Goal: Information Seeking & Learning: Learn about a topic

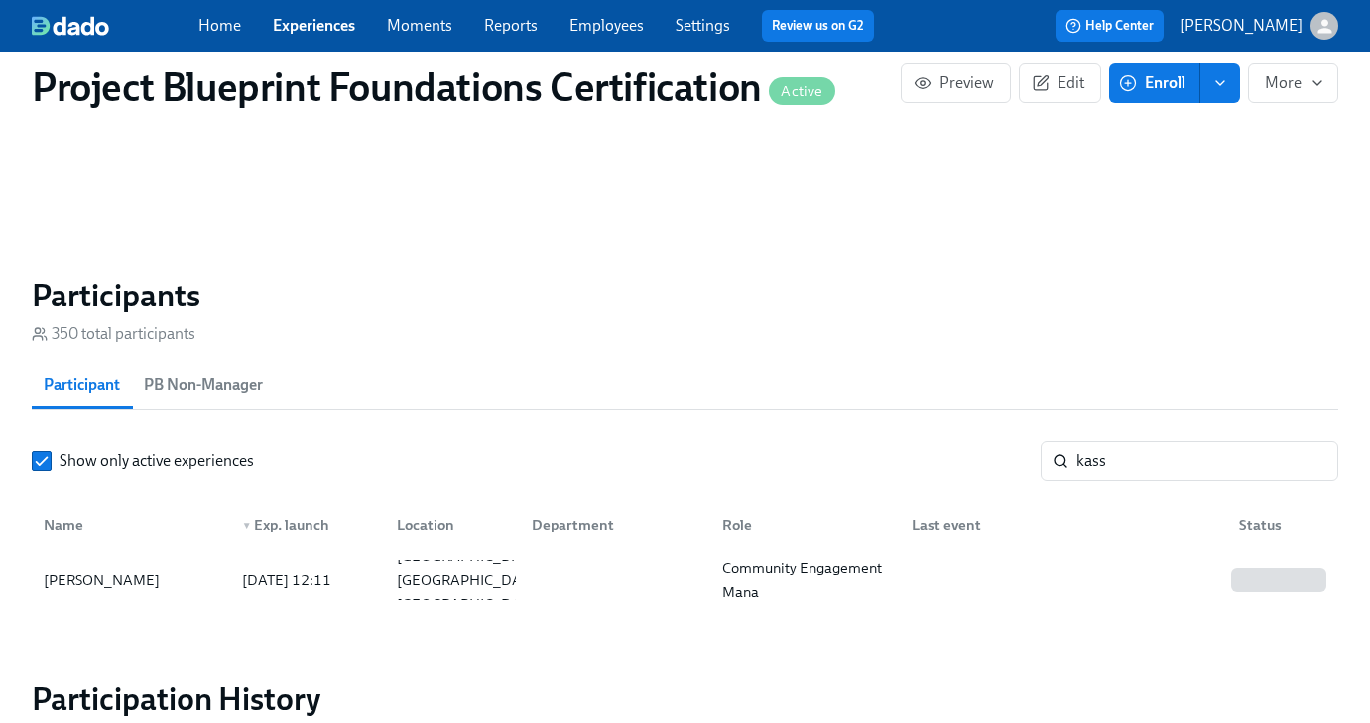
scroll to position [1295, 0]
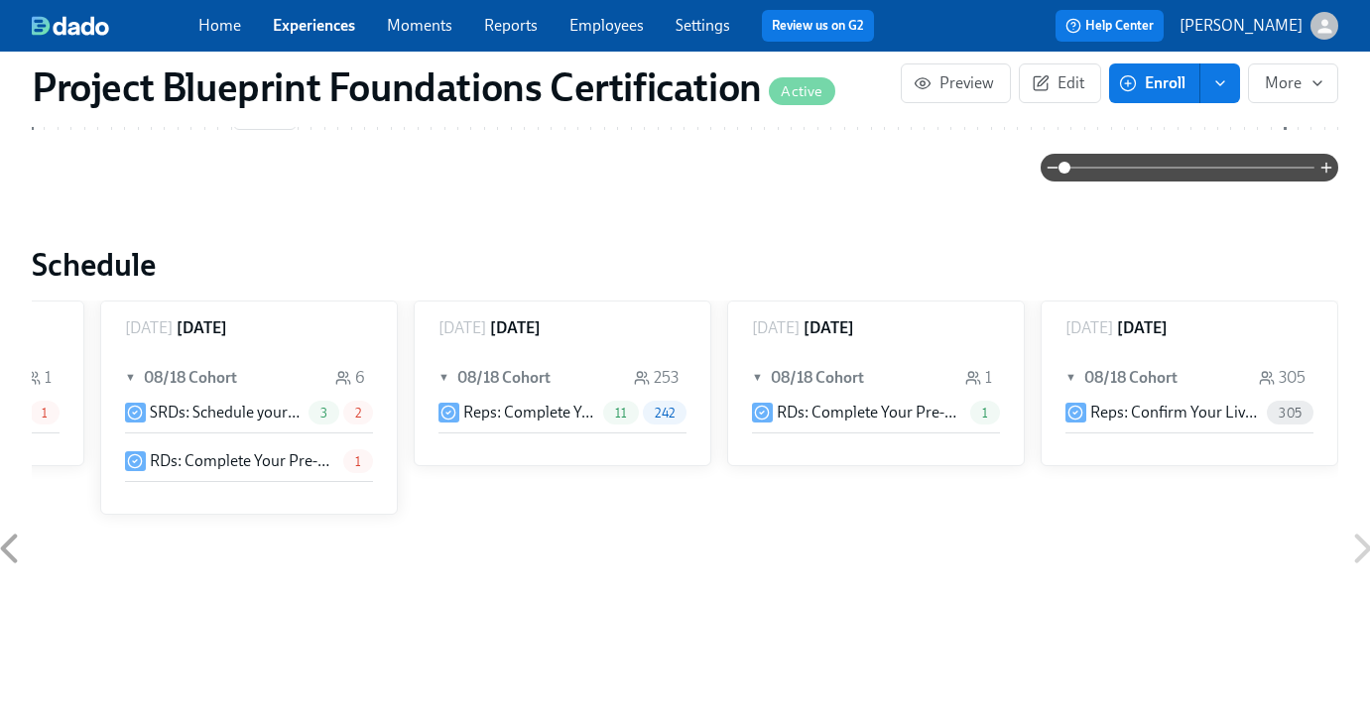
scroll to position [1313, 0]
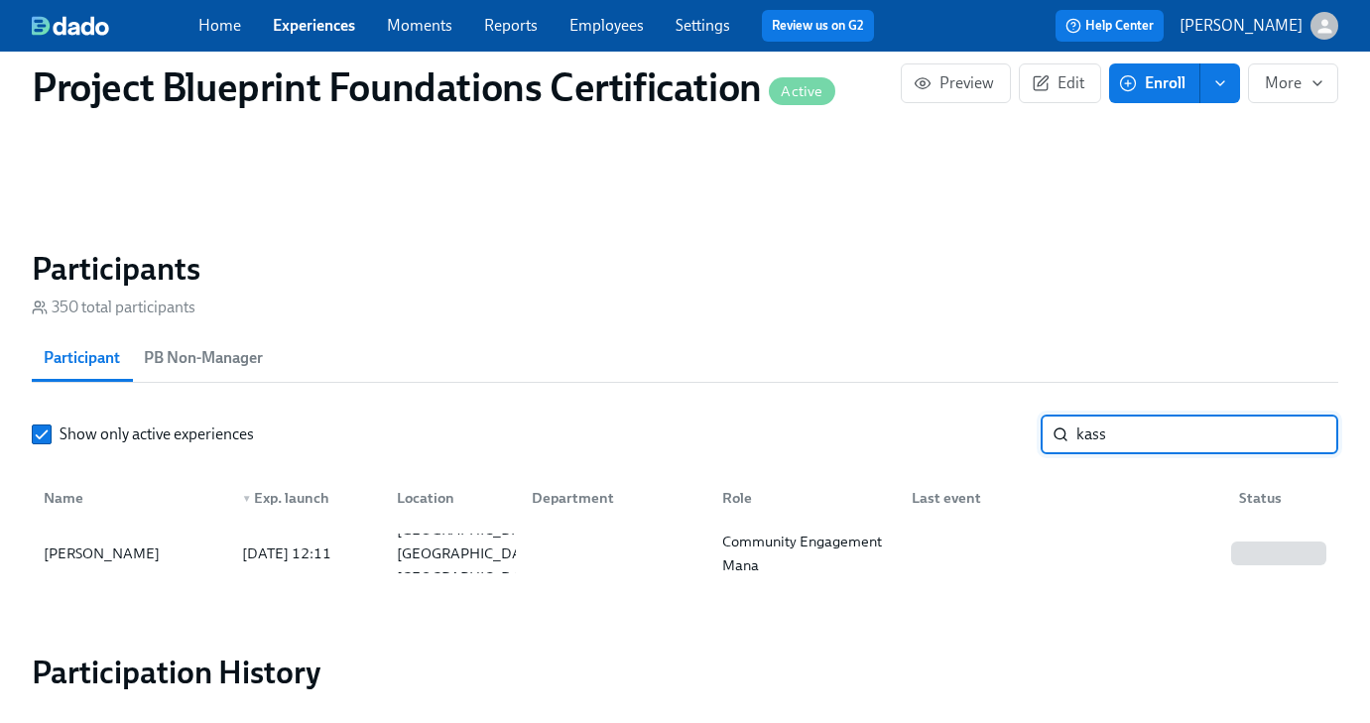
drag, startPoint x: 1133, startPoint y: 433, endPoint x: 1244, endPoint y: 423, distance: 111.6
click at [1135, 433] on input "kass" at bounding box center [1207, 435] width 262 height 40
click at [1307, 431] on input "kass" at bounding box center [1207, 435] width 262 height 40
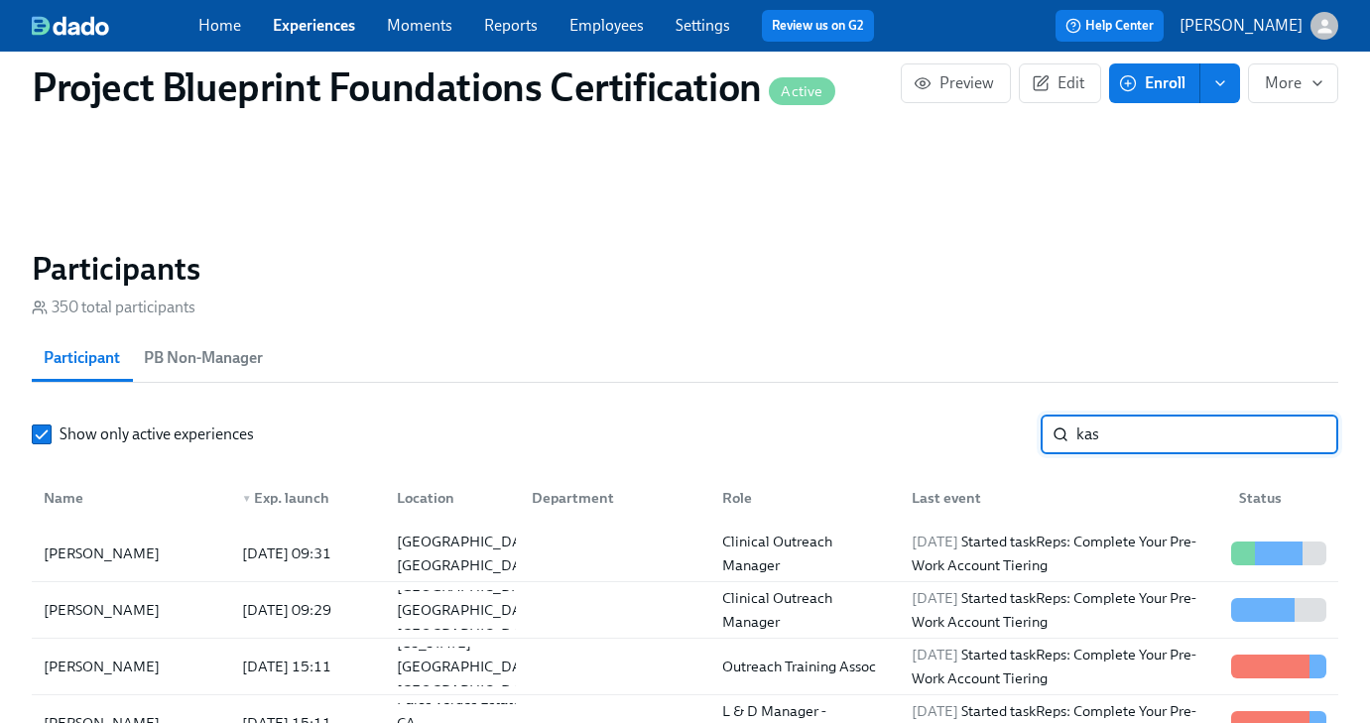
type input "kass"
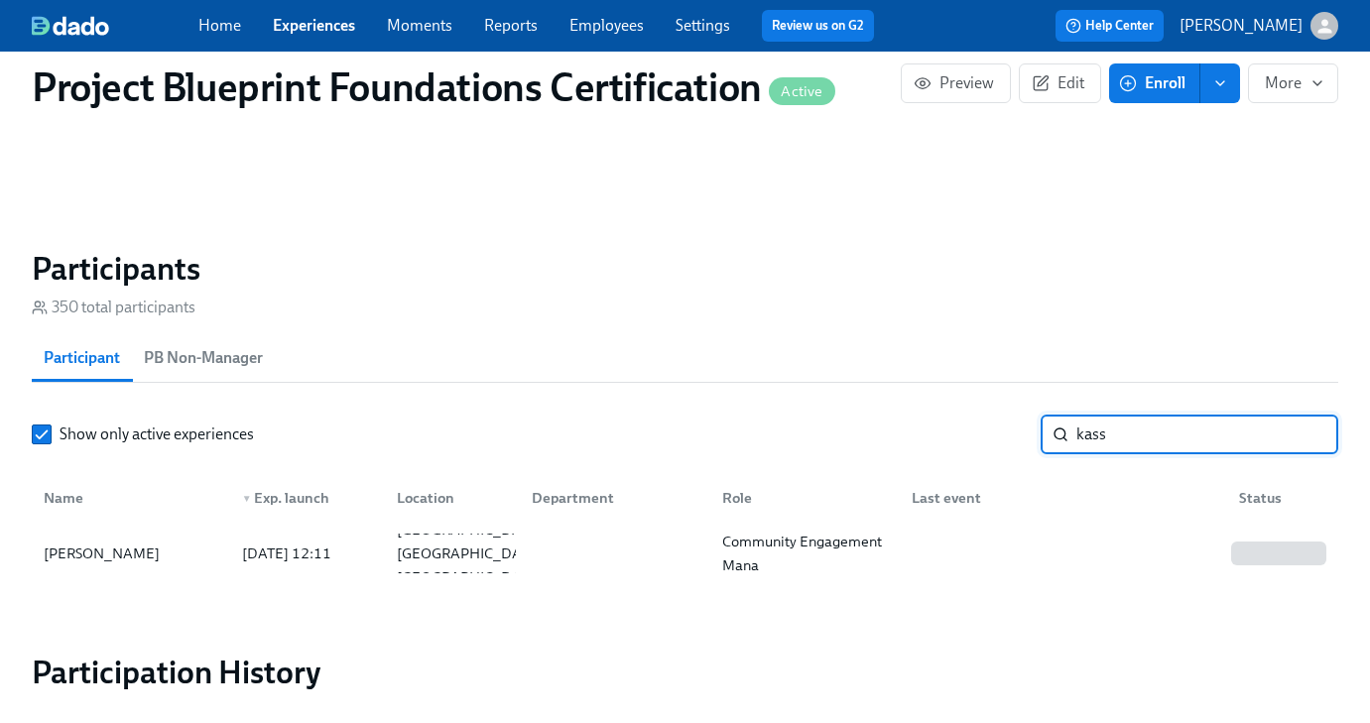
click at [1307, 438] on input "kass" at bounding box center [1207, 435] width 262 height 40
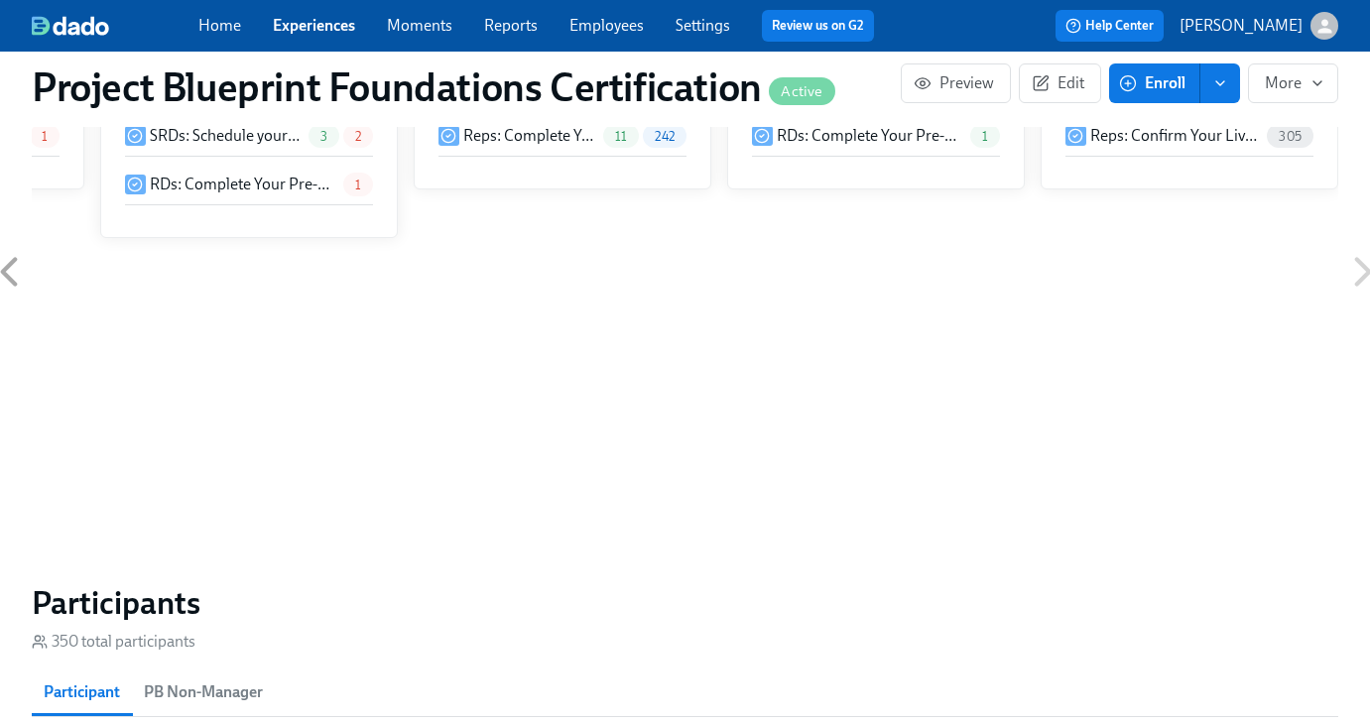
scroll to position [1391, 0]
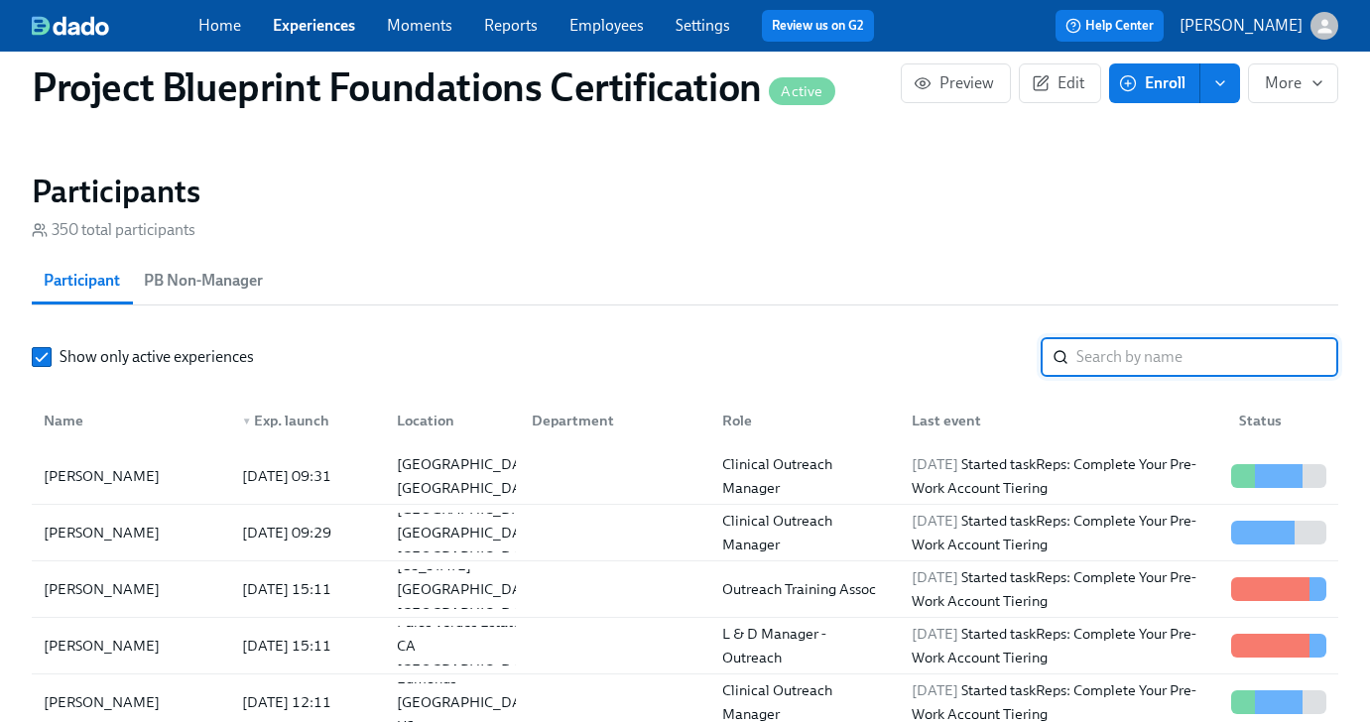
click at [1109, 369] on input "search" at bounding box center [1207, 357] width 262 height 40
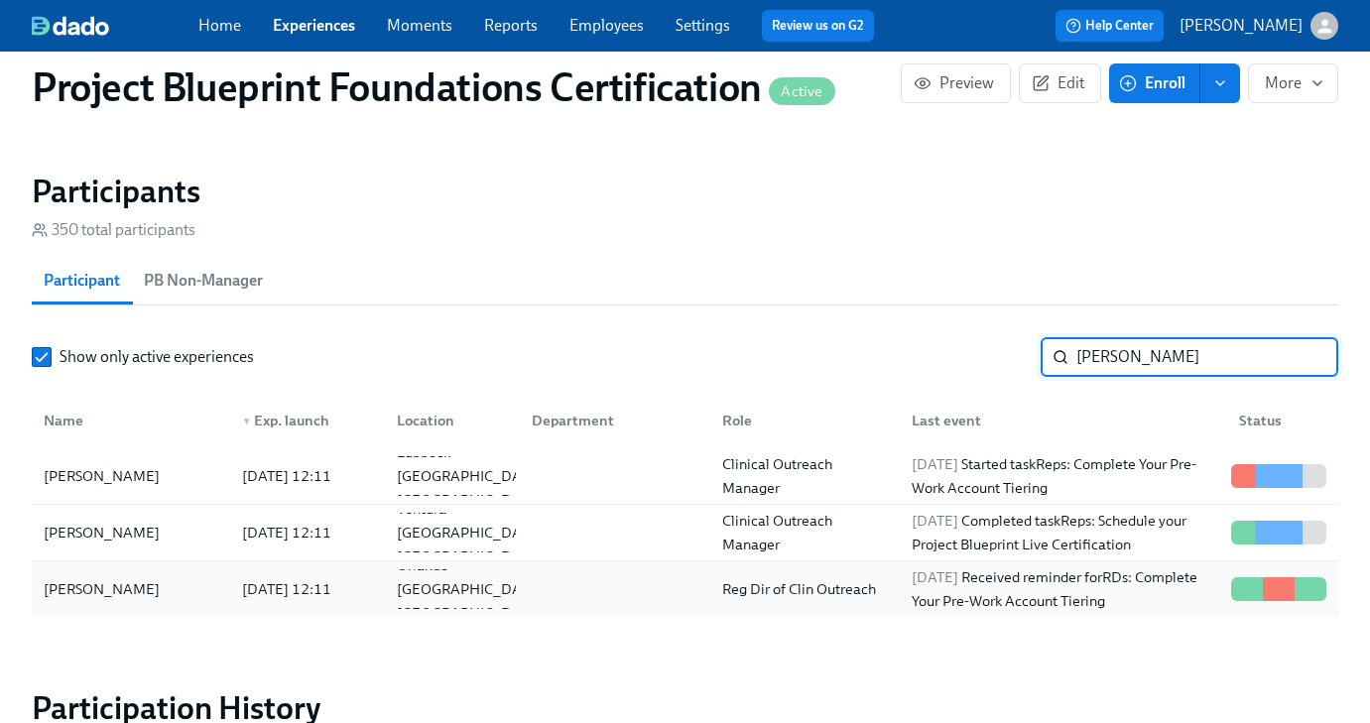
type input "[PERSON_NAME]"
click at [80, 594] on div "[PERSON_NAME]" at bounding box center [102, 589] width 132 height 24
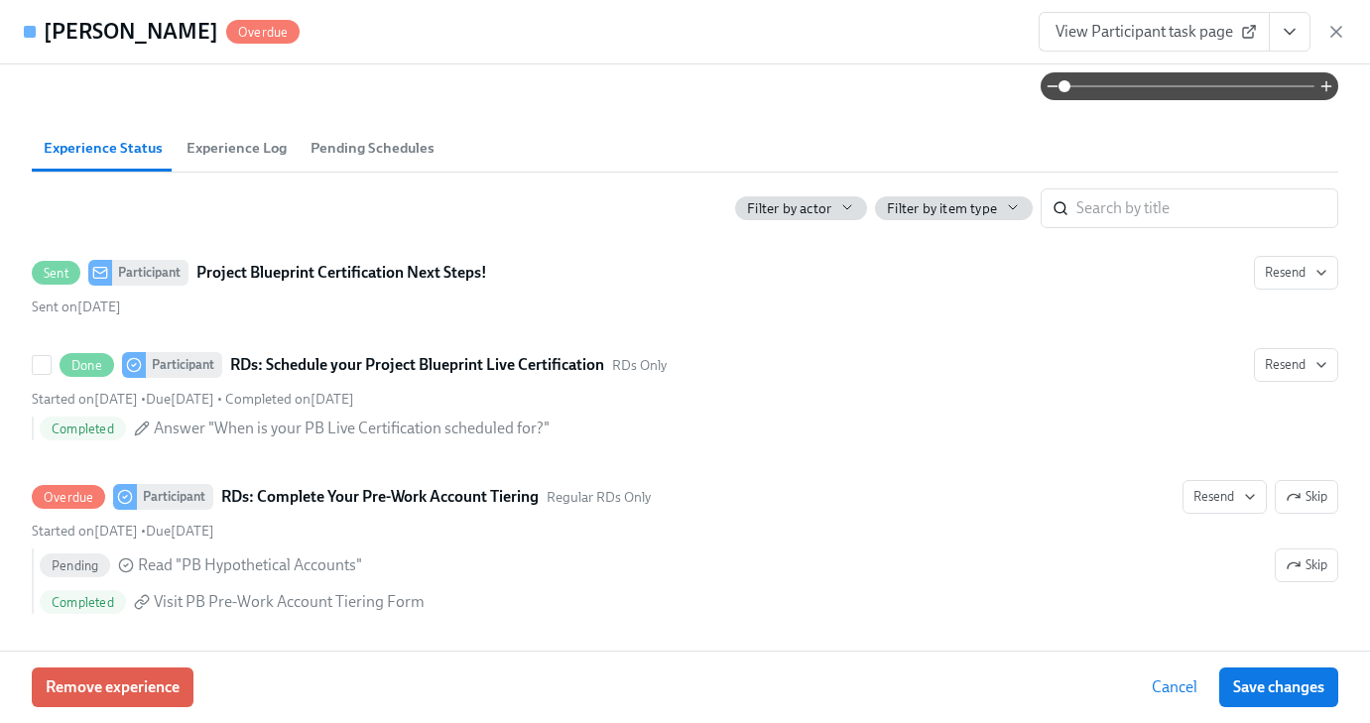
scroll to position [310, 0]
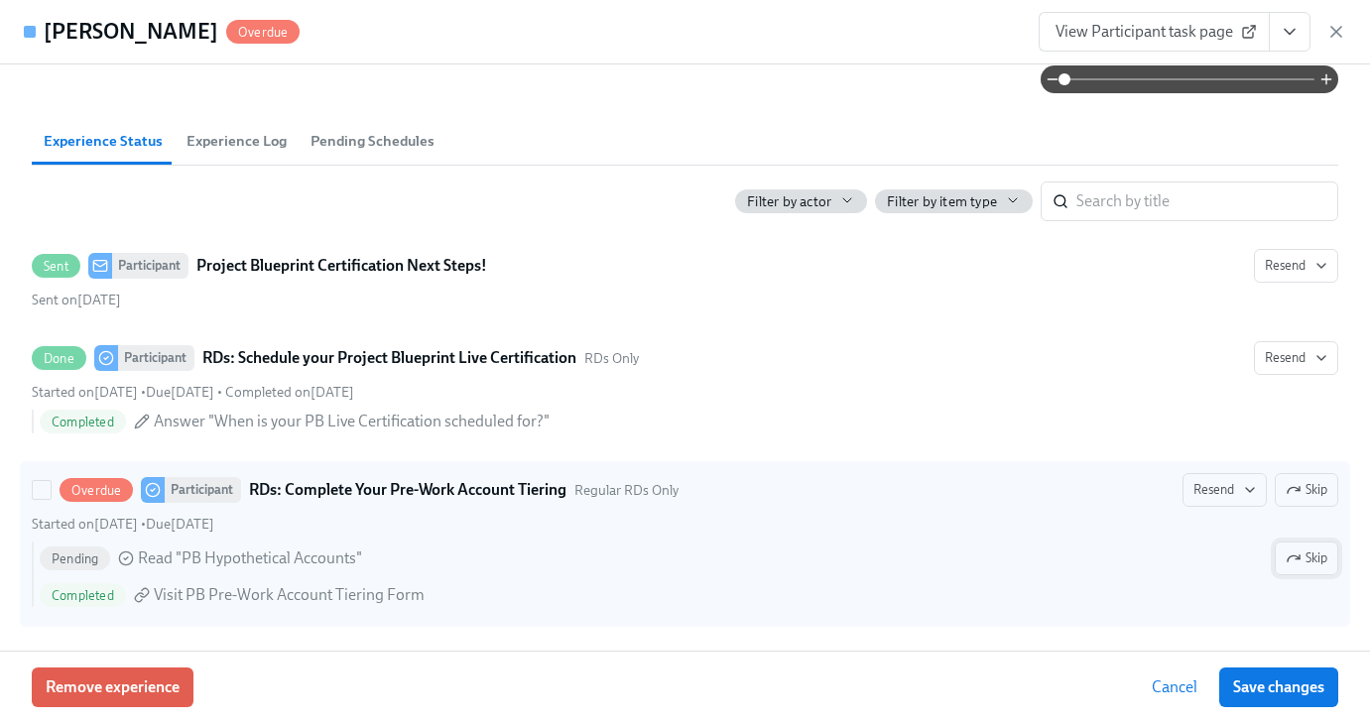
click at [1314, 556] on span "Skip" at bounding box center [1307, 559] width 42 height 20
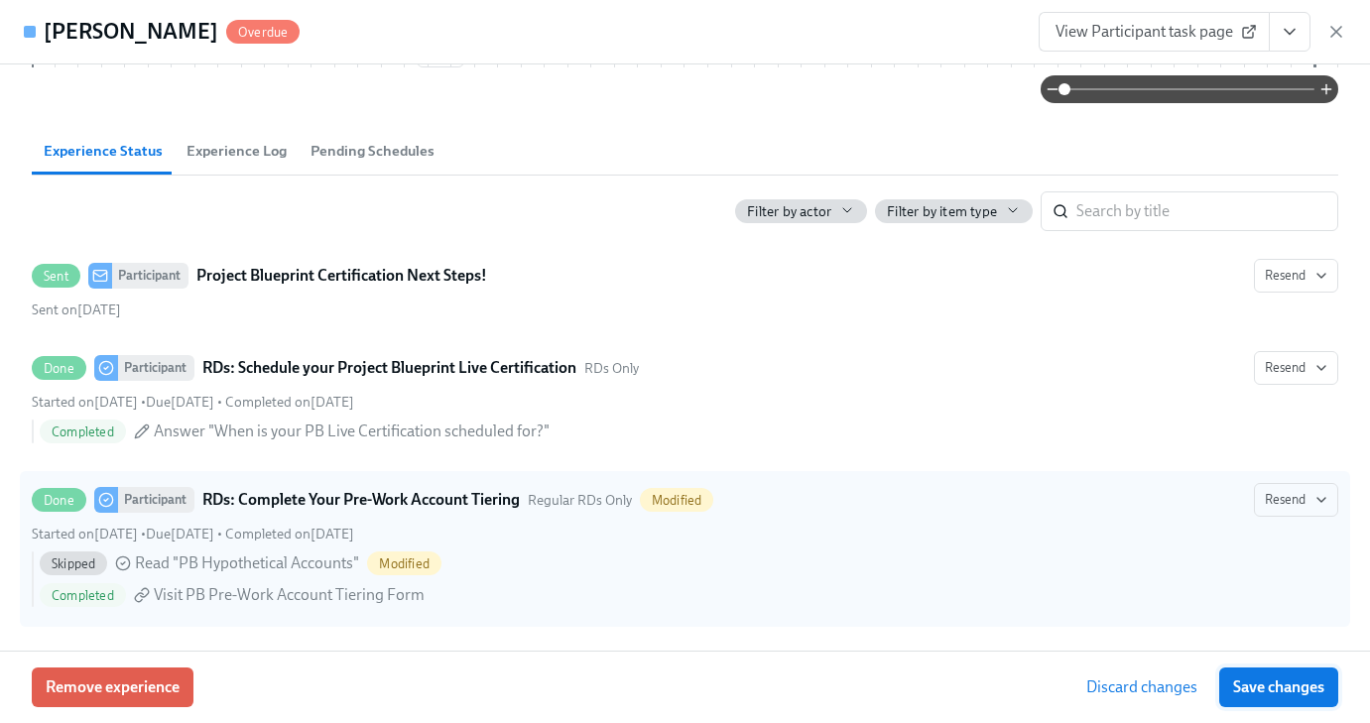
click at [1262, 683] on span "Save changes" at bounding box center [1278, 688] width 91 height 20
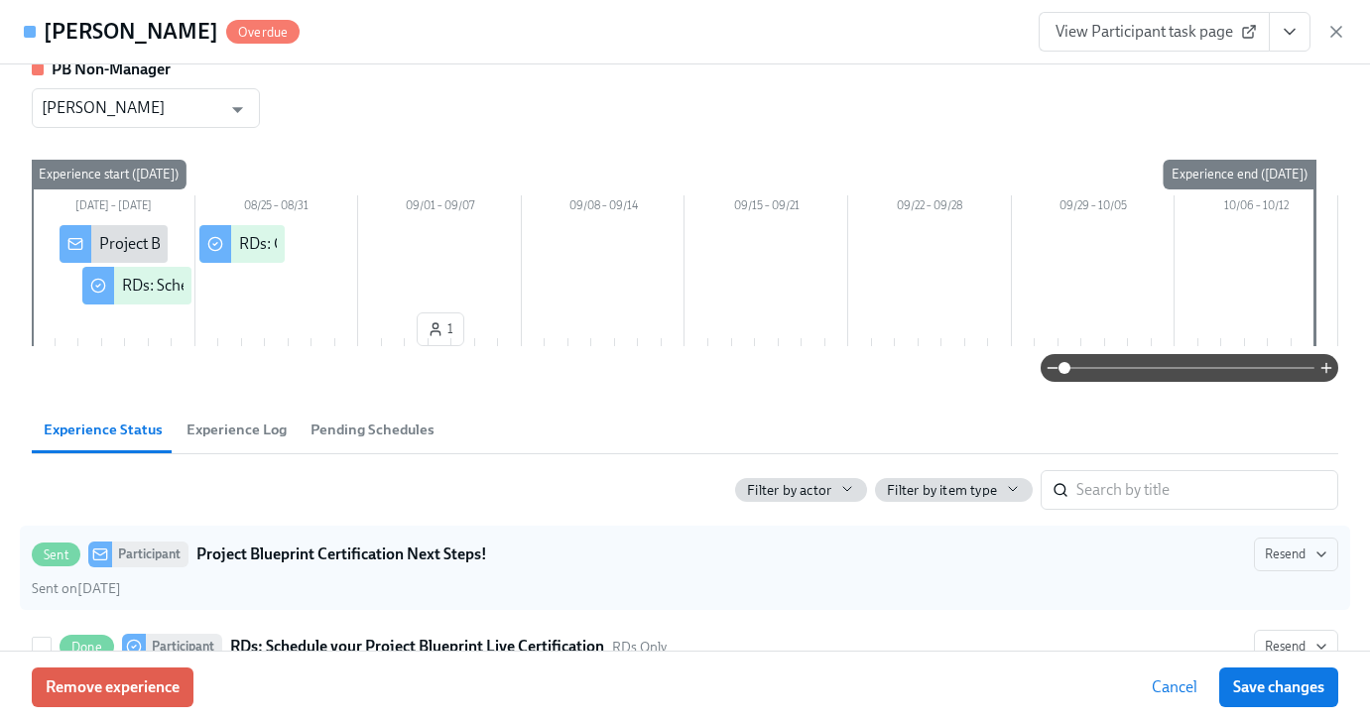
scroll to position [0, 0]
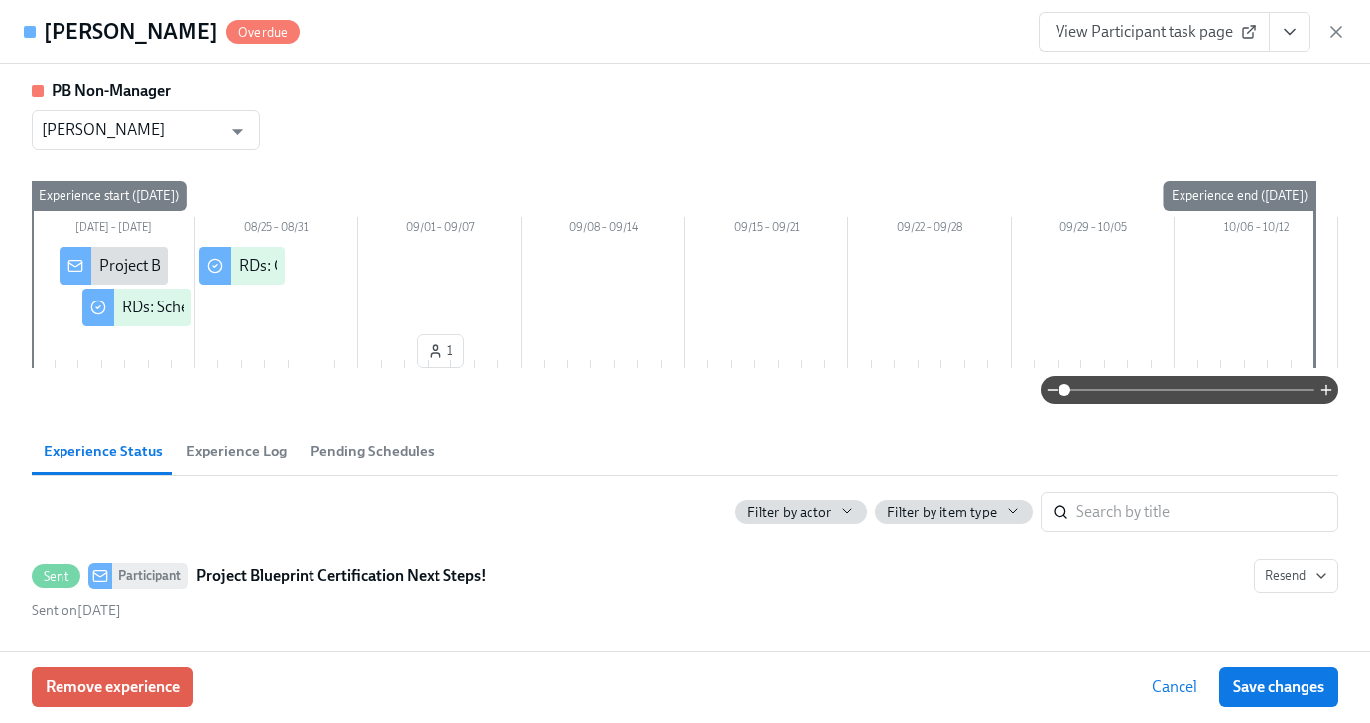
drag, startPoint x: 1339, startPoint y: 29, endPoint x: 1298, endPoint y: 53, distance: 47.1
click at [1339, 29] on icon "button" at bounding box center [1336, 32] width 20 height 20
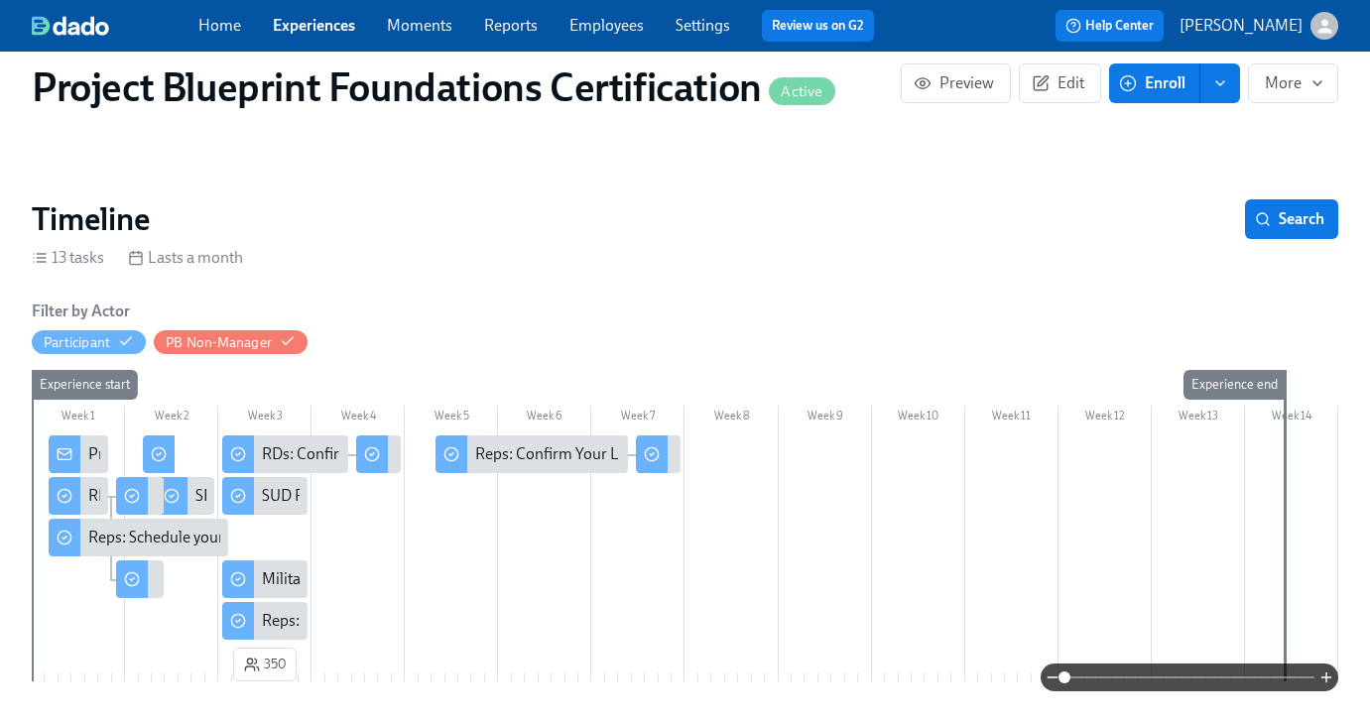
scroll to position [229, 0]
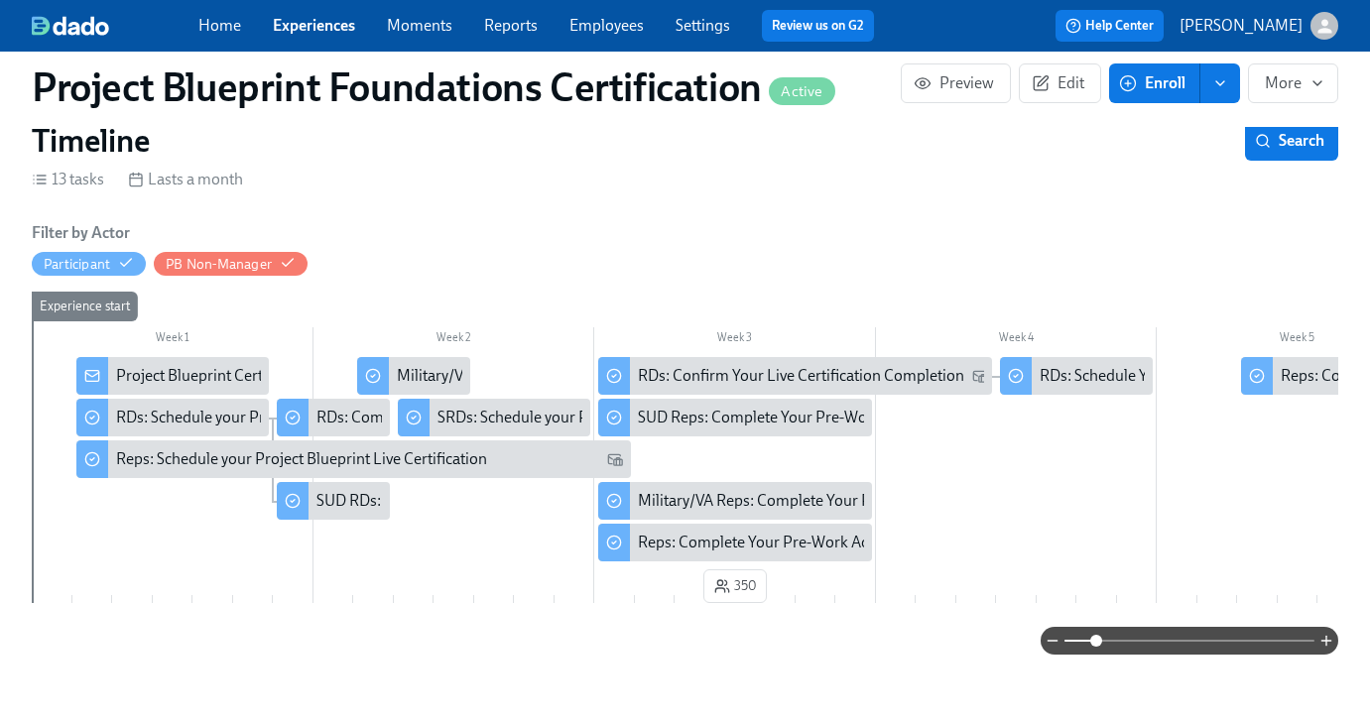
drag, startPoint x: 1062, startPoint y: 642, endPoint x: 1094, endPoint y: 645, distance: 31.9
click at [1094, 645] on span at bounding box center [1096, 641] width 12 height 12
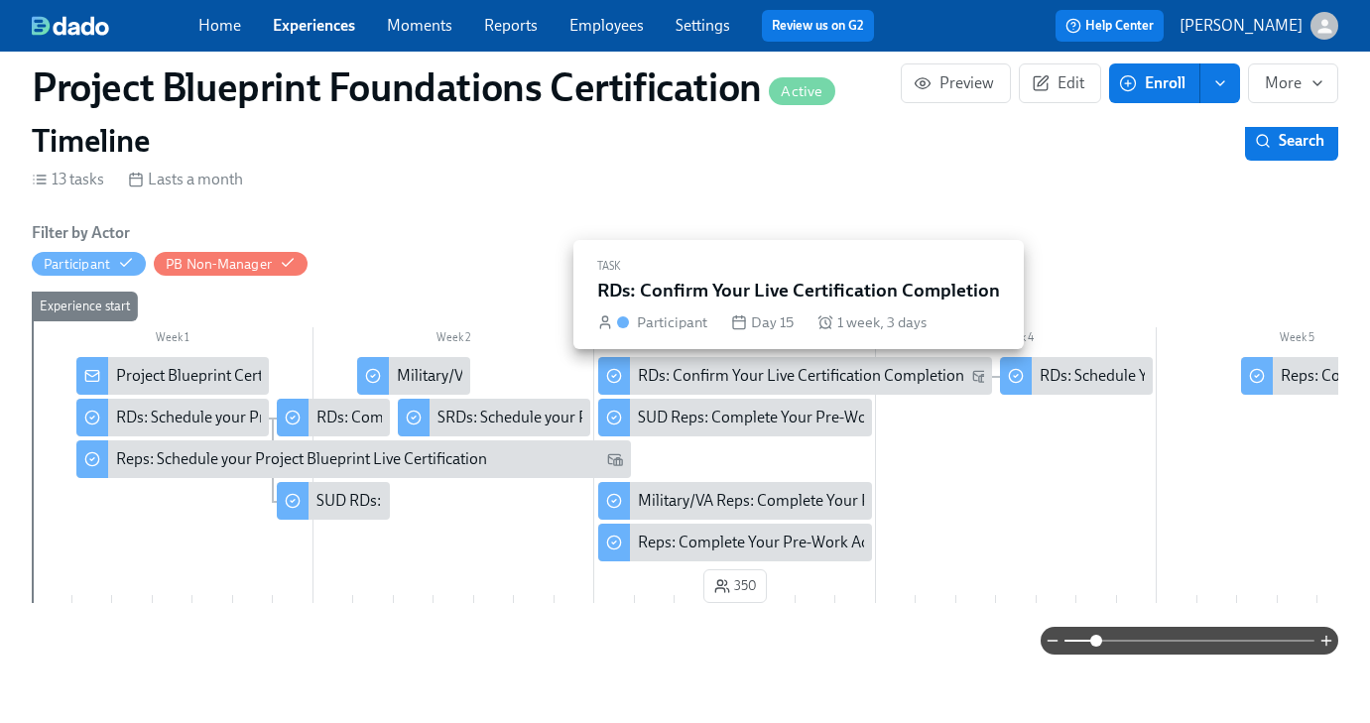
click at [705, 380] on div "RDs: Confirm Your Live Certification Completion" at bounding box center [801, 376] width 326 height 22
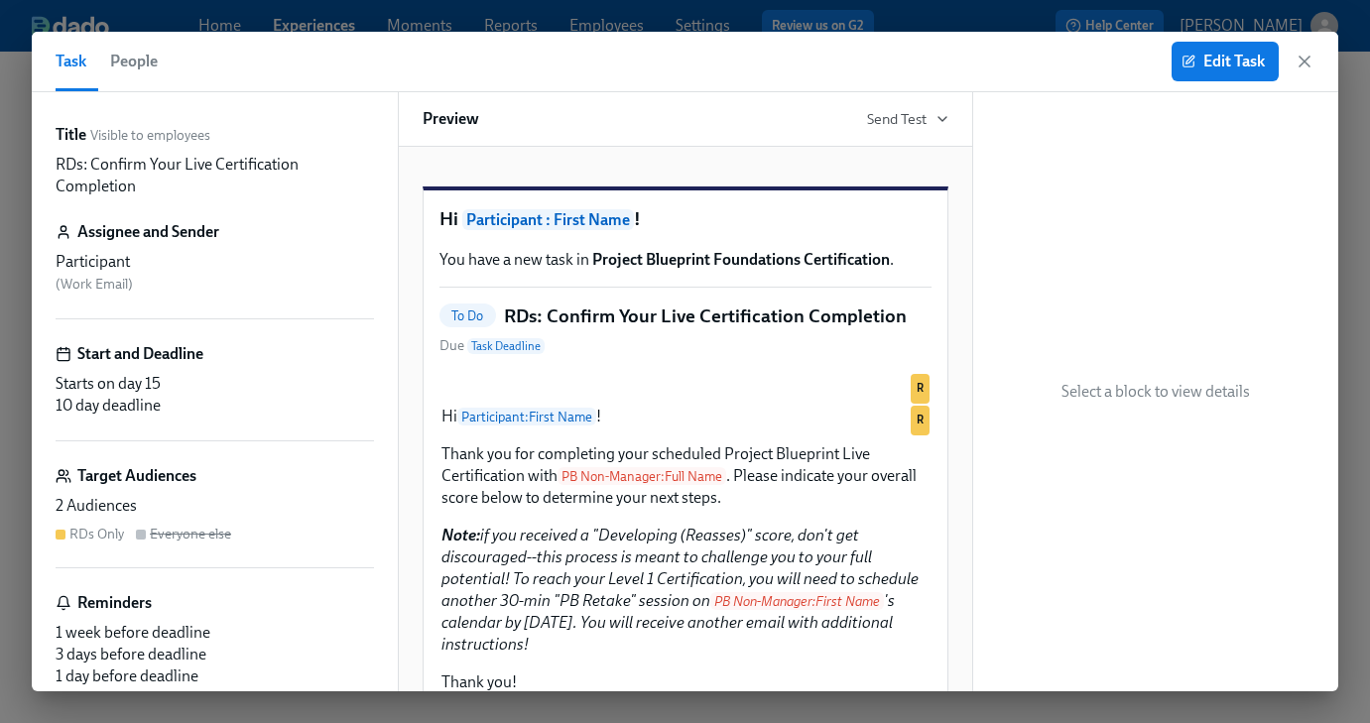
click at [134, 57] on span "People" at bounding box center [134, 62] width 48 height 28
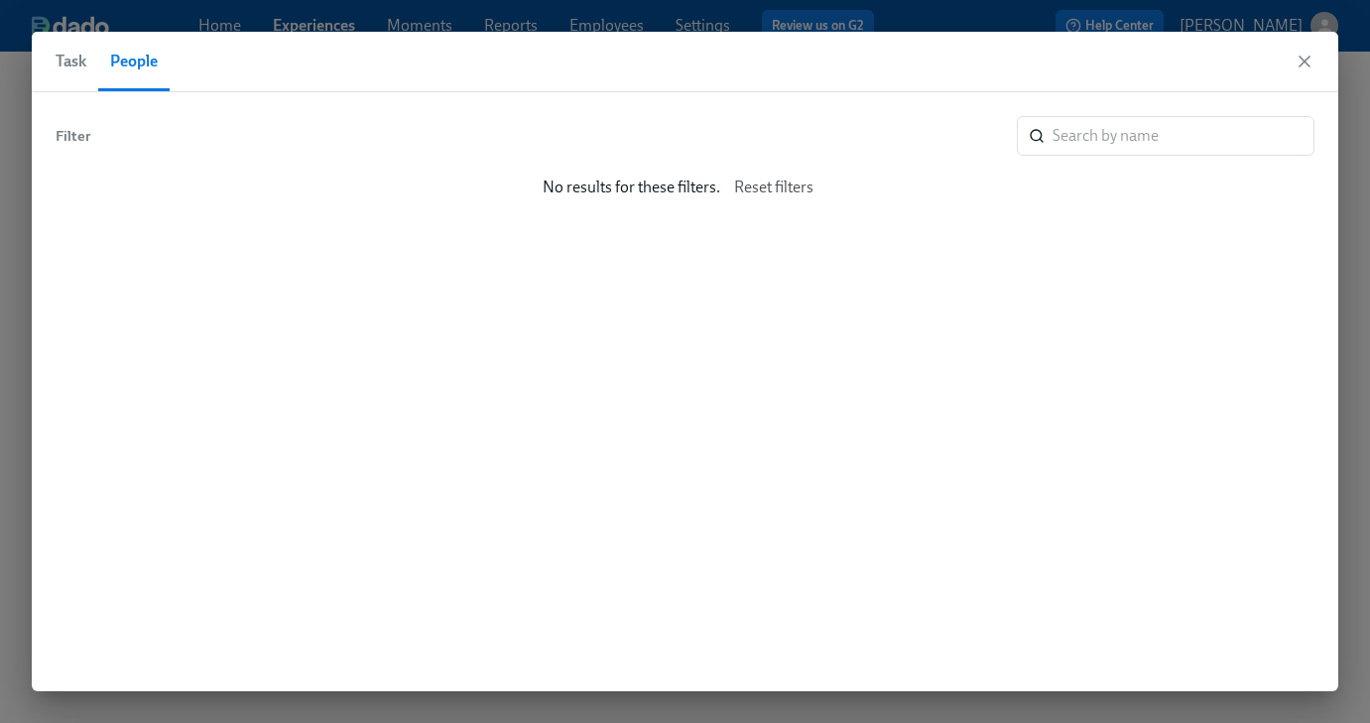
click at [75, 61] on span "Task" at bounding box center [71, 62] width 31 height 28
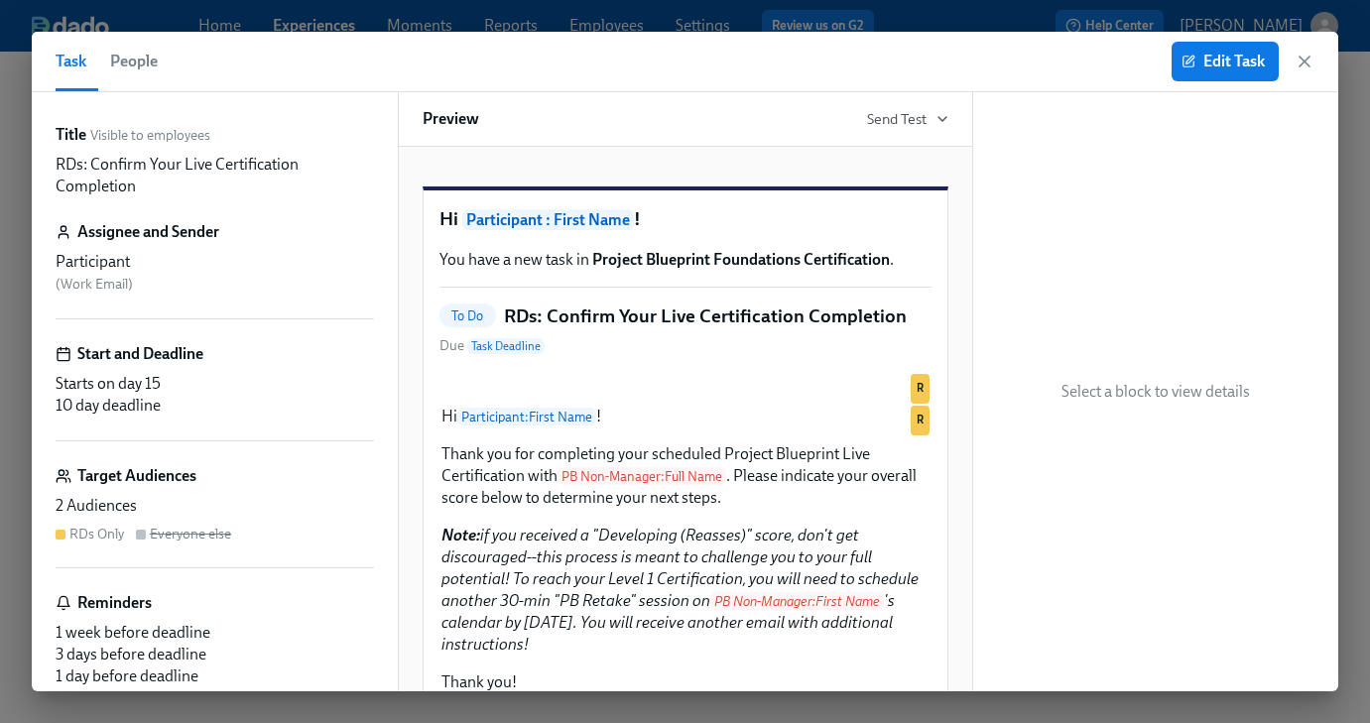
click at [272, 481] on div "Target Audiences" at bounding box center [215, 476] width 318 height 22
click at [1219, 71] on button "Edit Task" at bounding box center [1225, 62] width 107 height 40
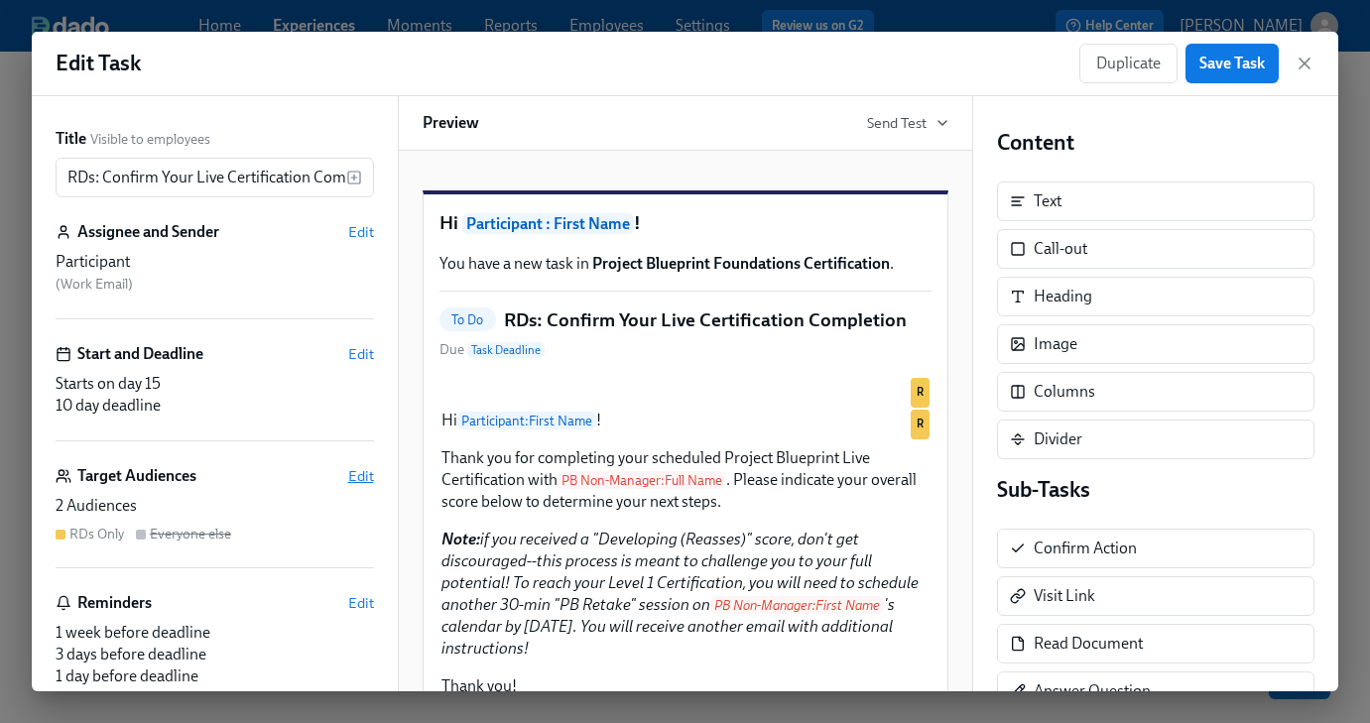
click at [361, 476] on span "Edit" at bounding box center [361, 476] width 26 height 20
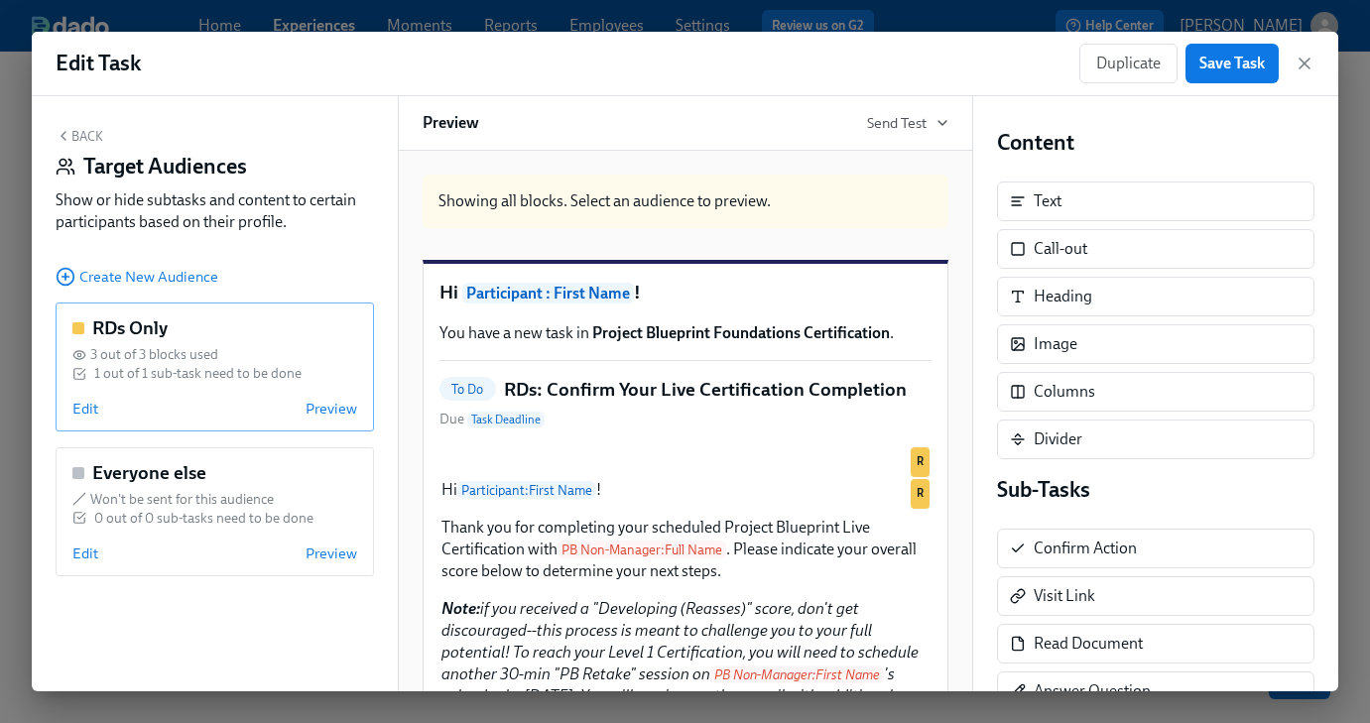
click at [182, 396] on div "RDs Only 3 out of 3 blocks used 1 out of 1 sub-task need to be done Edit Preview" at bounding box center [215, 367] width 318 height 129
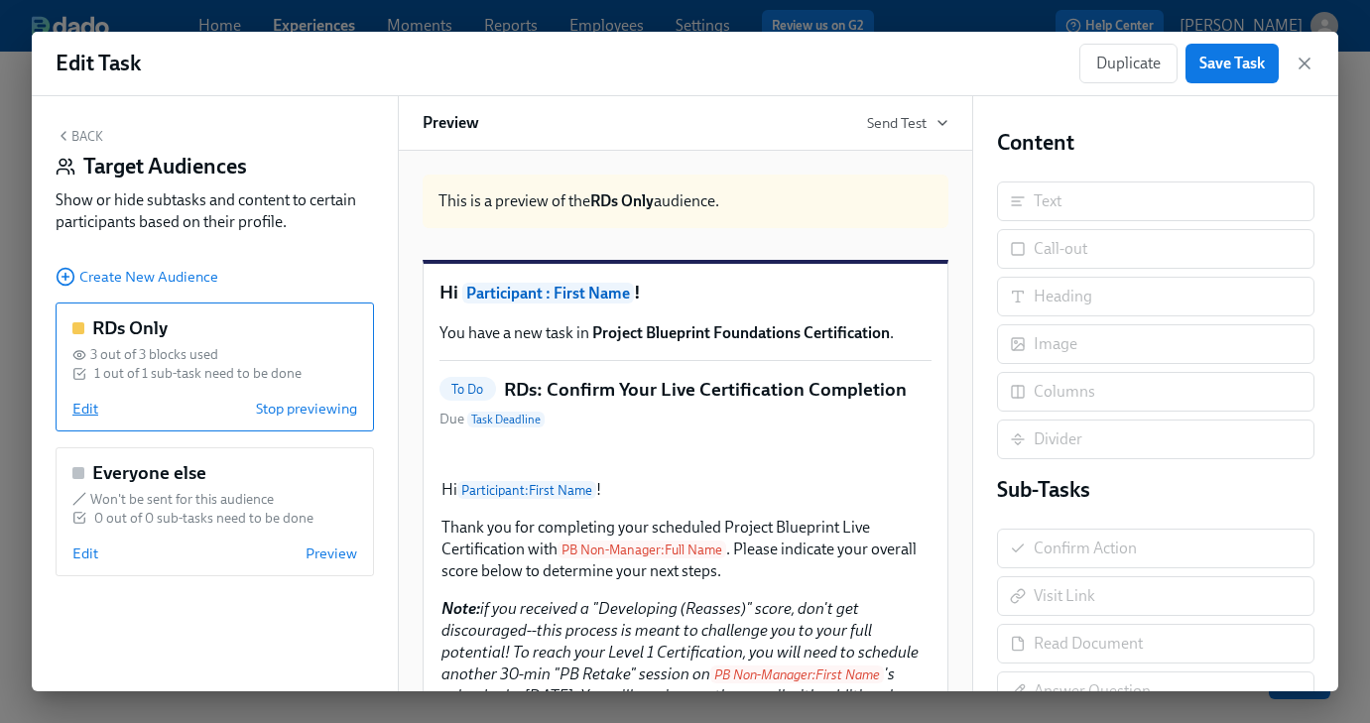
click at [92, 410] on span "Edit" at bounding box center [85, 409] width 26 height 20
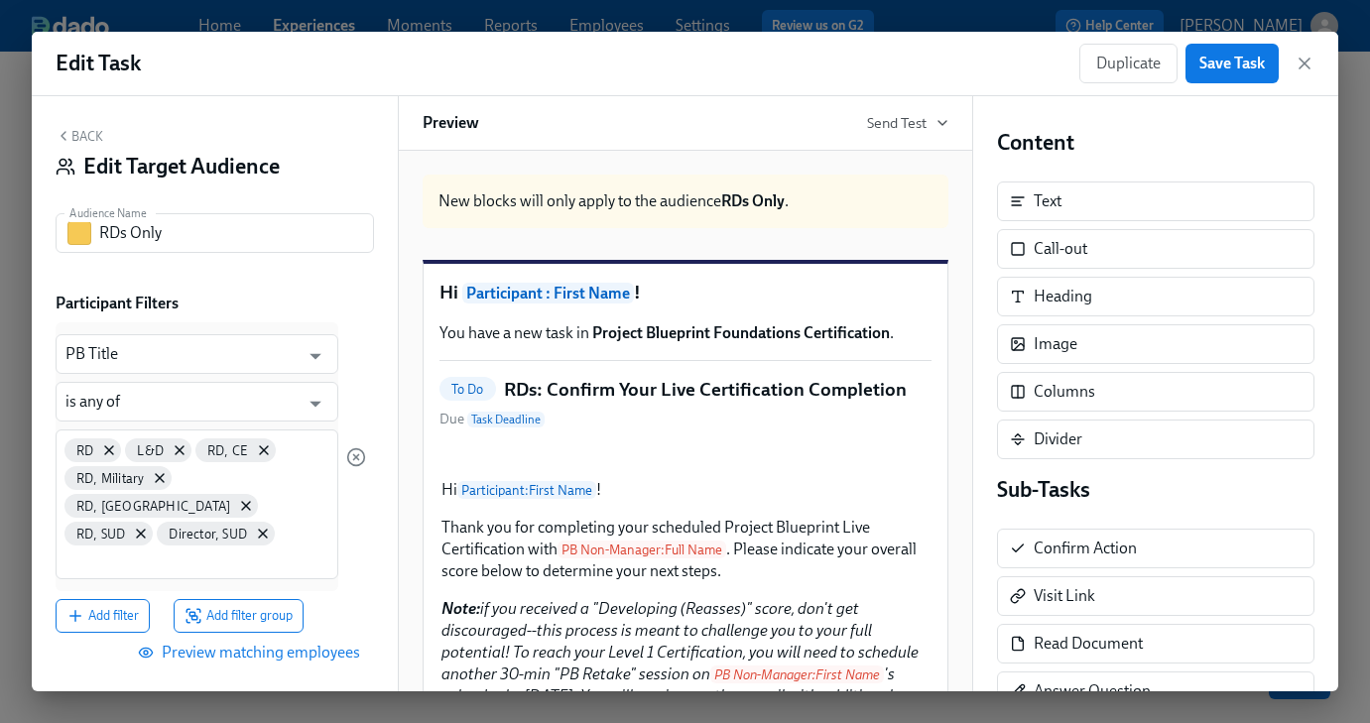
click at [338, 643] on span "Preview matching employees" at bounding box center [251, 653] width 218 height 20
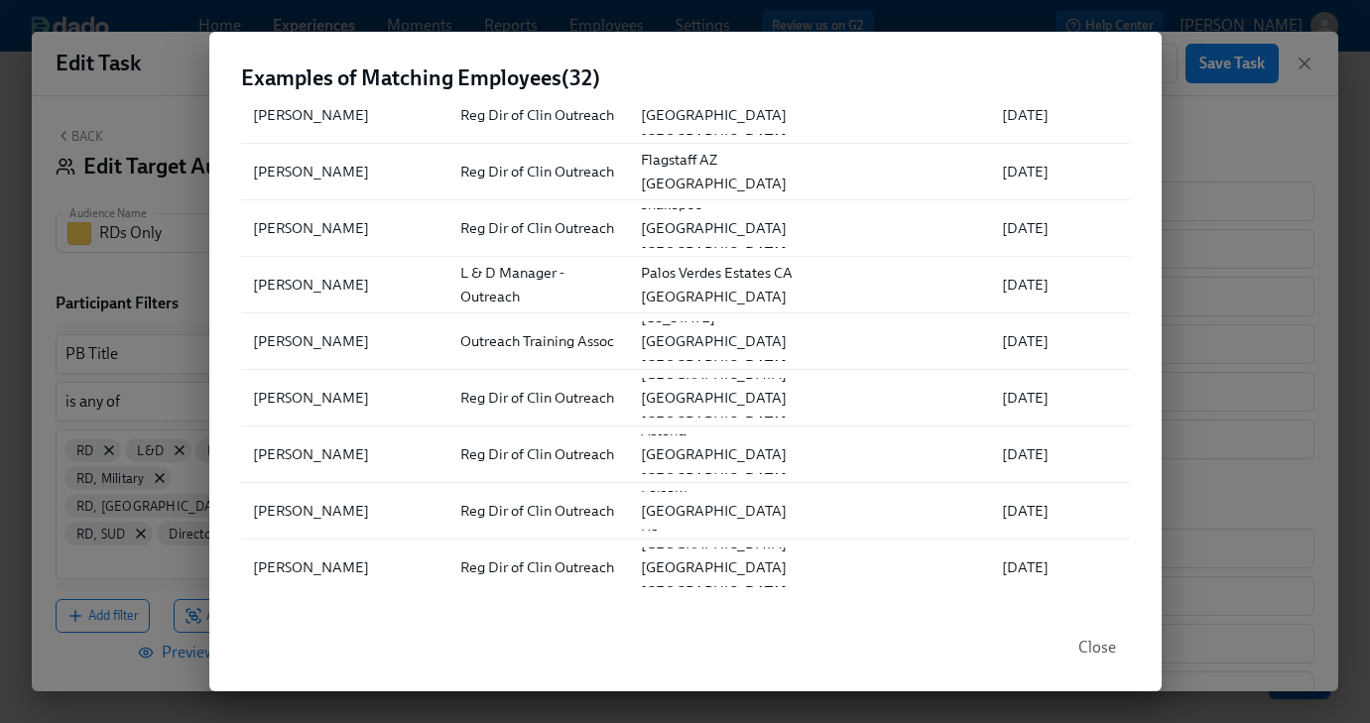
scroll to position [41, 0]
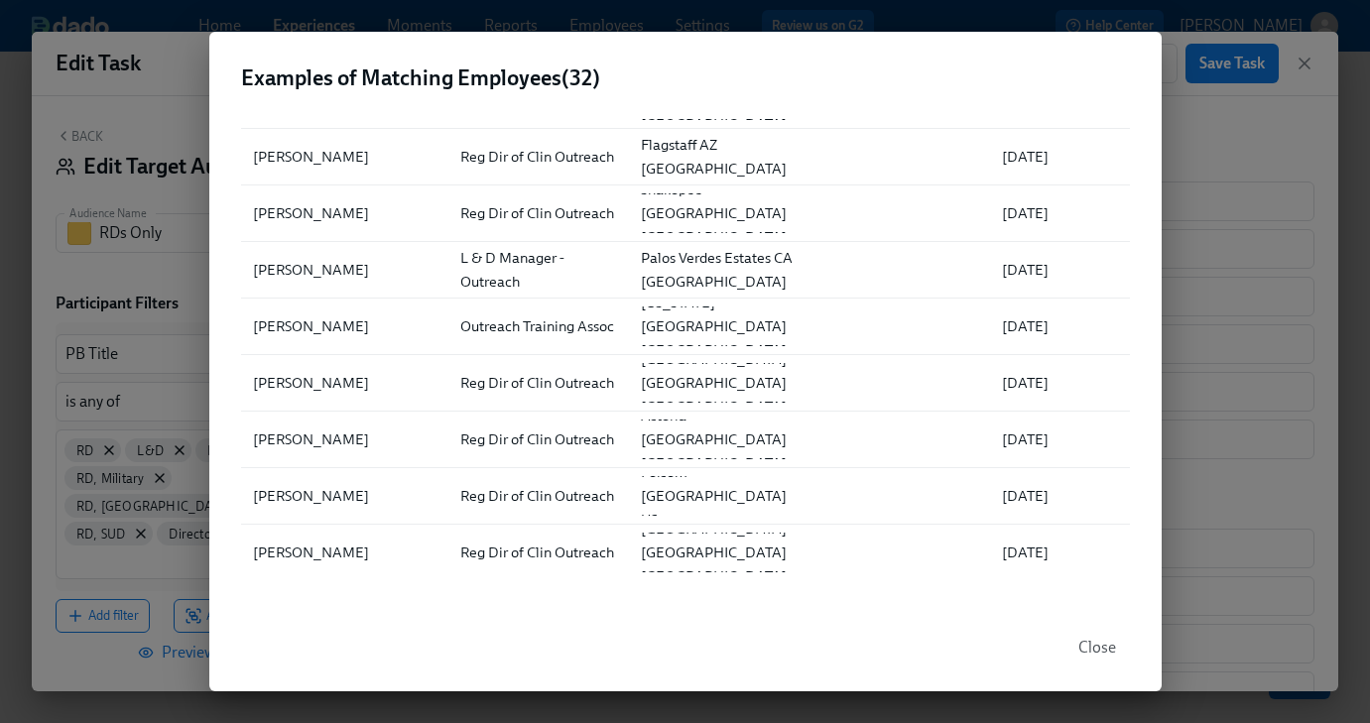
click at [1093, 650] on span "Close" at bounding box center [1097, 648] width 38 height 20
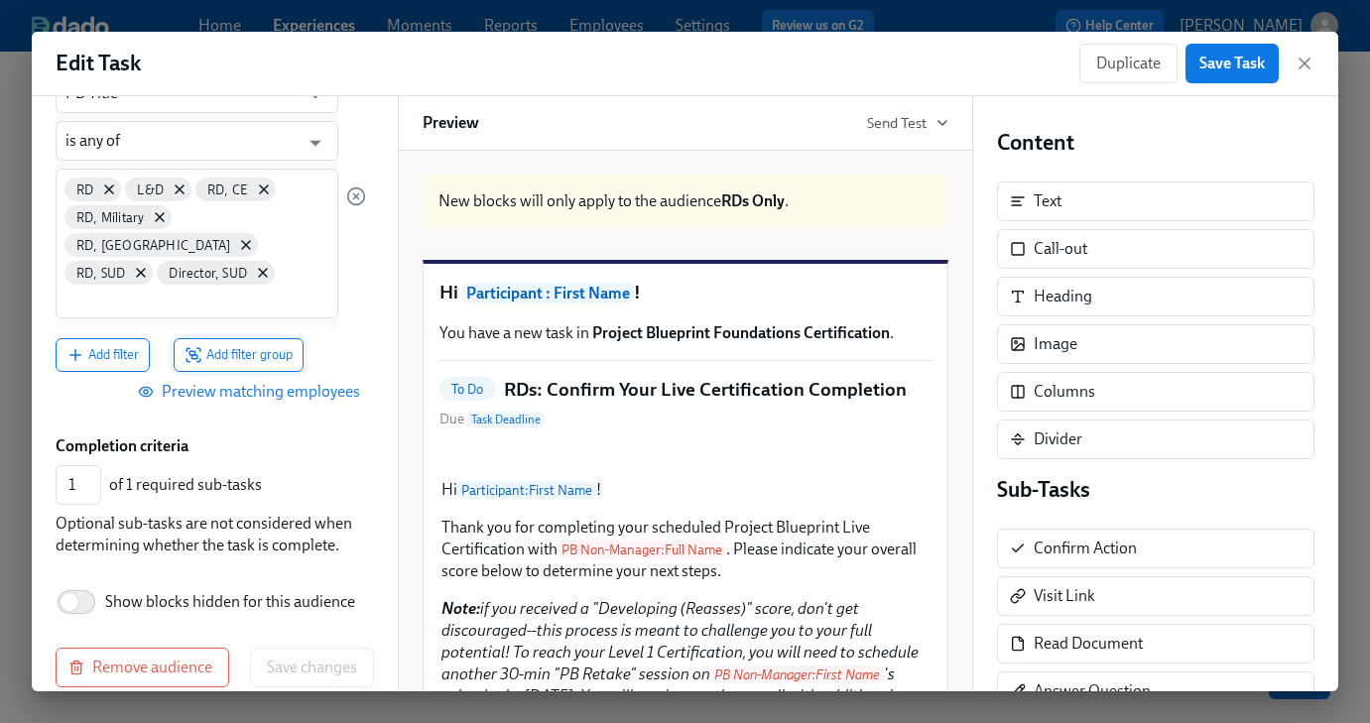
scroll to position [0, 0]
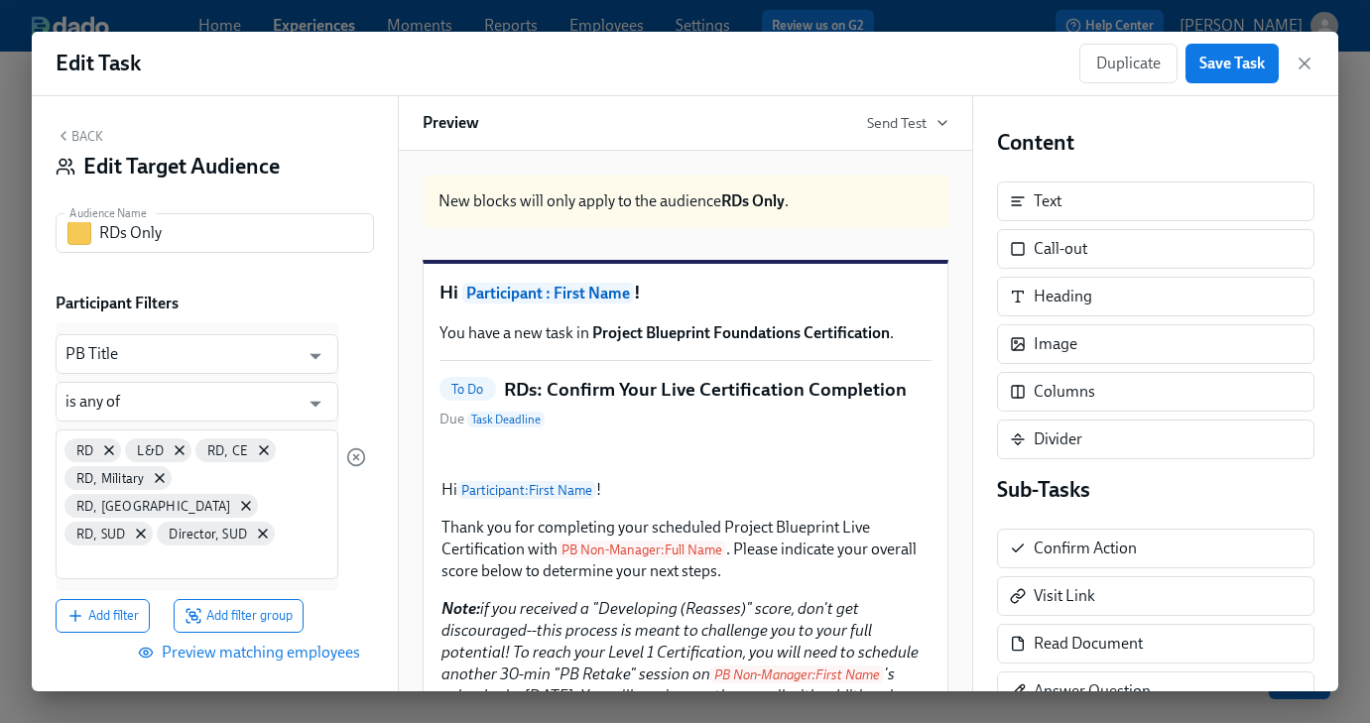
click at [88, 129] on button "Back" at bounding box center [80, 136] width 48 height 16
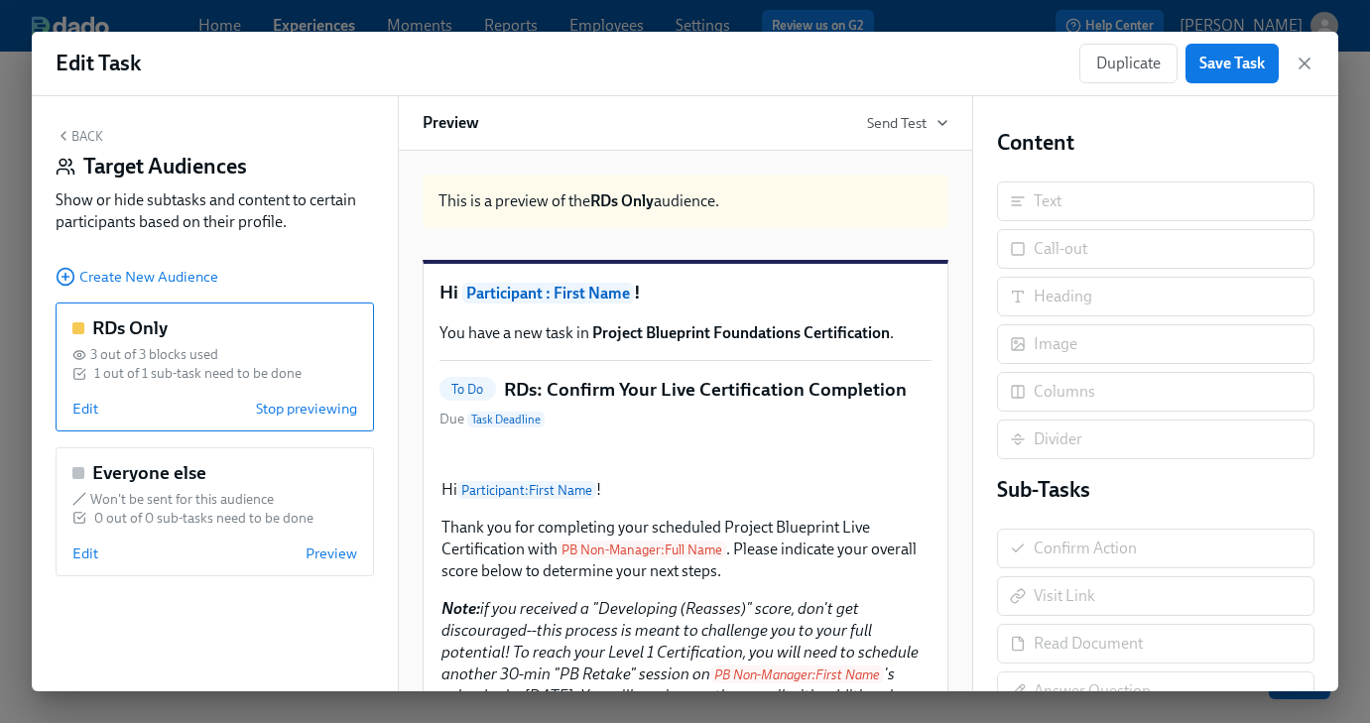
click at [88, 129] on button "Back" at bounding box center [80, 136] width 48 height 16
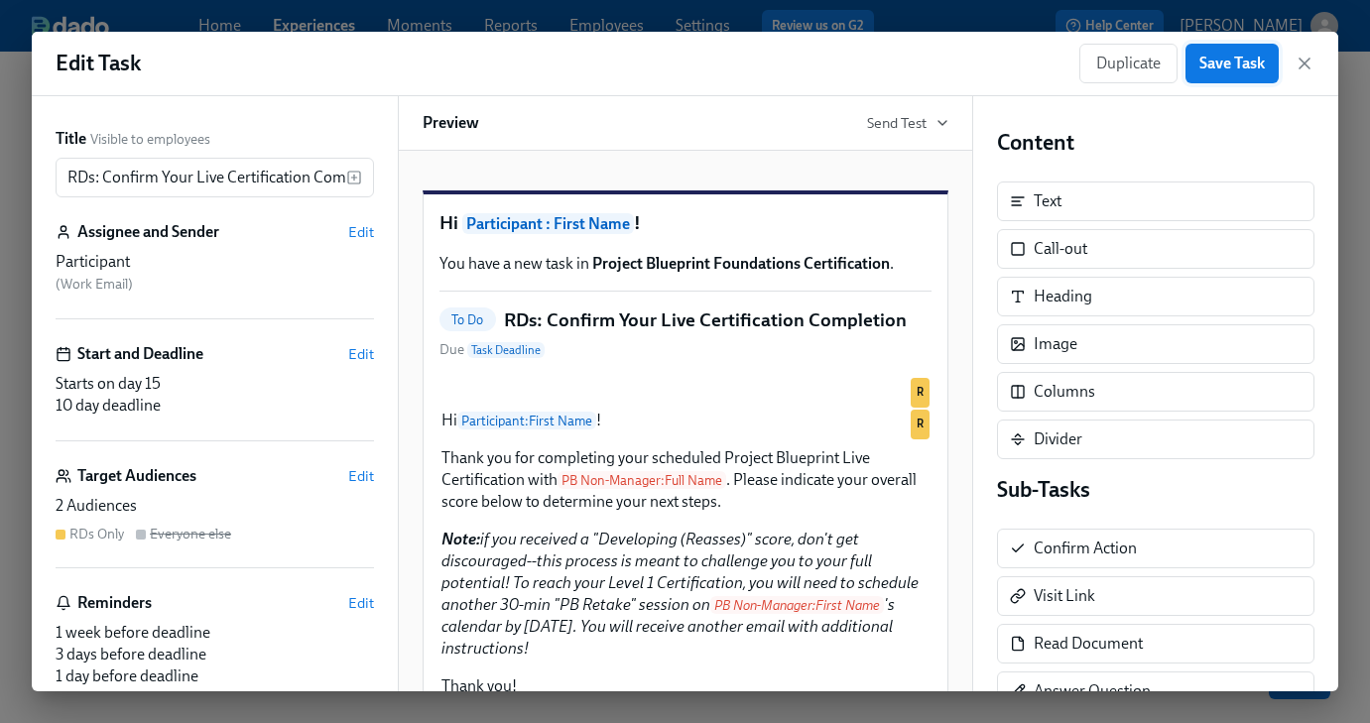
click at [1233, 62] on span "Save Task" at bounding box center [1231, 64] width 65 height 20
click at [1306, 66] on icon "button" at bounding box center [1304, 64] width 10 height 10
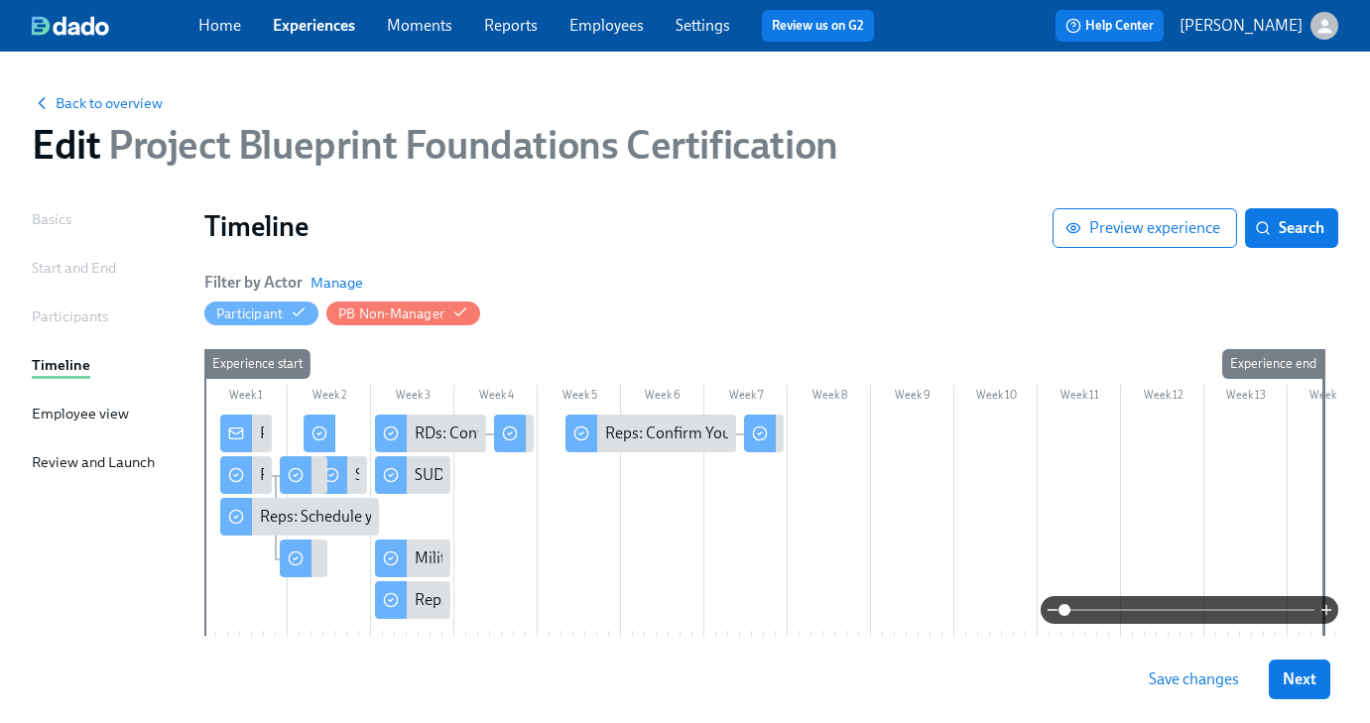
scroll to position [94, 0]
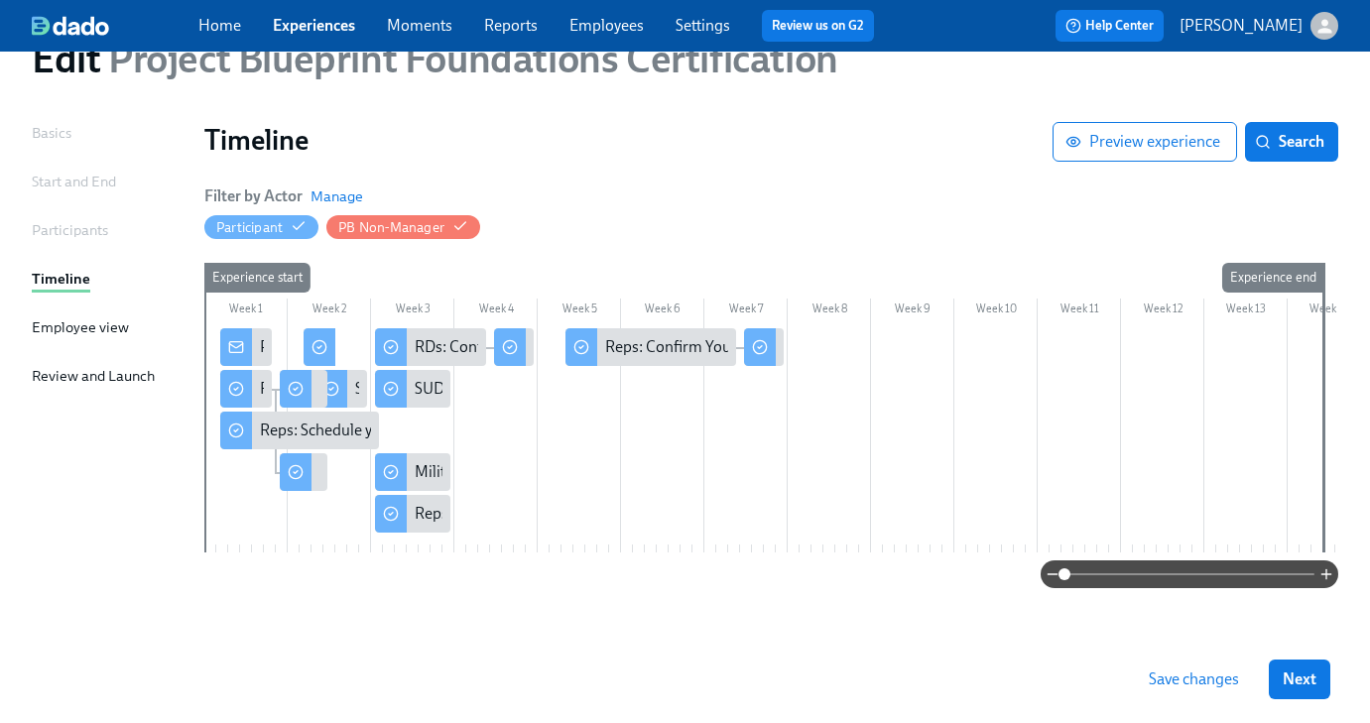
click at [1224, 685] on span "Save changes" at bounding box center [1194, 680] width 90 height 20
click at [1095, 132] on span "Preview experience" at bounding box center [1144, 142] width 151 height 20
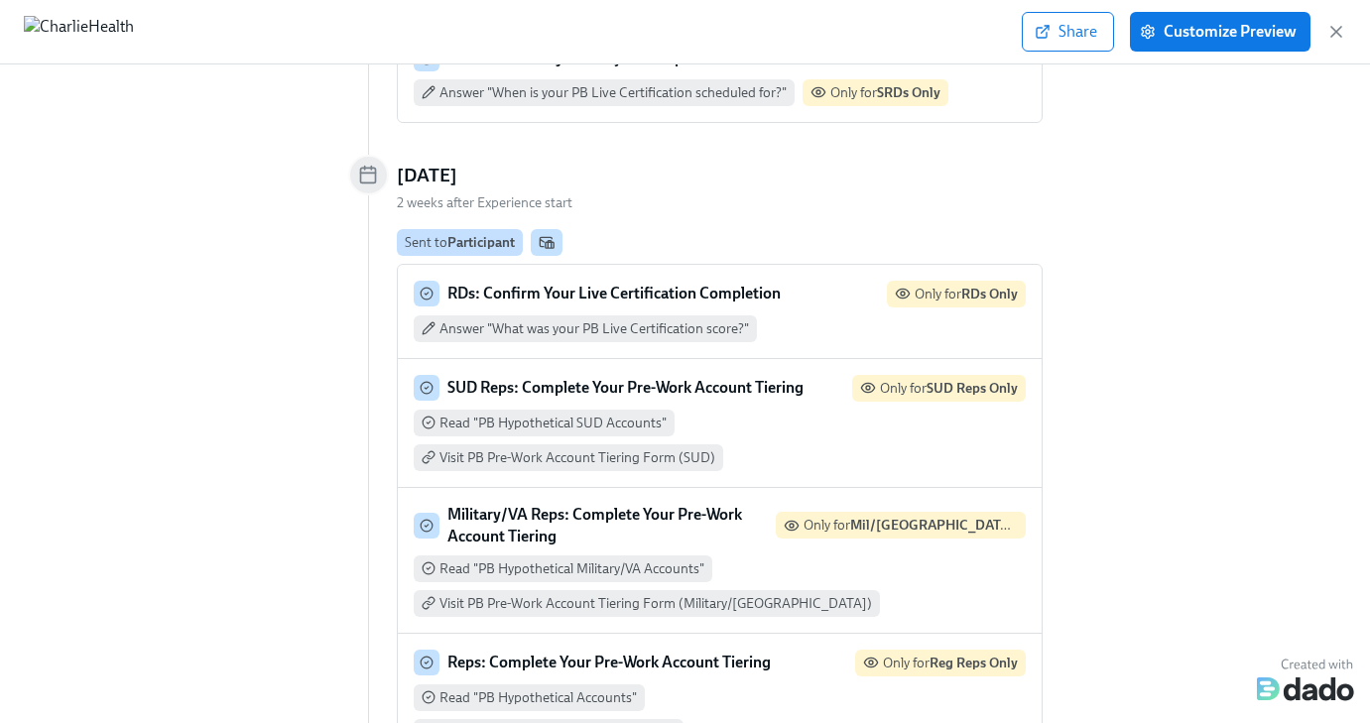
scroll to position [1513, 0]
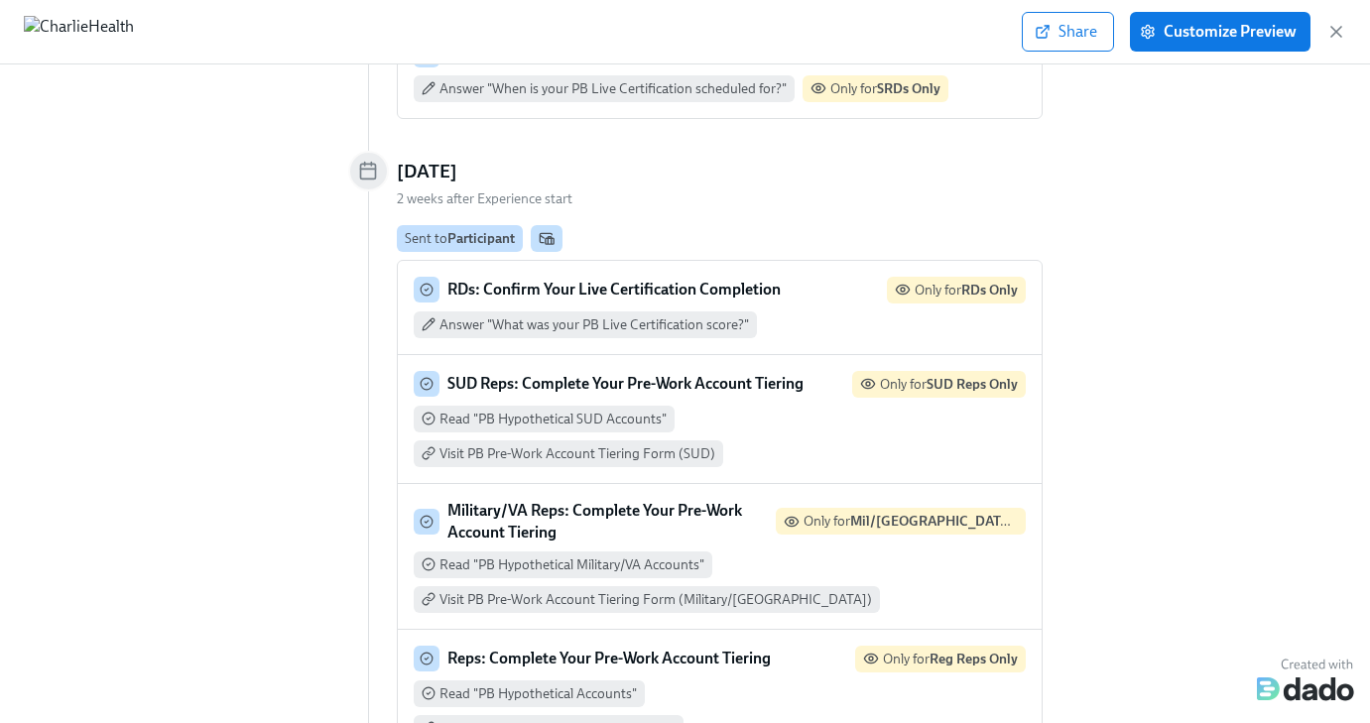
click at [446, 229] on div "Sent to Participant" at bounding box center [460, 238] width 110 height 19
click at [425, 283] on icon at bounding box center [427, 290] width 14 height 14
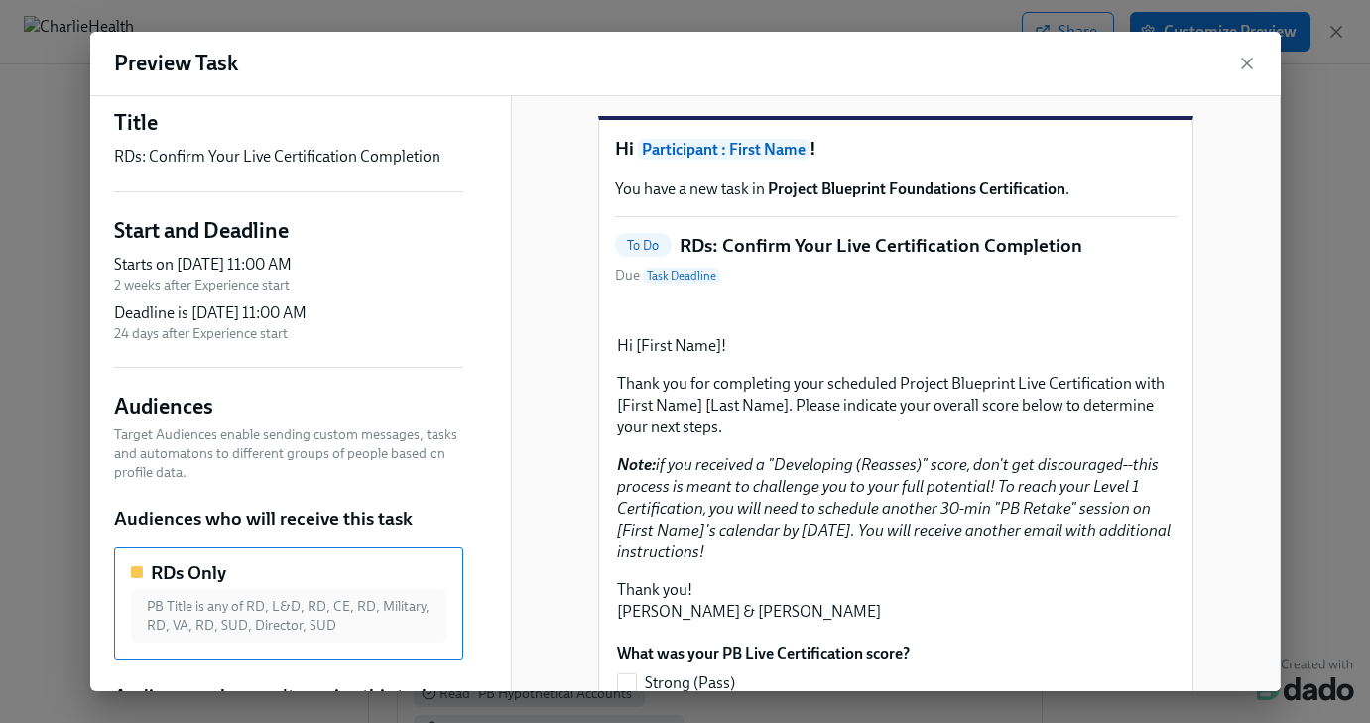
scroll to position [0, 0]
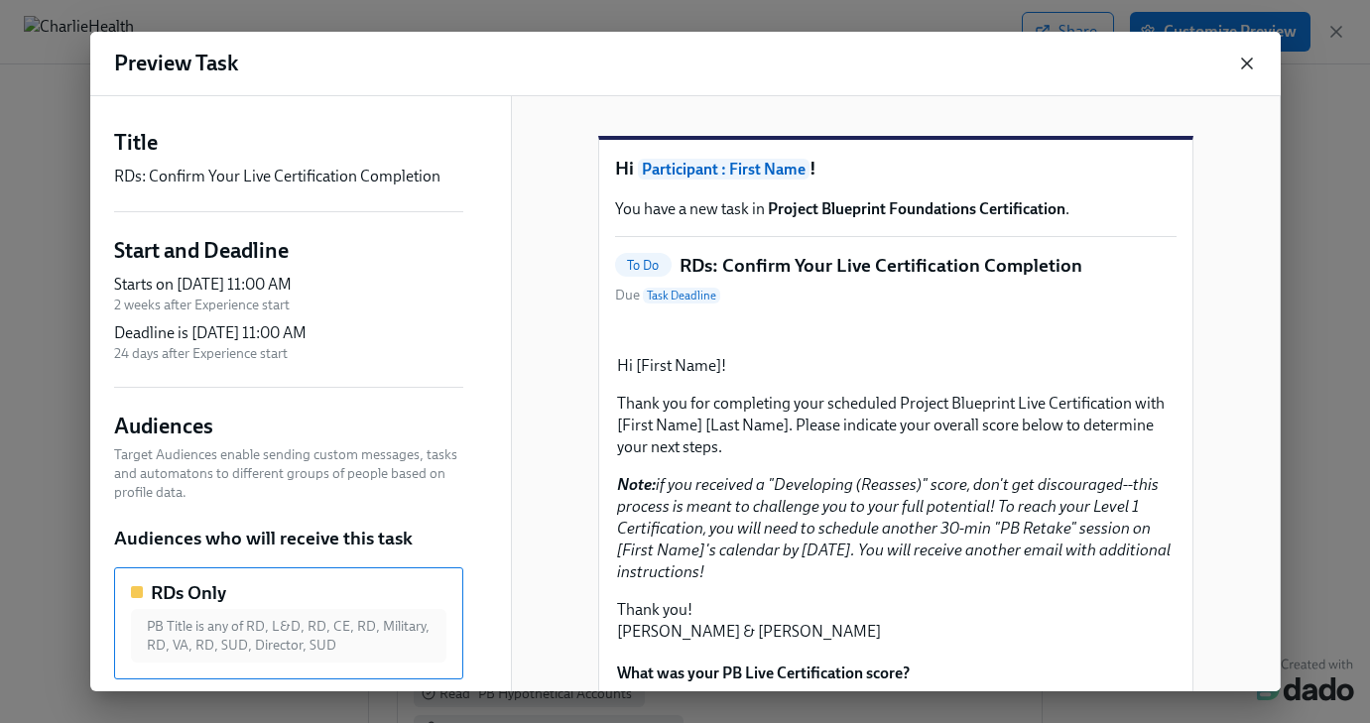
click at [1245, 62] on icon "button" at bounding box center [1247, 64] width 10 height 10
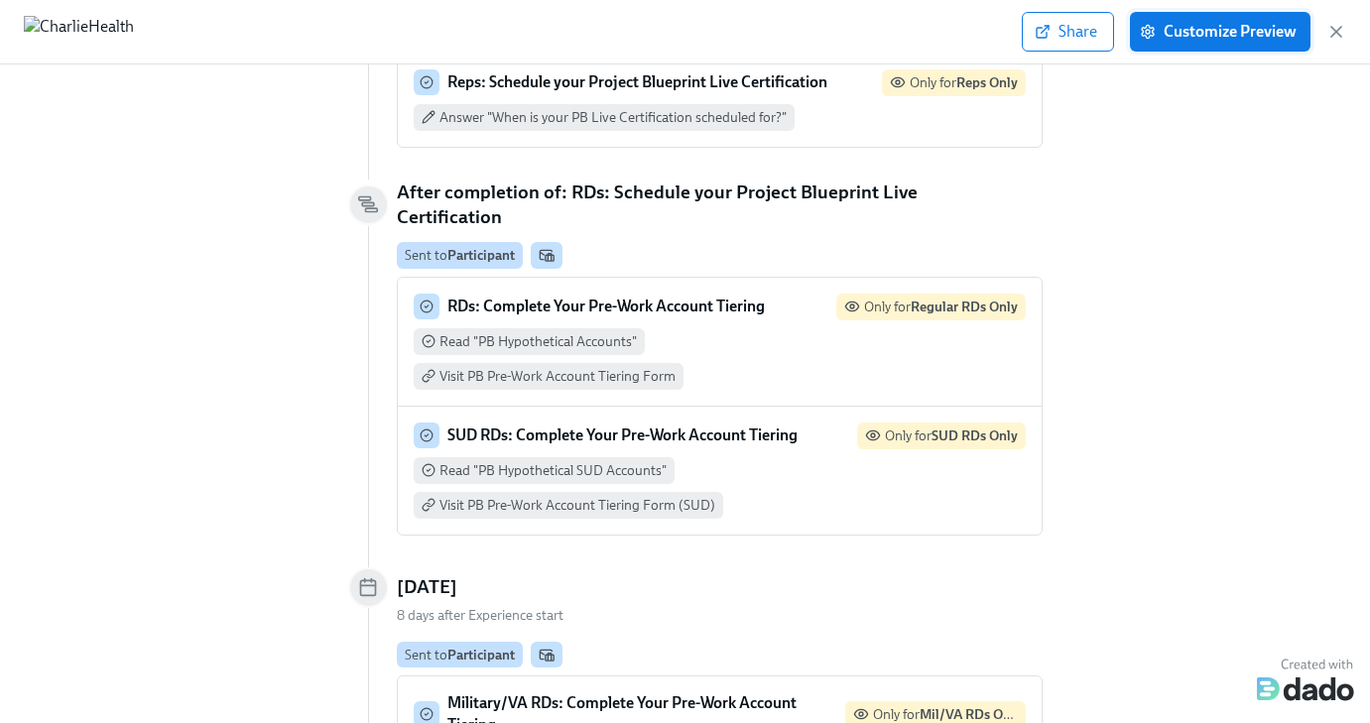
scroll to position [81, 0]
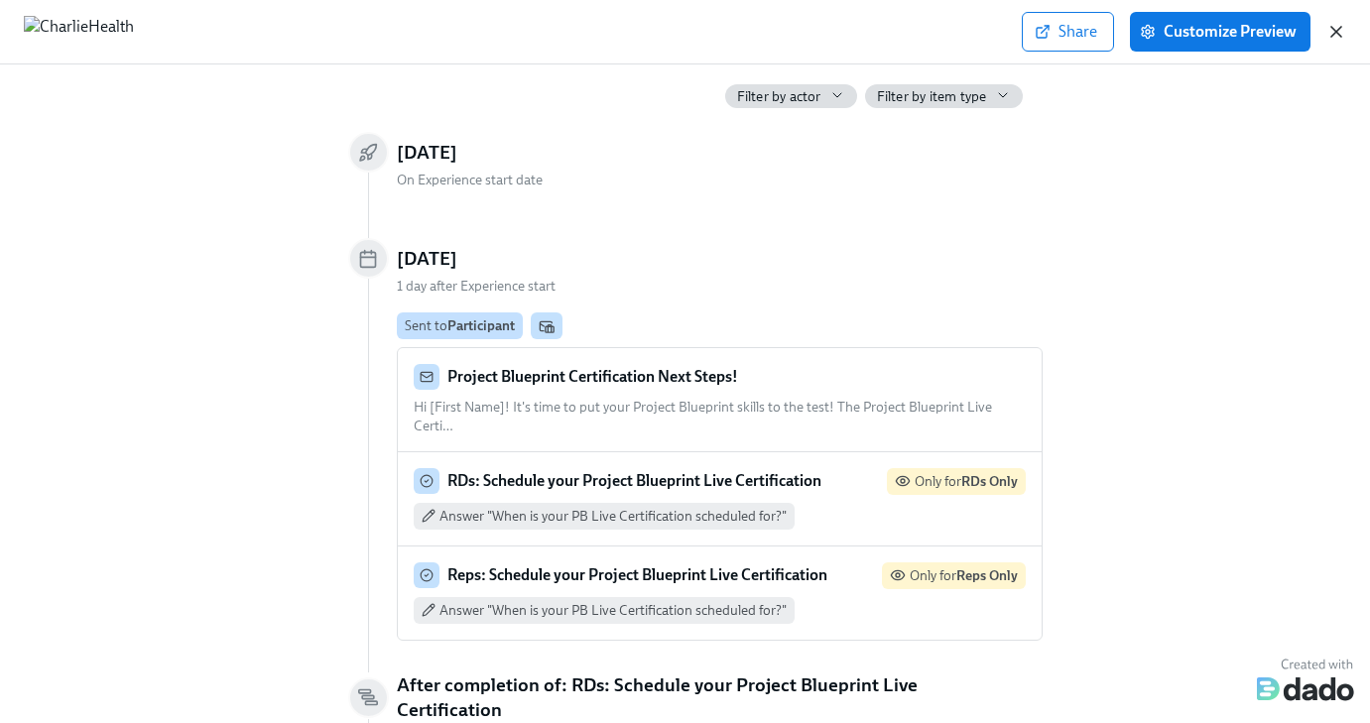
click at [1338, 37] on icon "button" at bounding box center [1336, 32] width 20 height 20
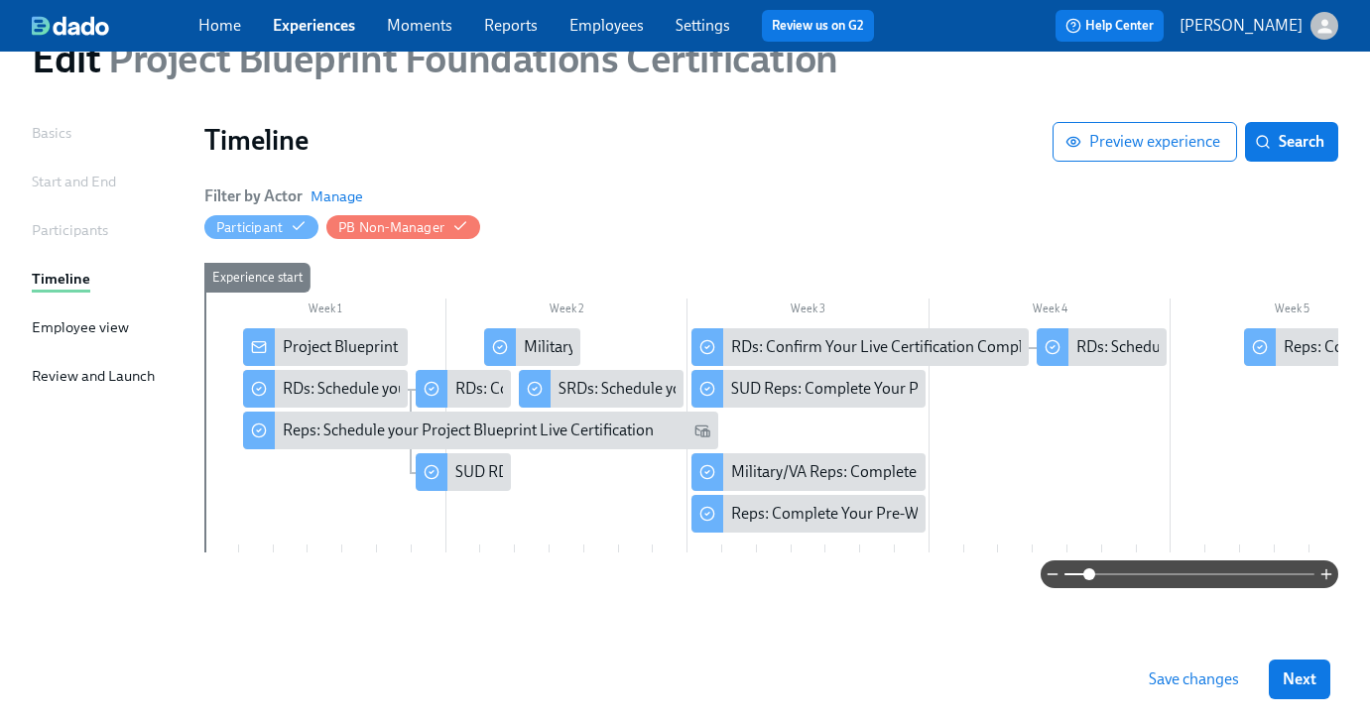
drag, startPoint x: 1063, startPoint y: 573, endPoint x: 1092, endPoint y: 574, distance: 28.8
click at [1092, 574] on span at bounding box center [1089, 574] width 12 height 12
click at [1154, 680] on span "Save changes" at bounding box center [1194, 680] width 90 height 20
click at [1307, 681] on span "Next" at bounding box center [1300, 680] width 34 height 20
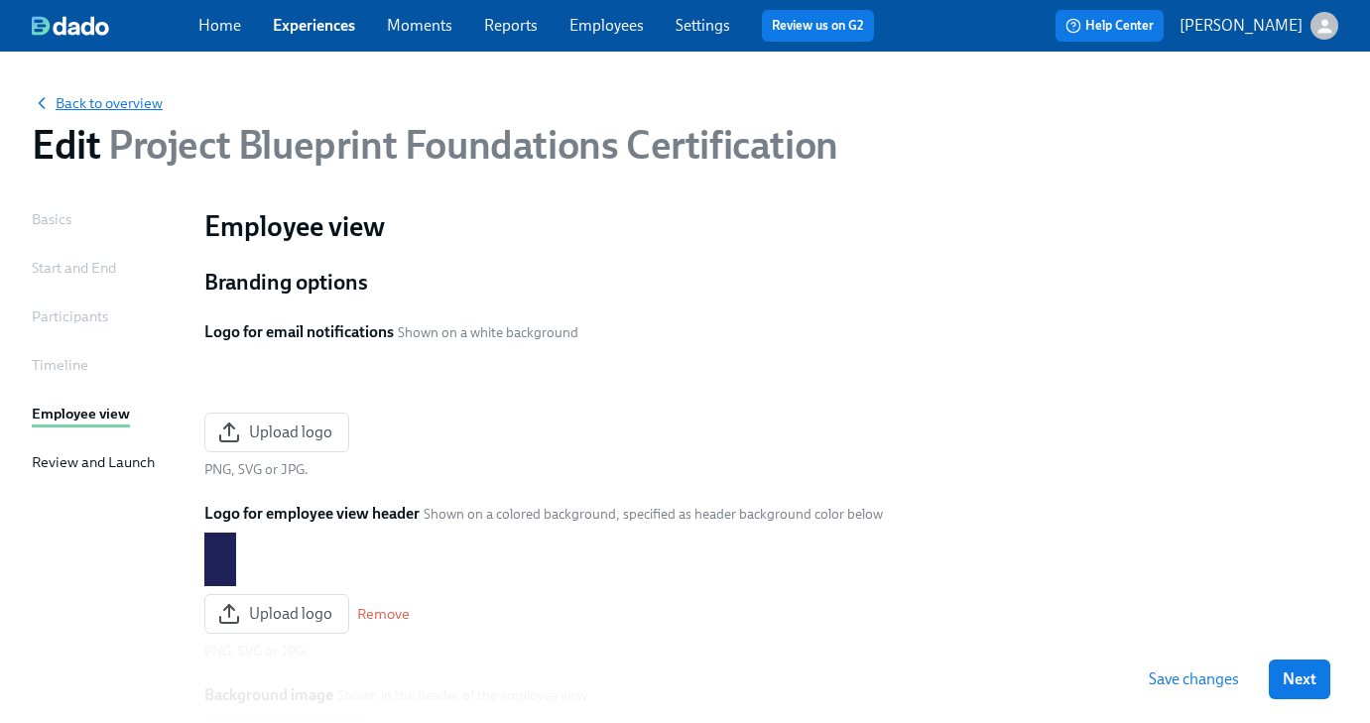
click at [99, 106] on span "Back to overview" at bounding box center [97, 103] width 131 height 20
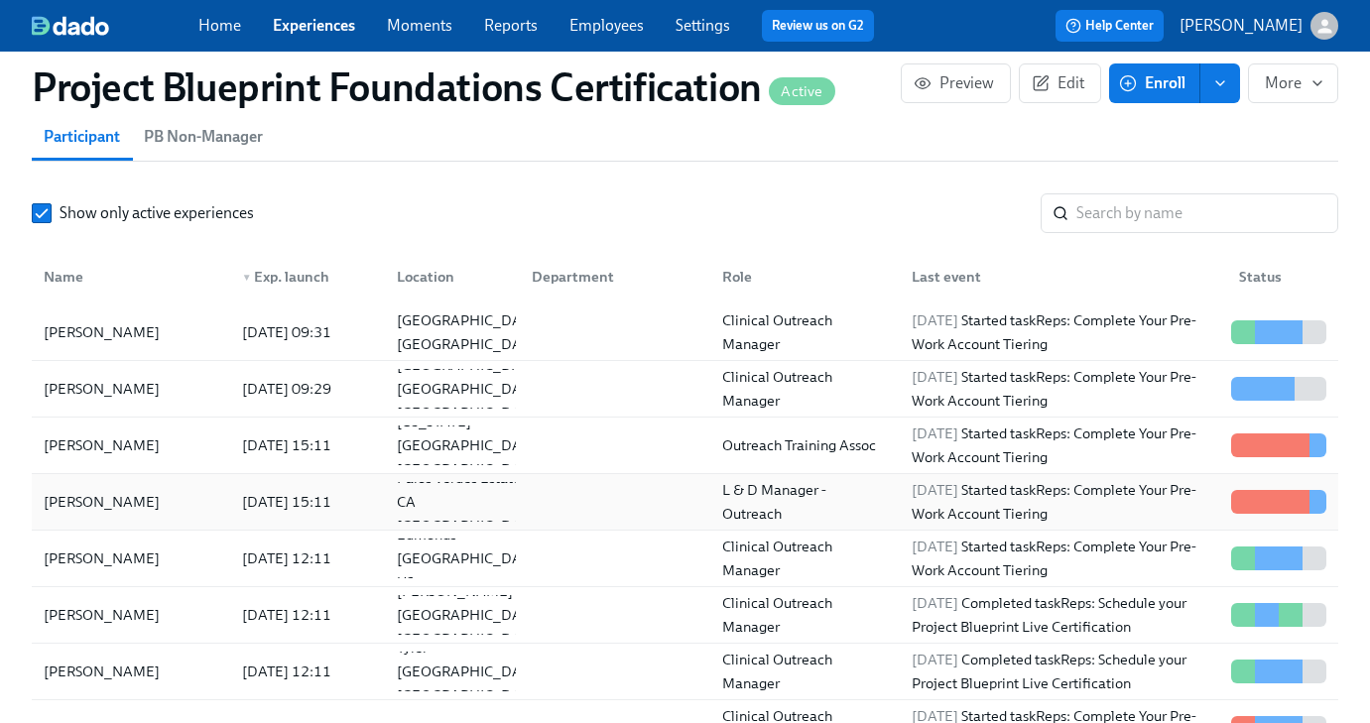
scroll to position [1405, 0]
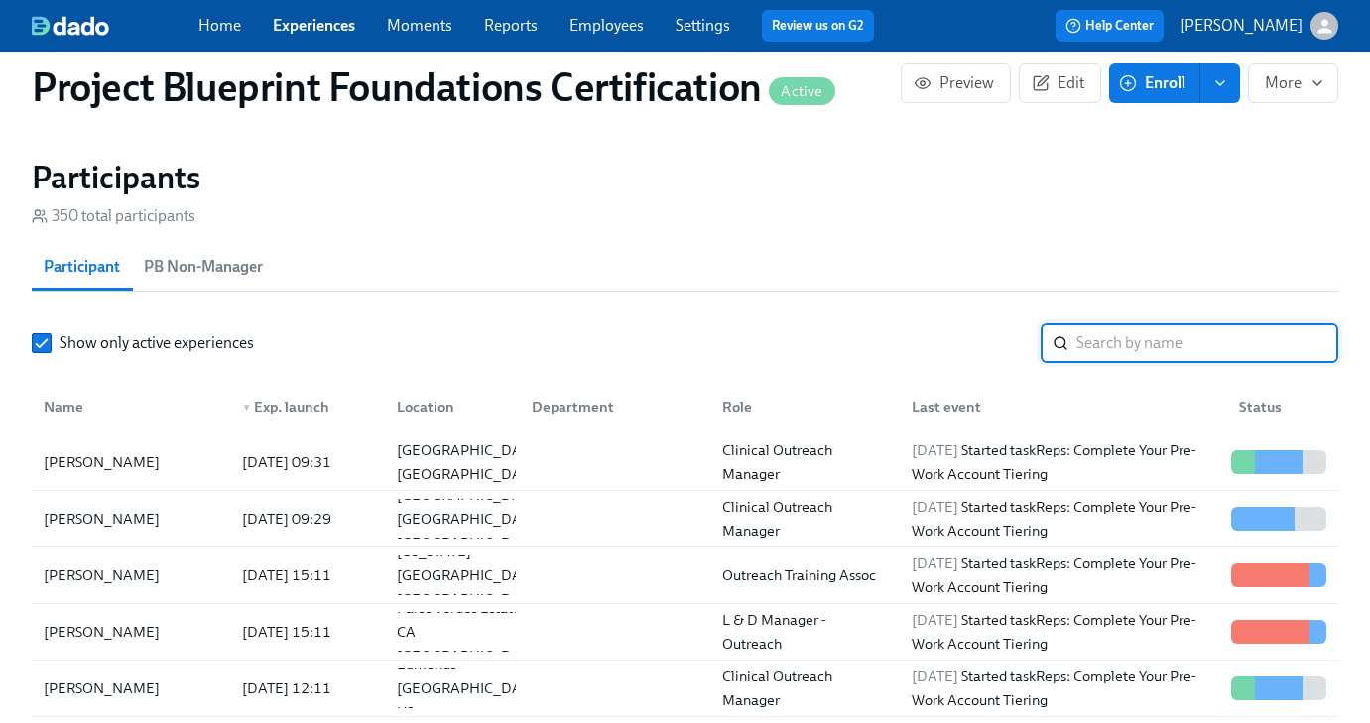
click at [1164, 335] on input "search" at bounding box center [1207, 343] width 262 height 40
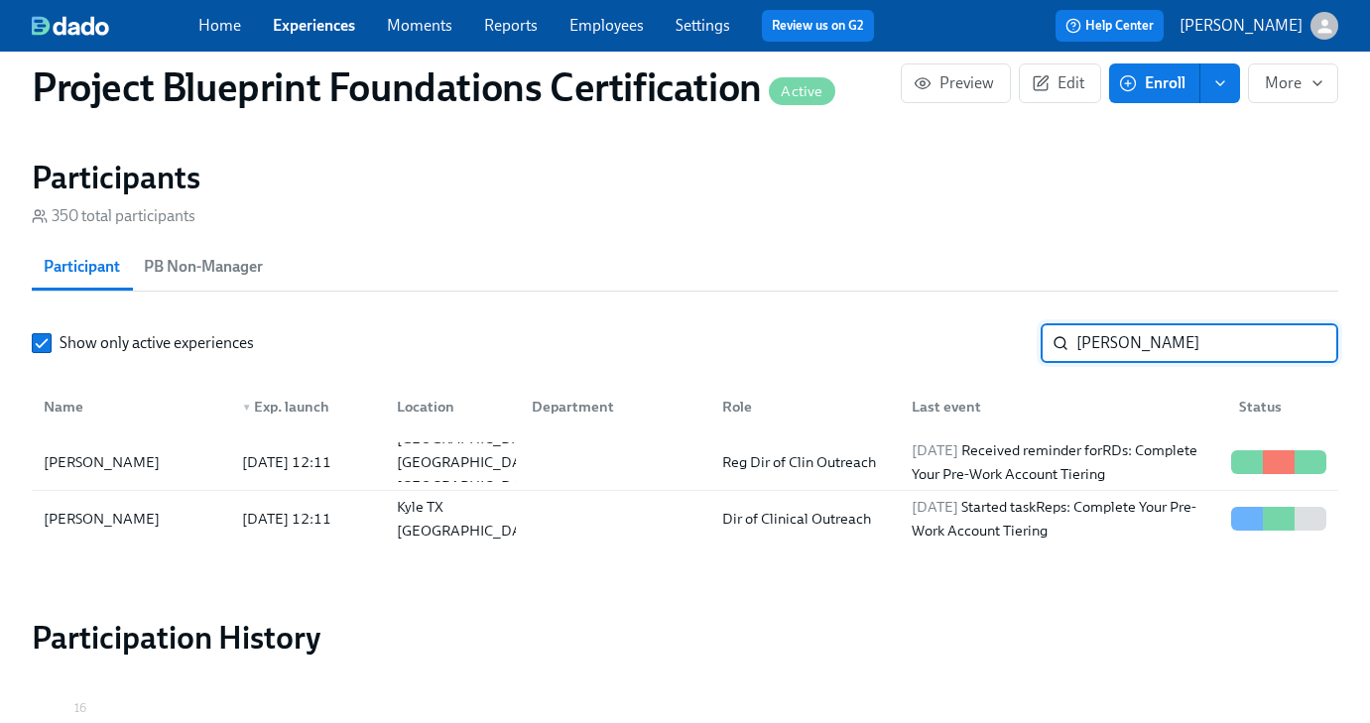
type input "[PERSON_NAME]"
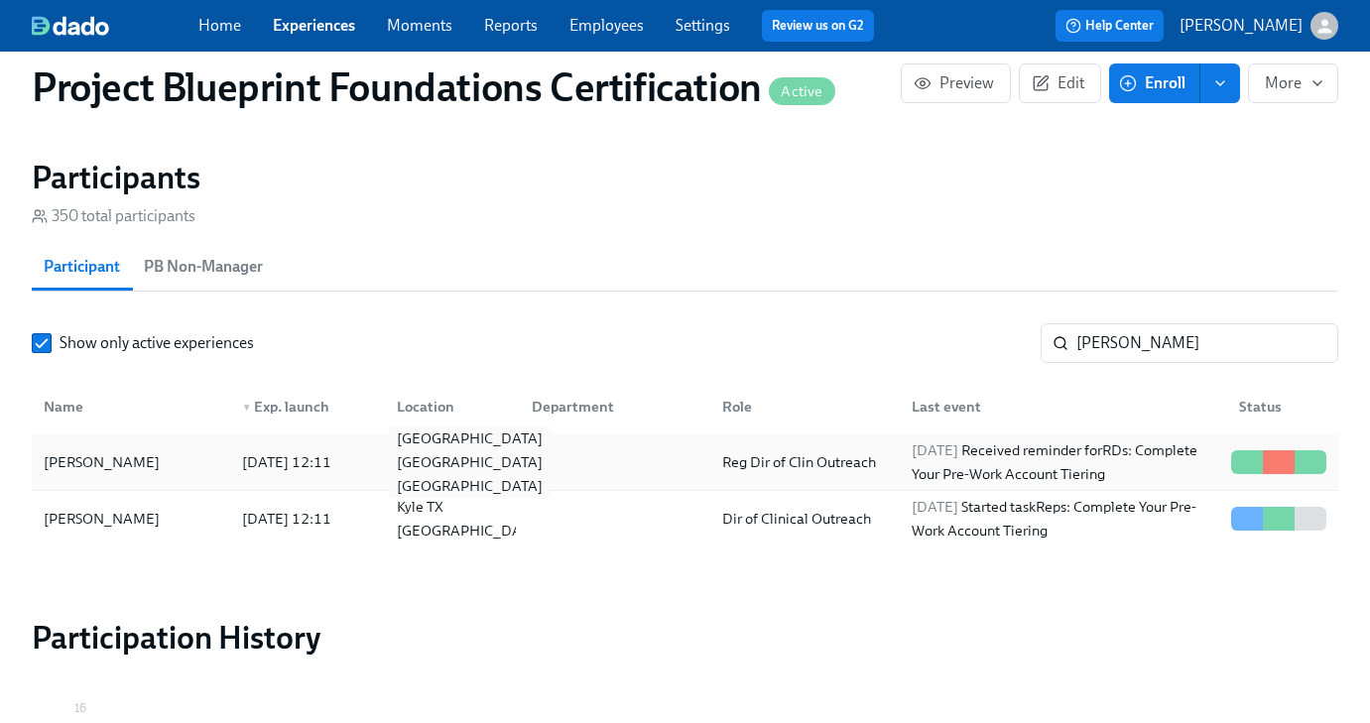
click at [455, 469] on div "[GEOGRAPHIC_DATA] [GEOGRAPHIC_DATA] [GEOGRAPHIC_DATA]" at bounding box center [470, 462] width 162 height 71
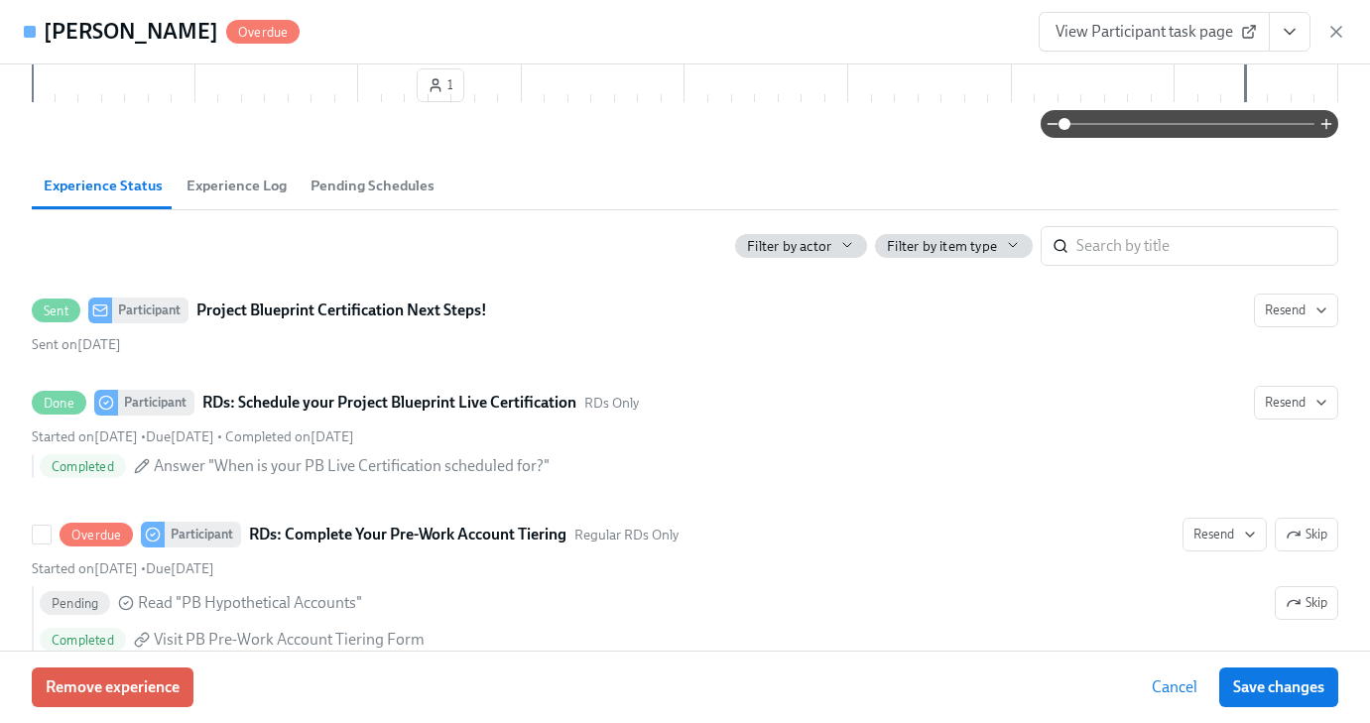
scroll to position [352, 0]
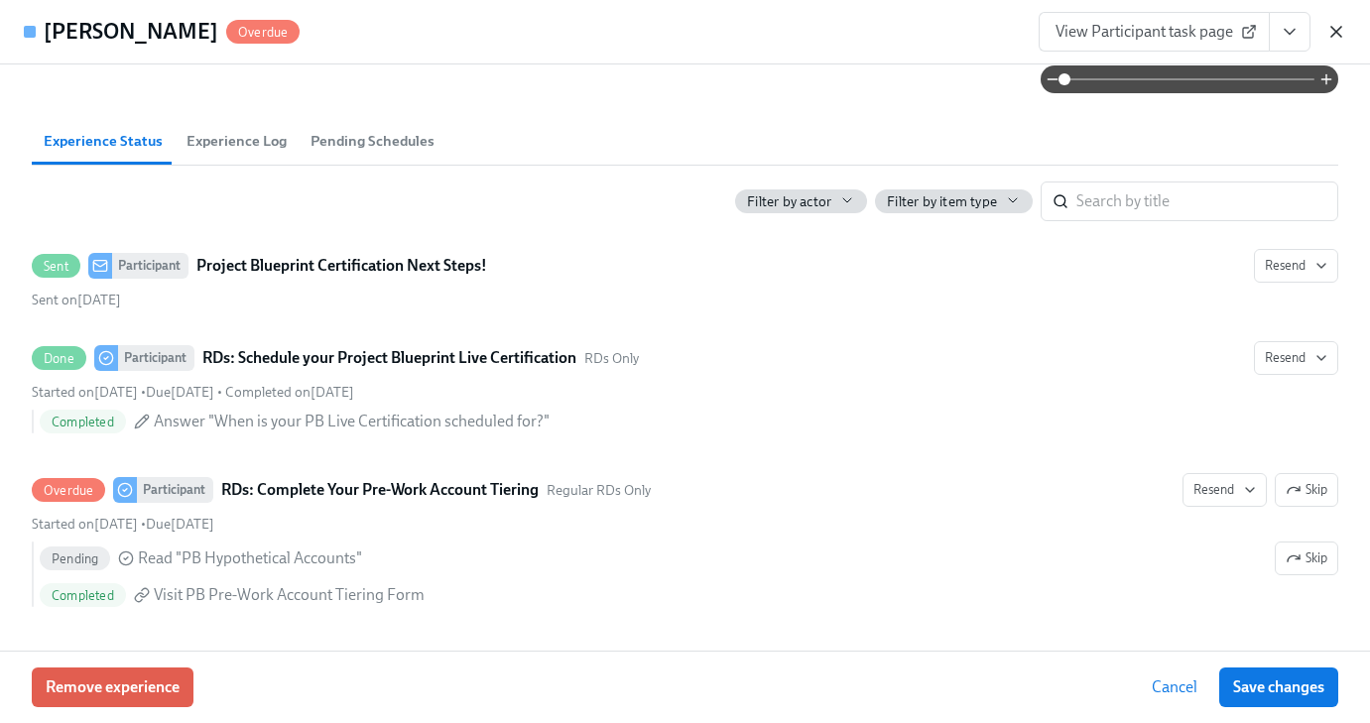
click at [1336, 31] on icon "button" at bounding box center [1336, 32] width 10 height 10
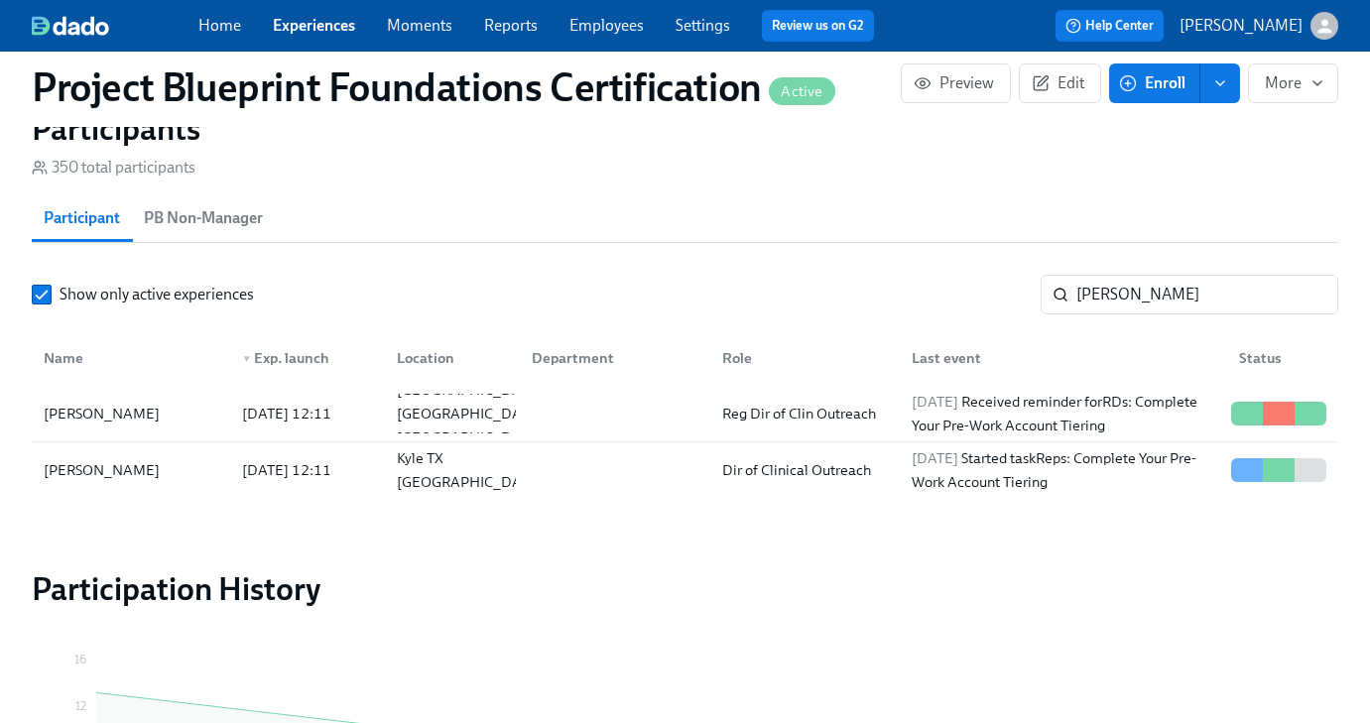
scroll to position [1248, 0]
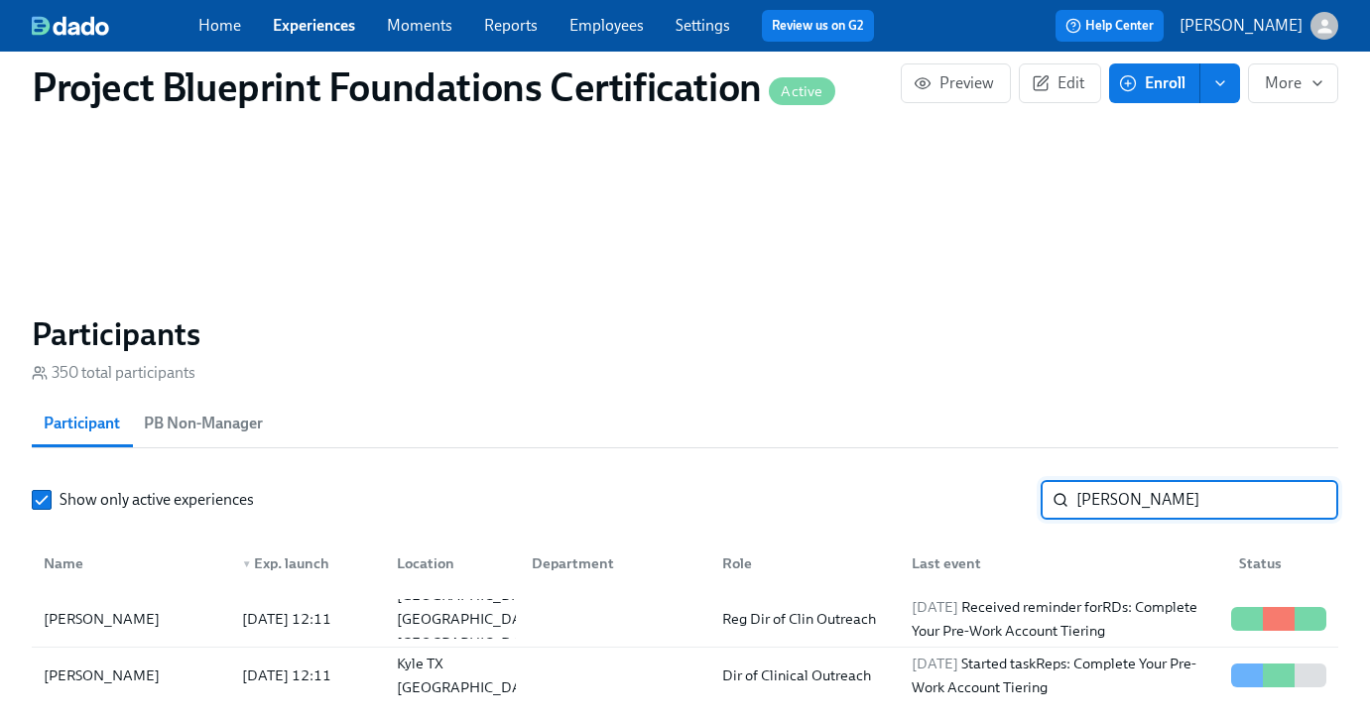
drag, startPoint x: 1264, startPoint y: 500, endPoint x: 1312, endPoint y: 498, distance: 48.6
click at [1256, 501] on input "[PERSON_NAME]" at bounding box center [1207, 500] width 262 height 40
click at [1307, 500] on input "[PERSON_NAME]" at bounding box center [1207, 500] width 262 height 40
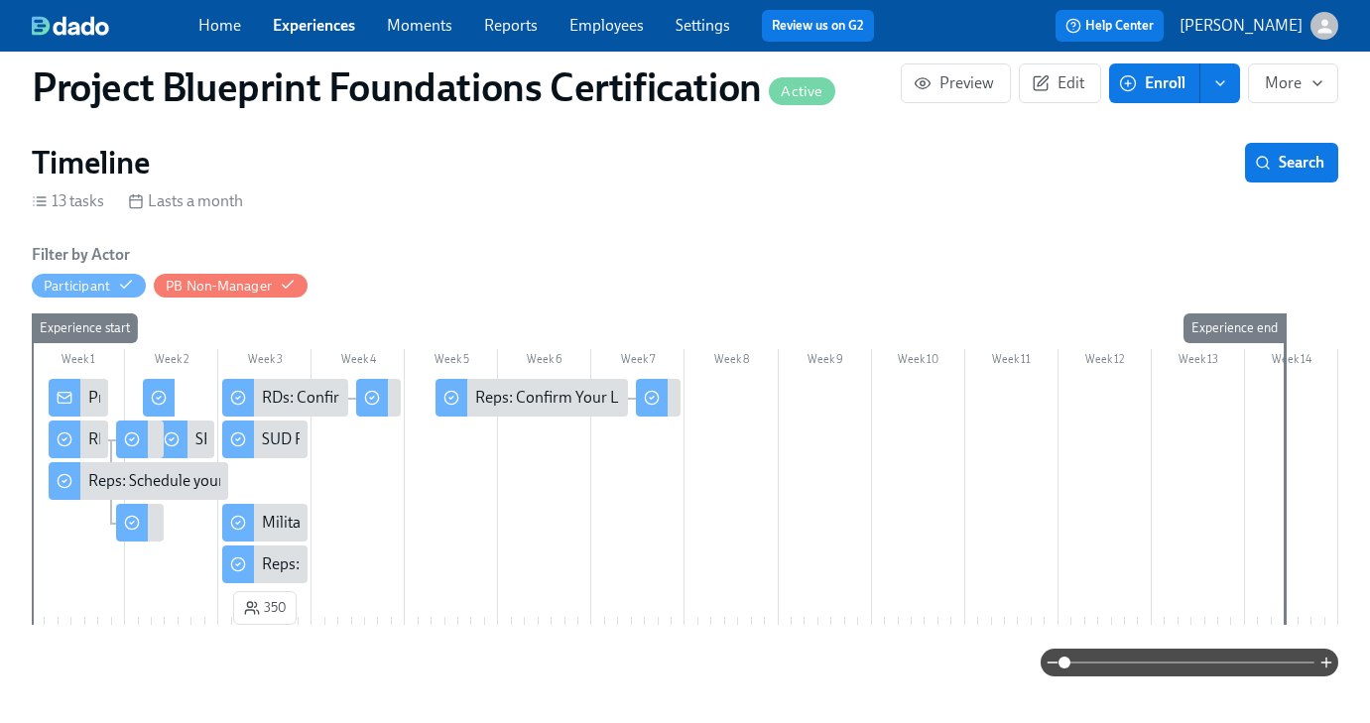
scroll to position [288, 0]
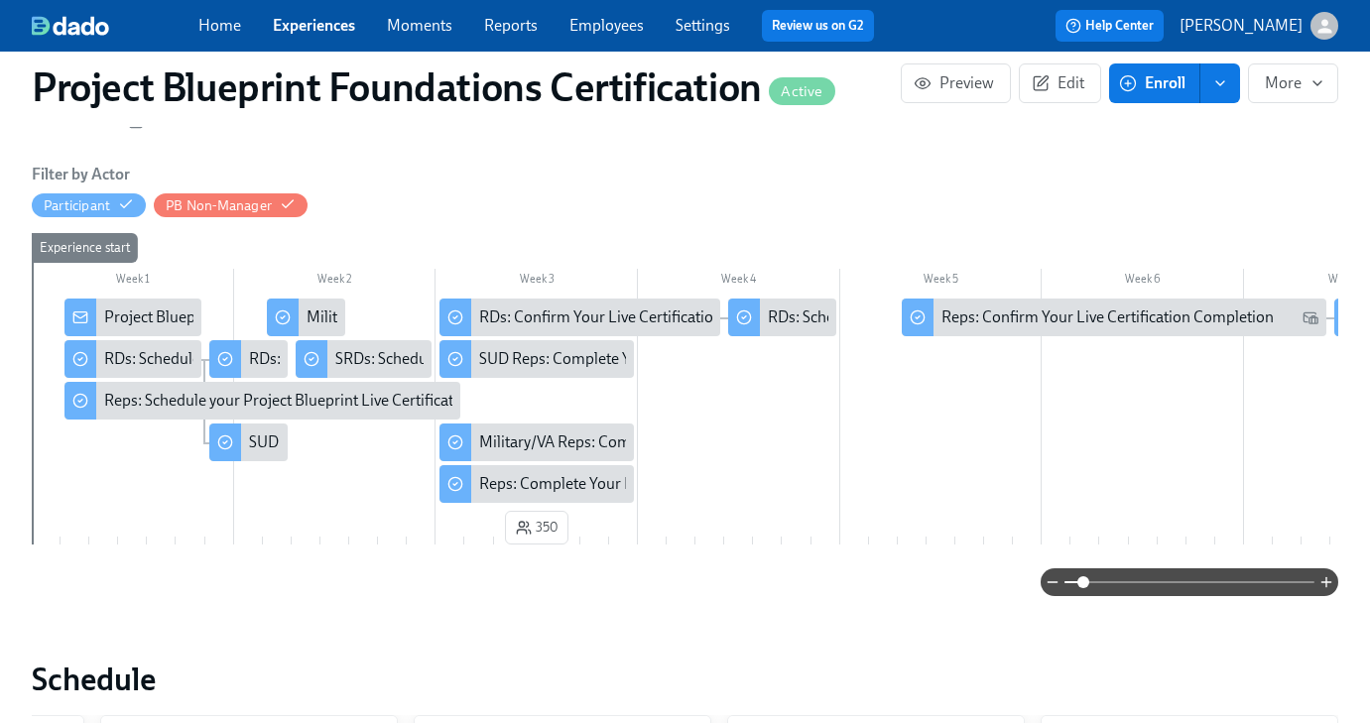
drag, startPoint x: 1061, startPoint y: 582, endPoint x: 1085, endPoint y: 584, distance: 23.9
click at [1085, 584] on span at bounding box center [1083, 582] width 12 height 12
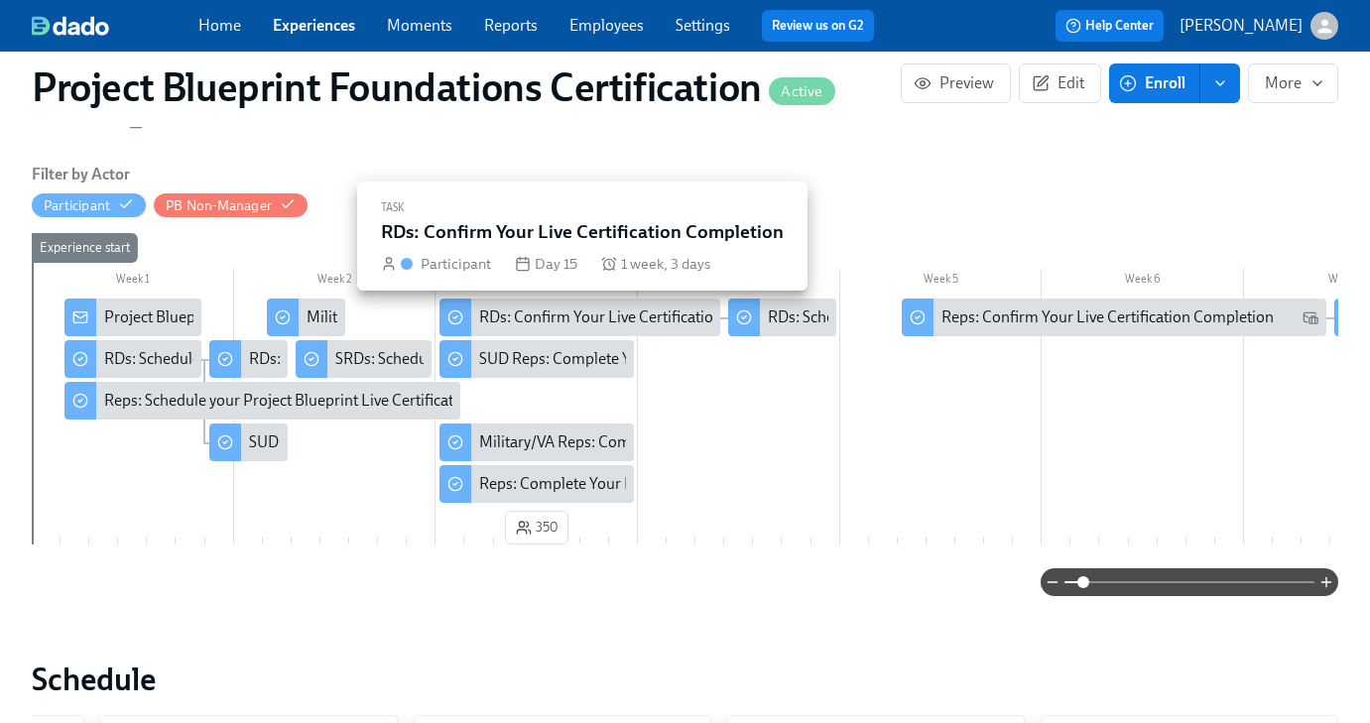
click at [517, 322] on div "RDs: Confirm Your Live Certification Completion" at bounding box center [642, 318] width 326 height 22
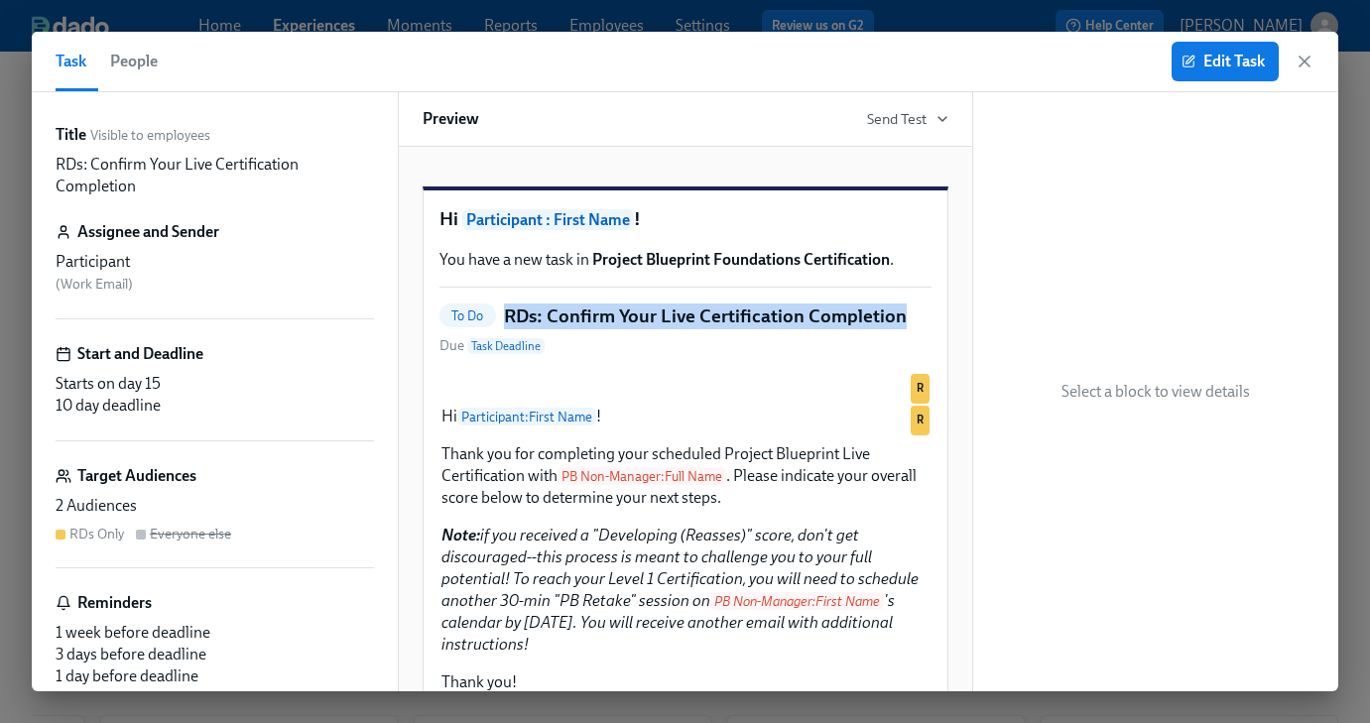
drag, startPoint x: 902, startPoint y: 345, endPoint x: 498, endPoint y: 347, distance: 403.7
click at [498, 347] on div "To Do RDs: Confirm Your Live Certification Completion Due Task Deadline" at bounding box center [685, 331] width 492 height 54
copy div "RDs: Confirm Your Live Certification Completion"
click at [1307, 59] on icon "button" at bounding box center [1304, 62] width 10 height 10
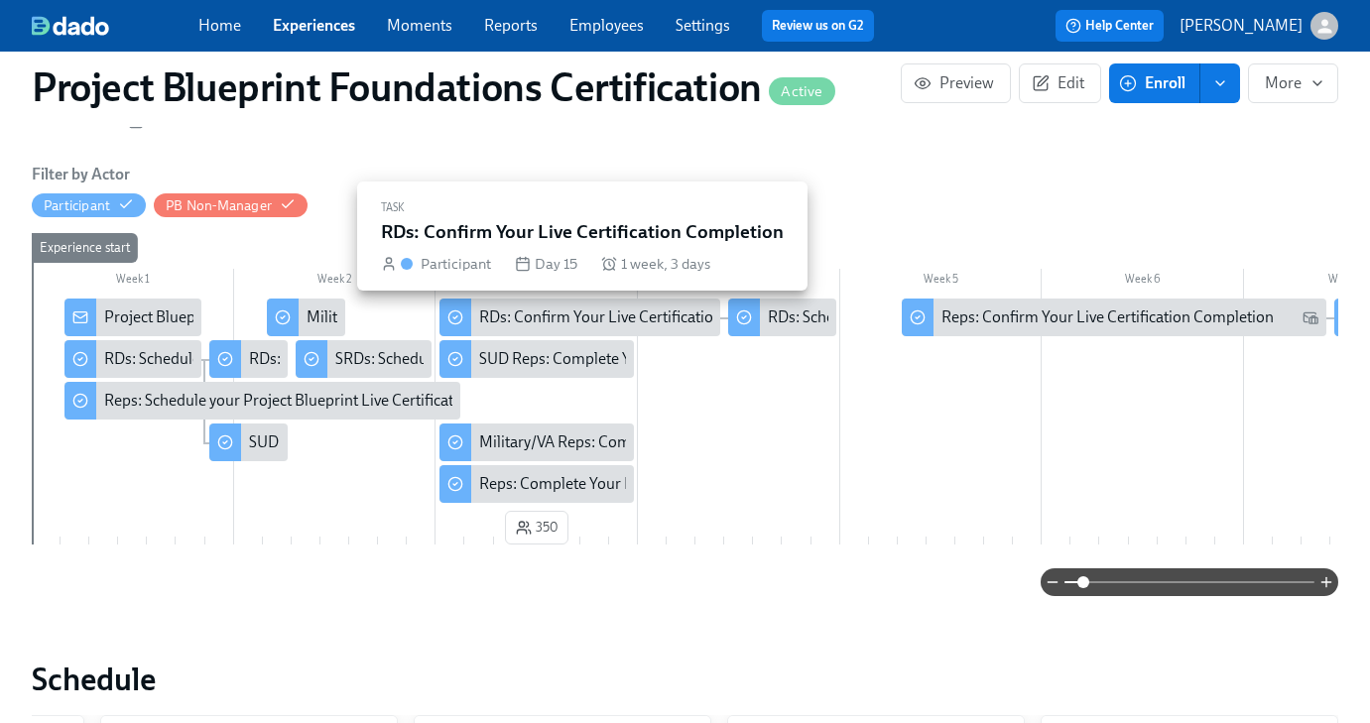
click at [507, 315] on div "RDs: Confirm Your Live Certification Completion" at bounding box center [642, 318] width 326 height 22
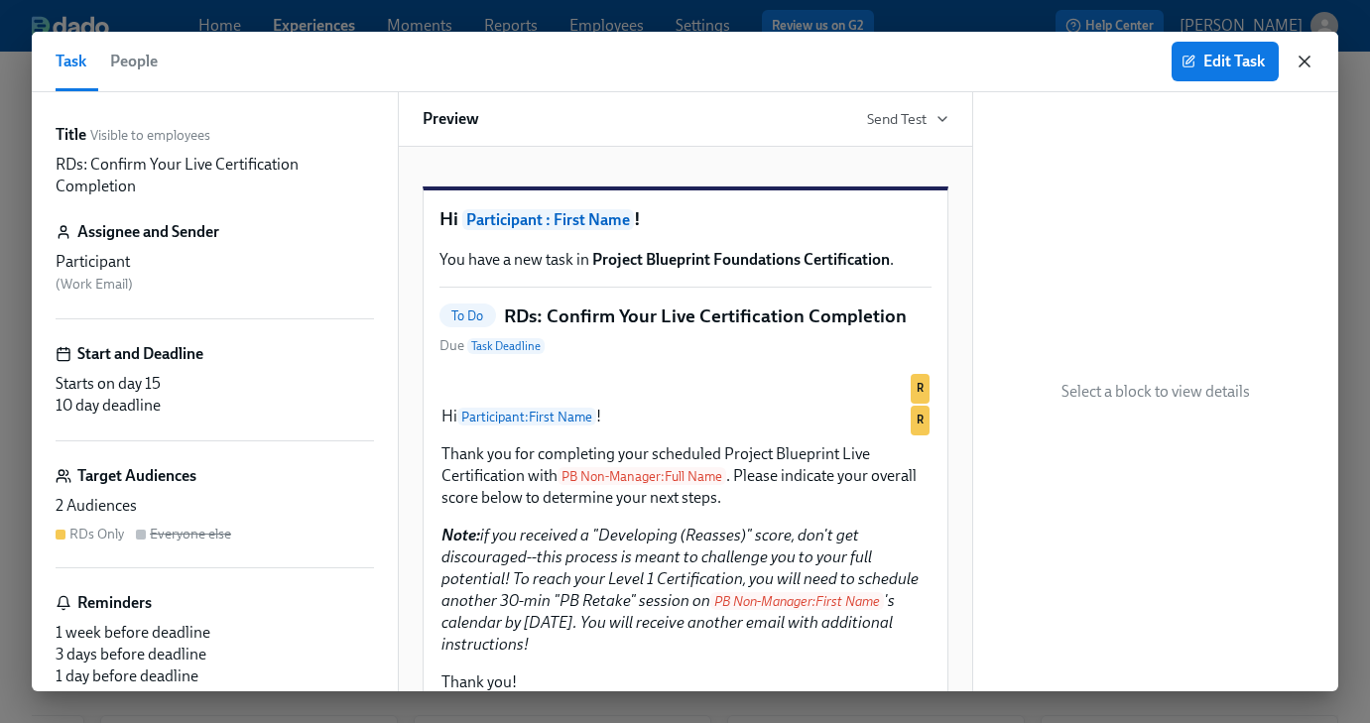
click at [1306, 60] on icon "button" at bounding box center [1305, 62] width 20 height 20
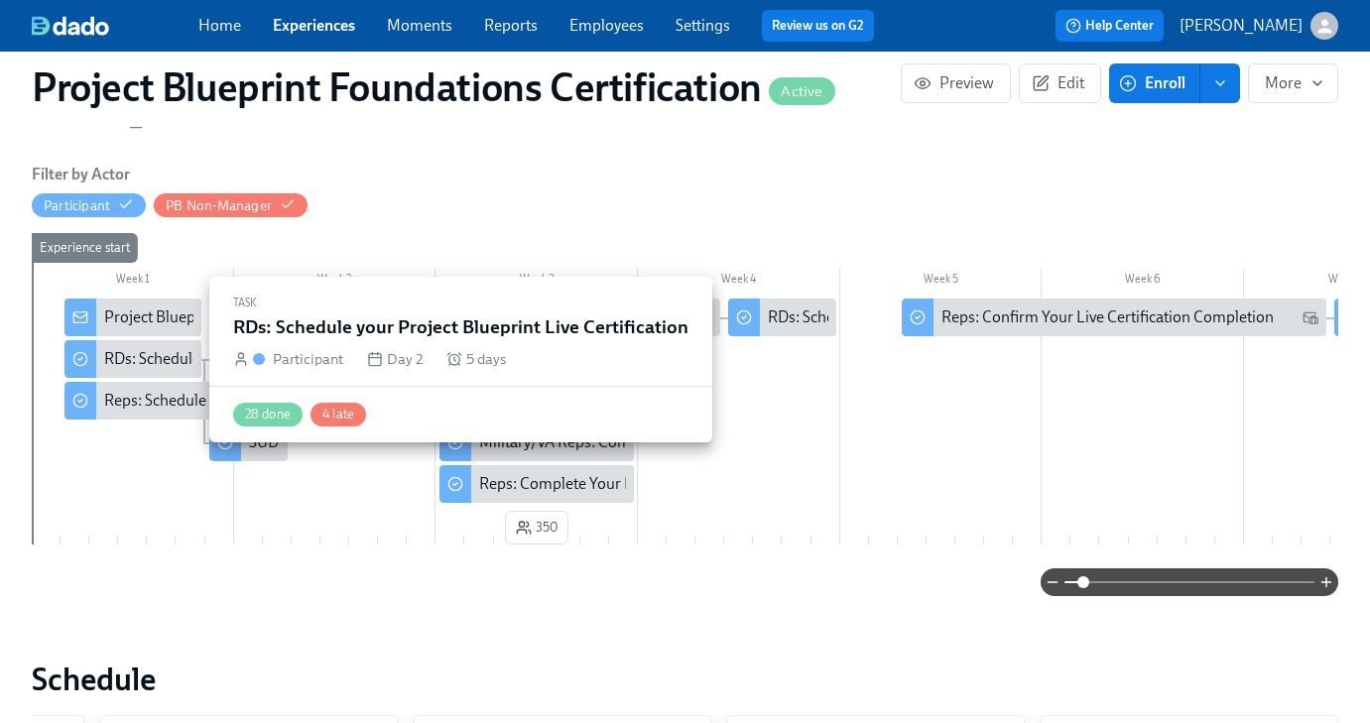
click at [140, 364] on div "RDs: Schedule your Project Blueprint Live Certification" at bounding box center [286, 359] width 365 height 22
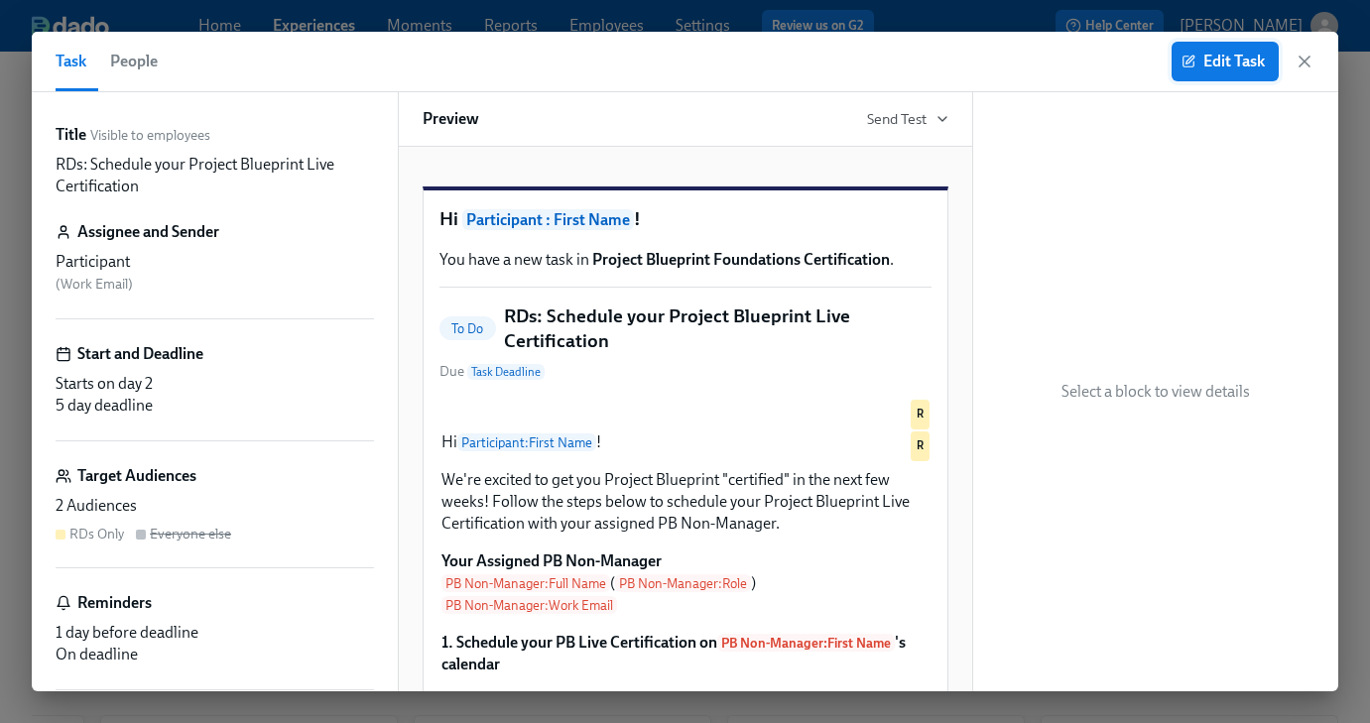
click at [1225, 65] on span "Edit Task" at bounding box center [1224, 62] width 79 height 20
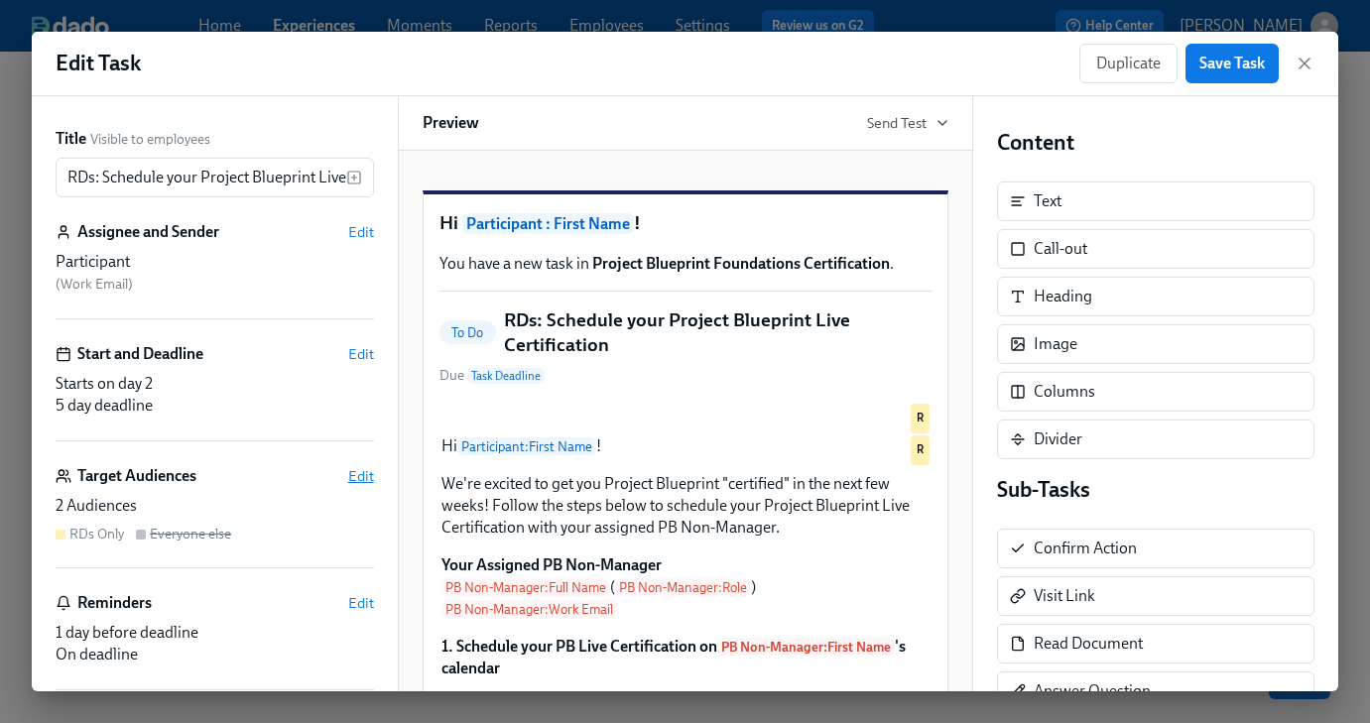
click at [372, 478] on span "Edit" at bounding box center [361, 476] width 26 height 20
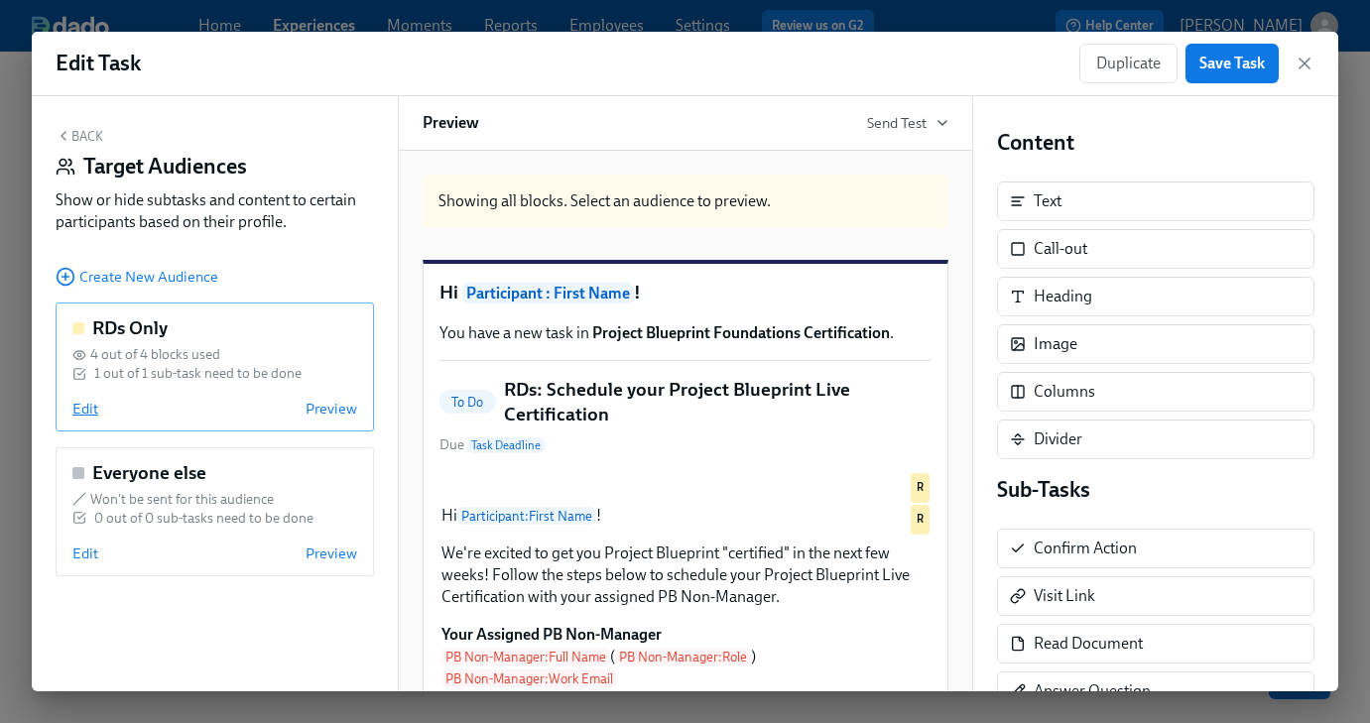
click at [95, 413] on span "Edit" at bounding box center [85, 409] width 26 height 20
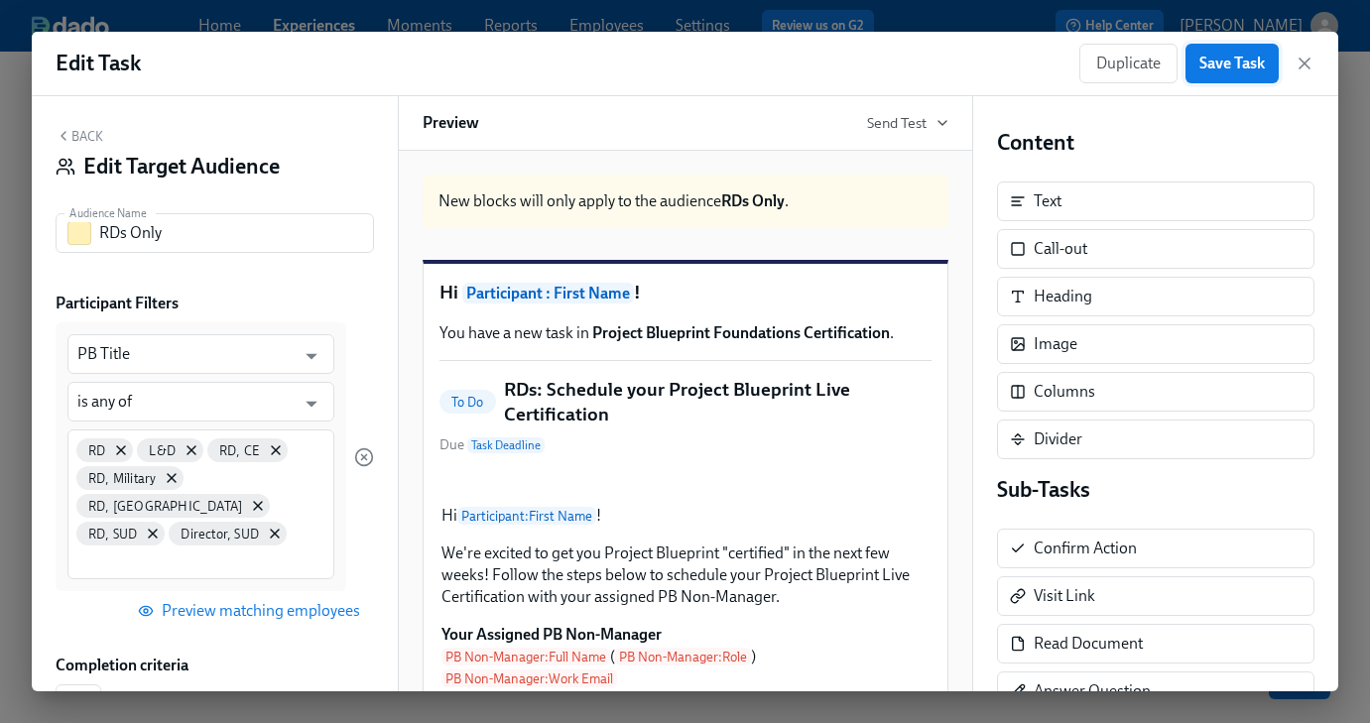
click at [1241, 67] on span "Save Task" at bounding box center [1231, 64] width 65 height 20
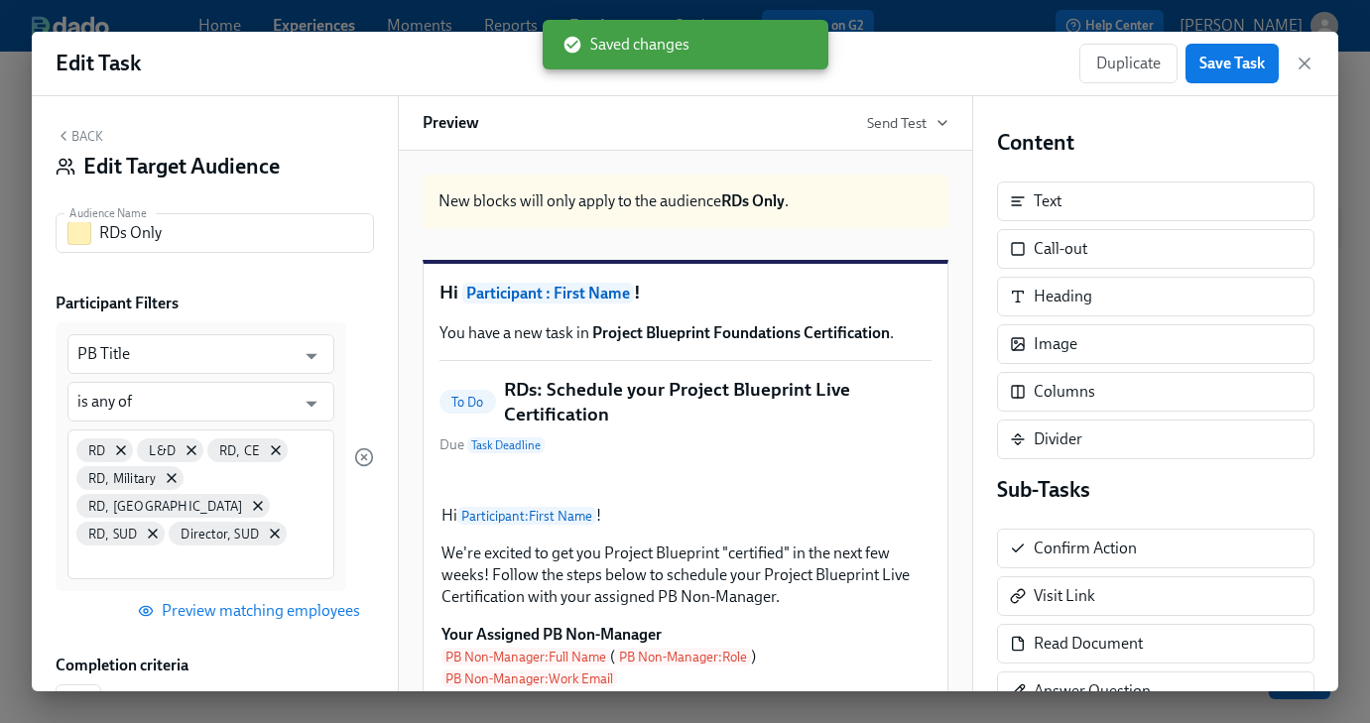
drag, startPoint x: 1296, startPoint y: 59, endPoint x: 1289, endPoint y: 239, distance: 180.7
click at [1298, 58] on icon "button" at bounding box center [1305, 64] width 20 height 20
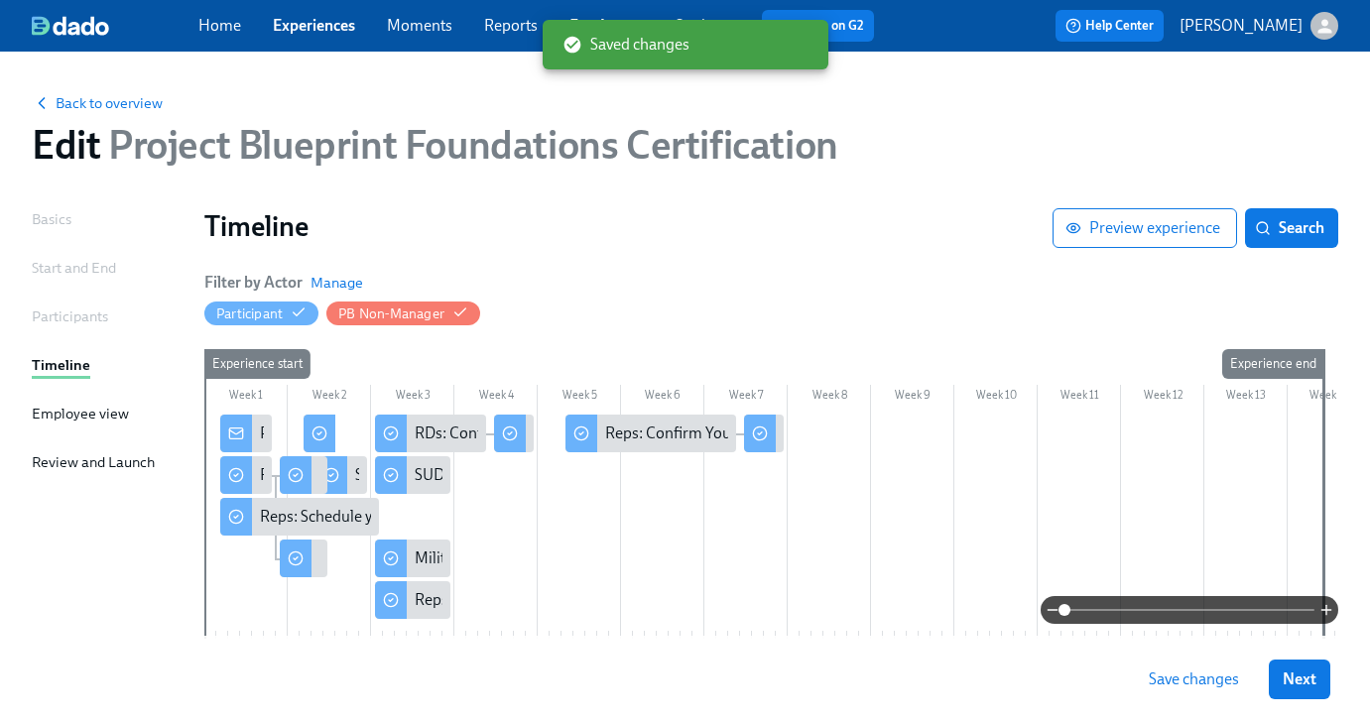
click at [1190, 674] on span "Save changes" at bounding box center [1194, 680] width 90 height 20
click at [417, 432] on div "RDs: Confirm Your Live Certification Completion" at bounding box center [578, 434] width 326 height 22
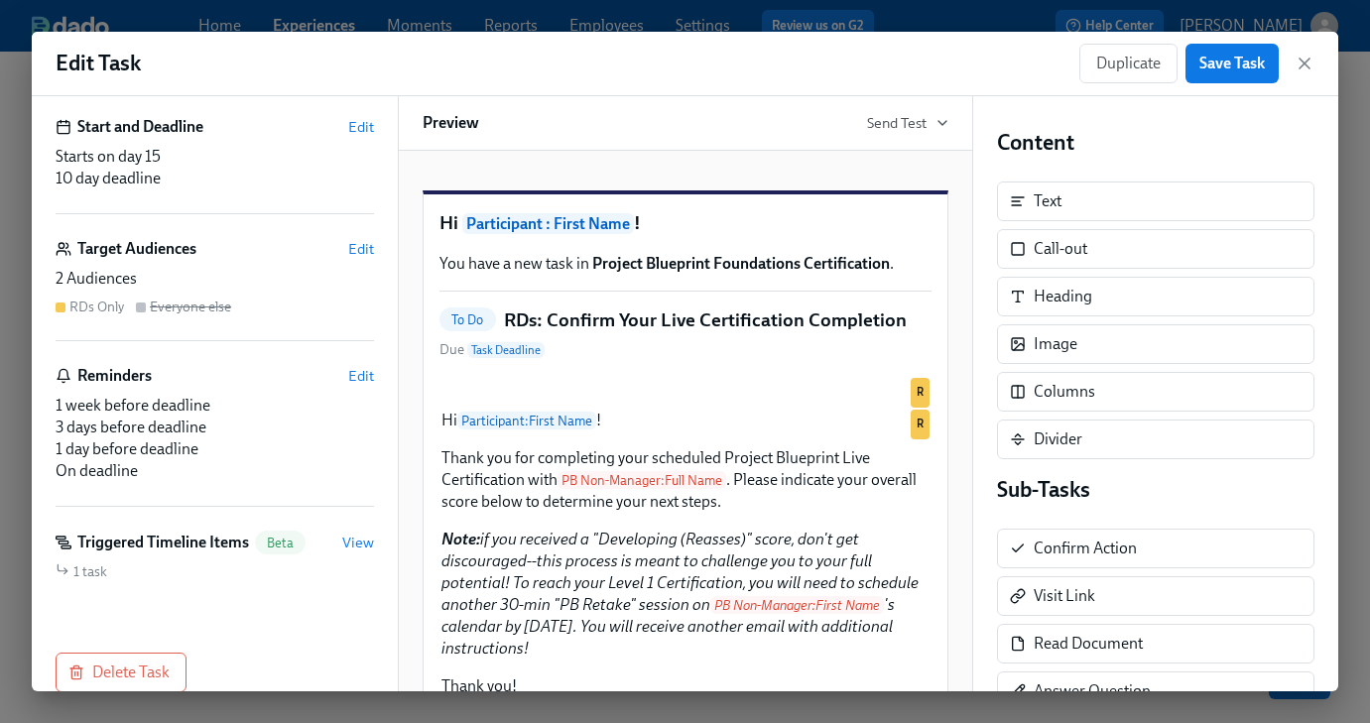
scroll to position [260, 0]
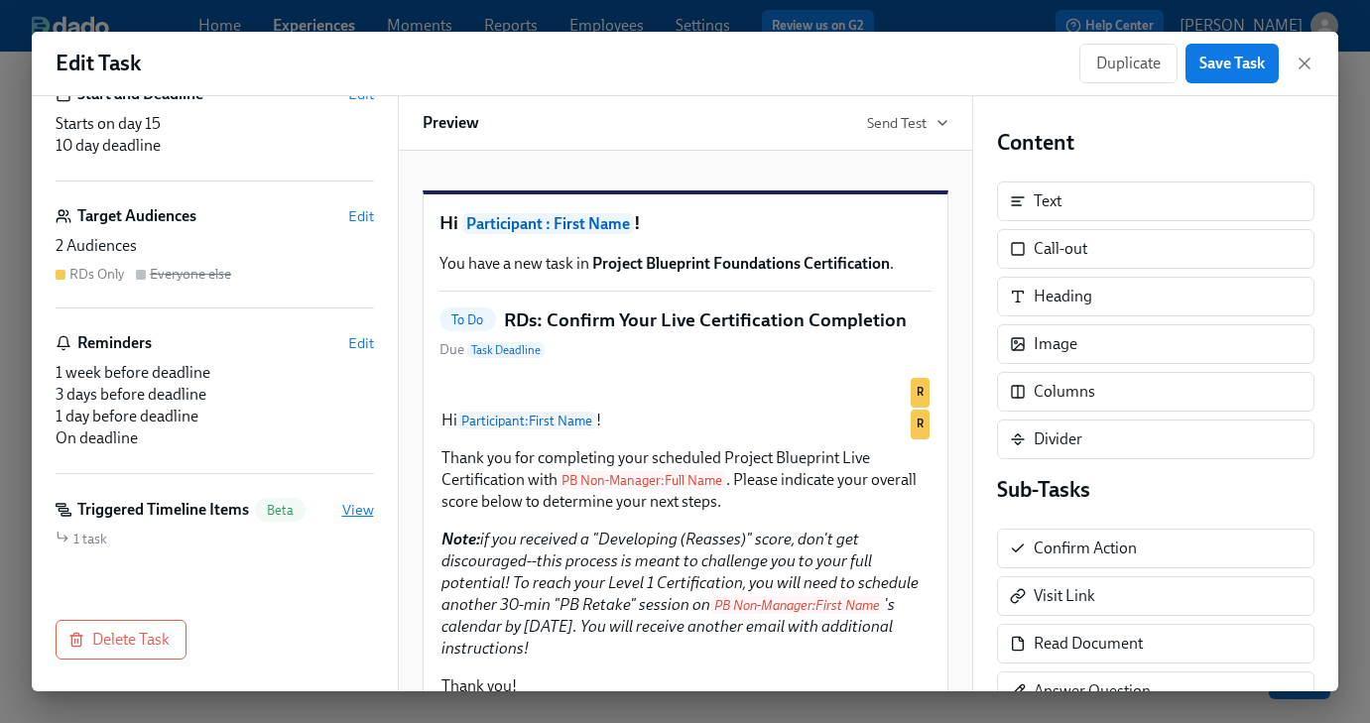
click at [359, 509] on span "View" at bounding box center [358, 510] width 32 height 20
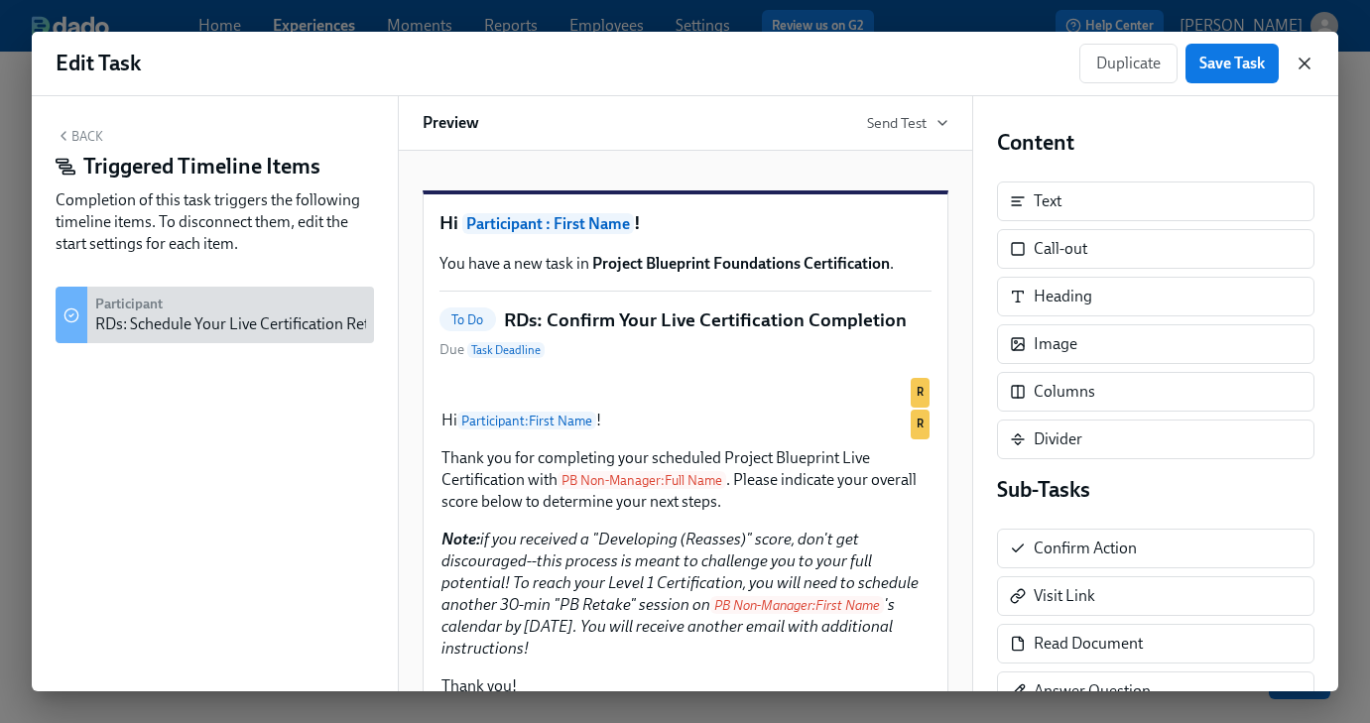
click at [1307, 60] on icon "button" at bounding box center [1304, 64] width 10 height 10
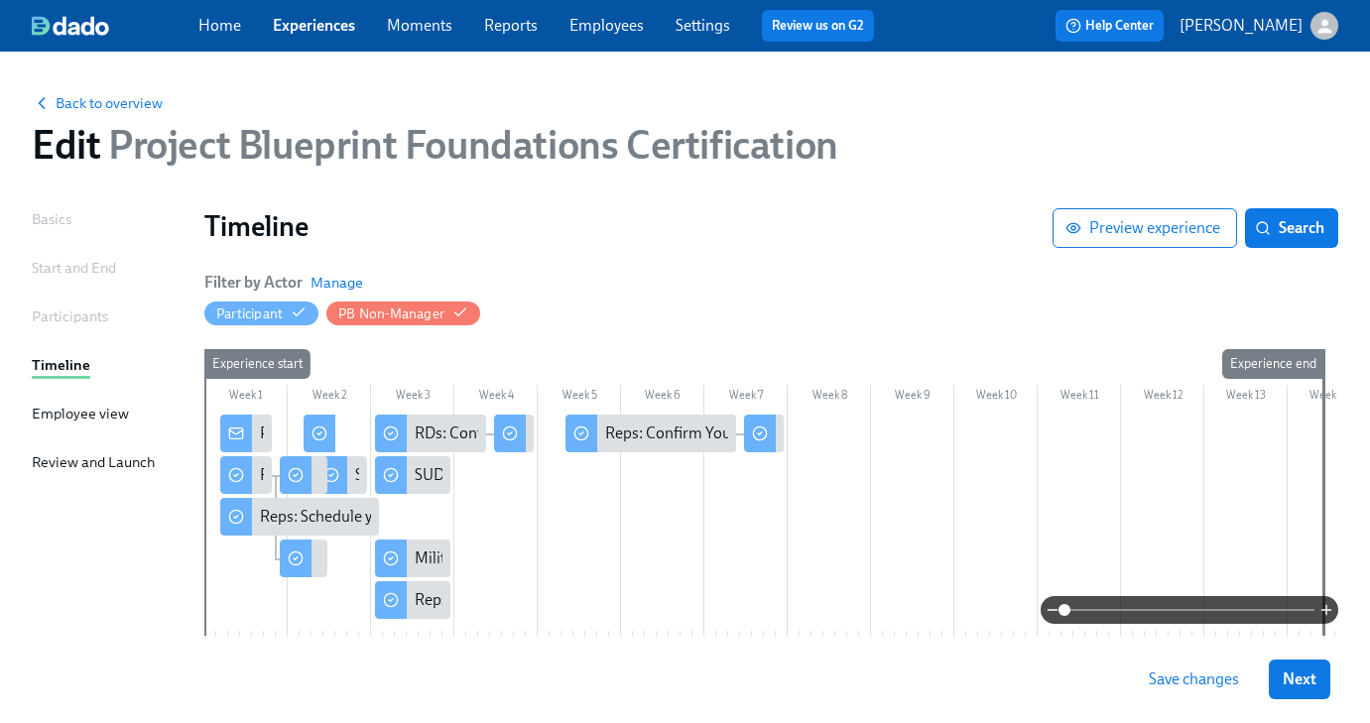
click at [1211, 688] on span "Save changes" at bounding box center [1194, 680] width 90 height 20
click at [293, 517] on div "Reps: Schedule your Project Blueprint Live Certification" at bounding box center [445, 517] width 371 height 22
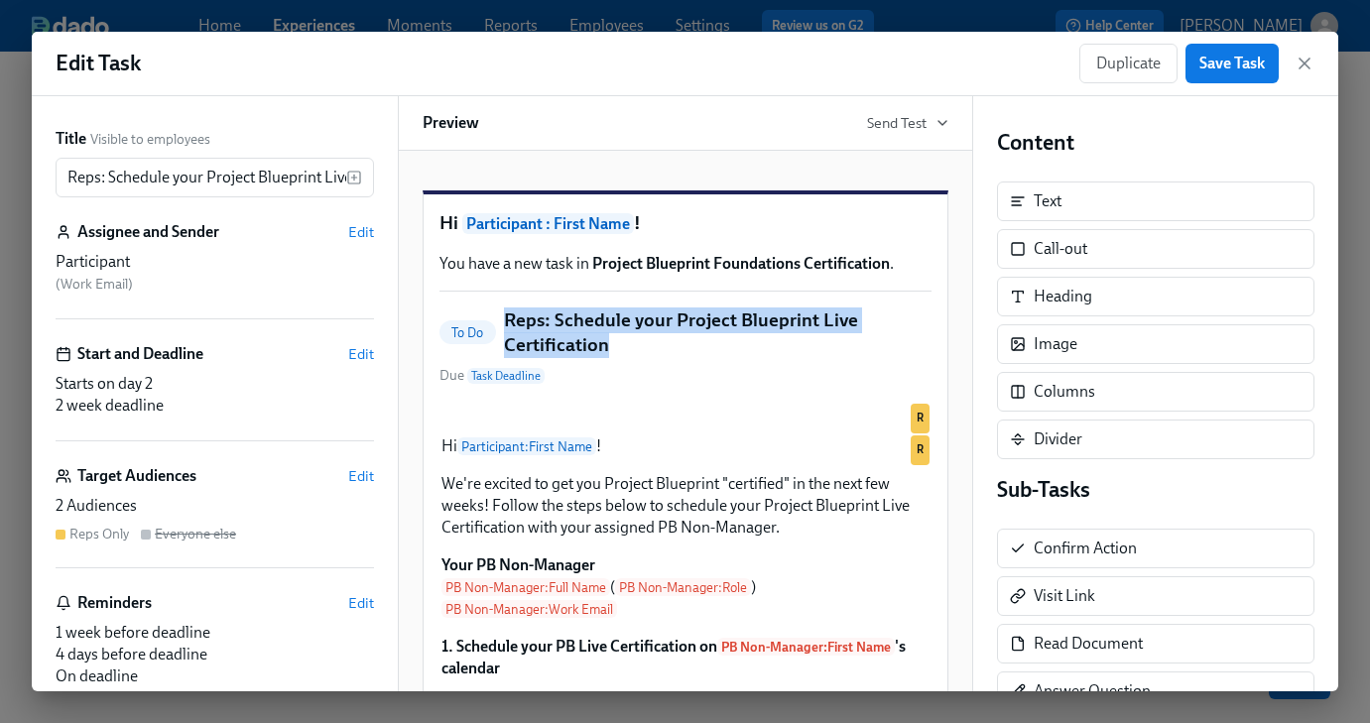
drag, startPoint x: 606, startPoint y: 372, endPoint x: 505, endPoint y: 346, distance: 104.4
click at [505, 346] on h5 "Reps: Schedule your Project Blueprint Live Certification" at bounding box center [718, 333] width 428 height 51
copy h5 "Reps: Schedule your Project Blueprint Live Certification"
click at [1298, 62] on icon "button" at bounding box center [1305, 64] width 20 height 20
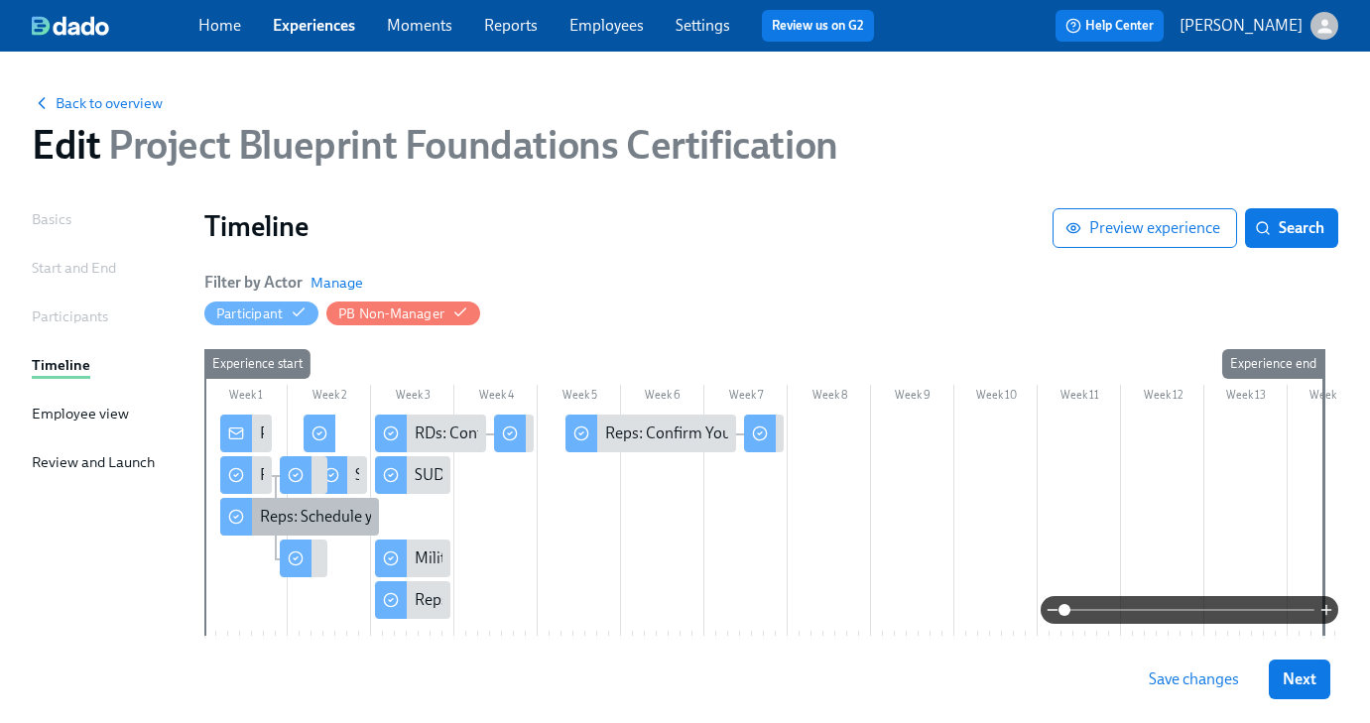
click at [340, 511] on div "Reps: Schedule your Project Blueprint Live Certification" at bounding box center [445, 517] width 371 height 22
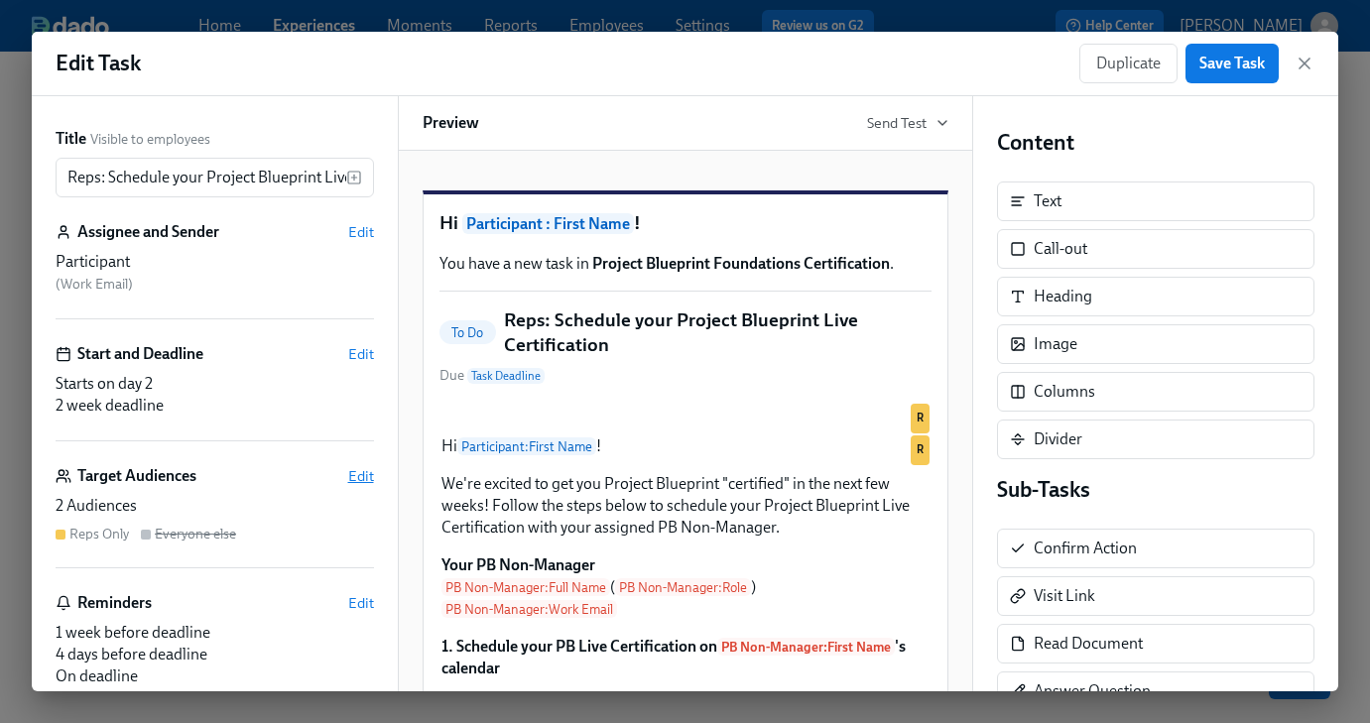
click at [373, 473] on span "Edit" at bounding box center [361, 476] width 26 height 20
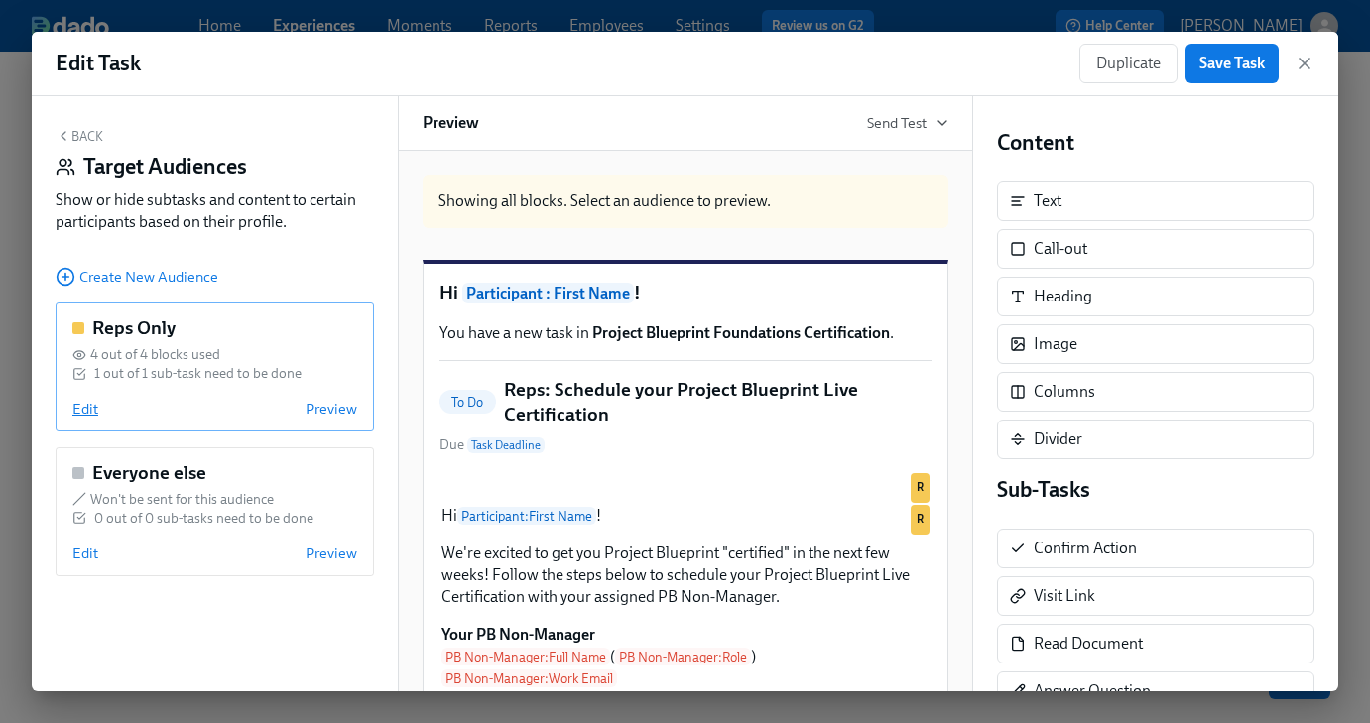
click at [94, 410] on span "Edit" at bounding box center [85, 409] width 26 height 20
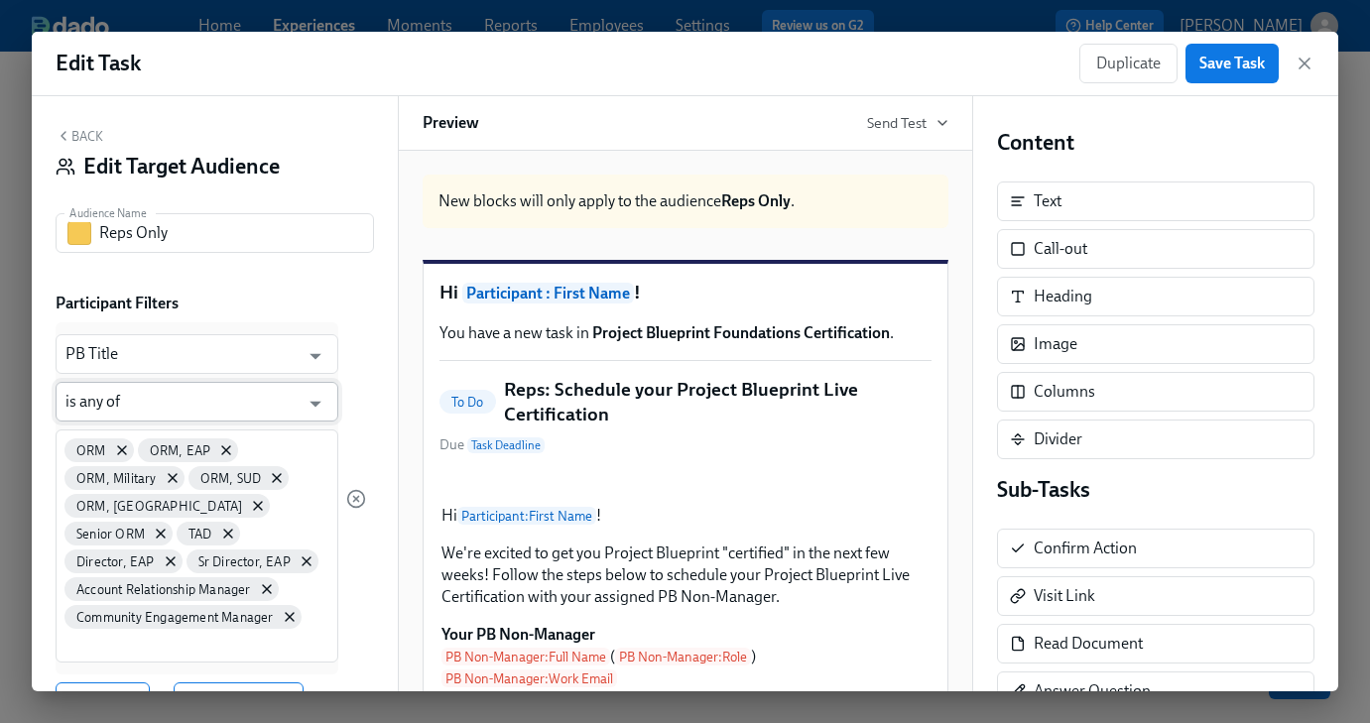
scroll to position [30, 0]
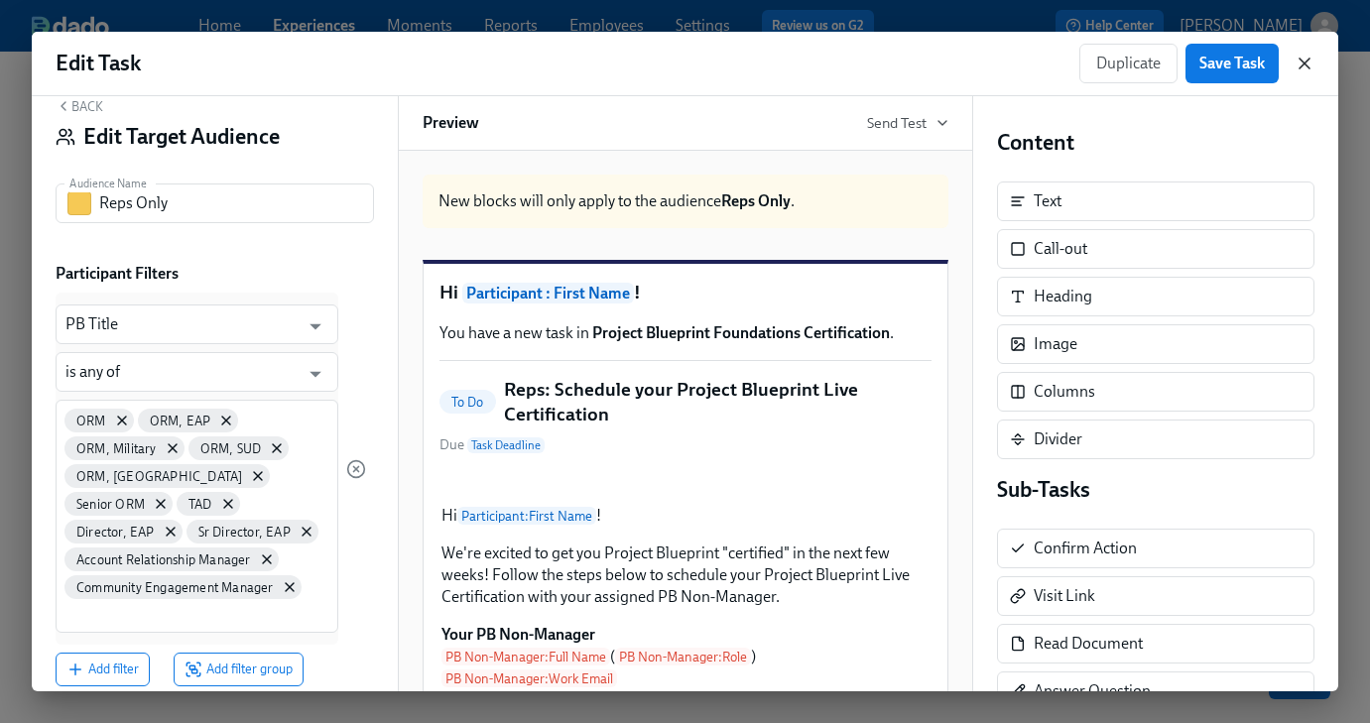
click at [1303, 68] on icon "button" at bounding box center [1305, 64] width 20 height 20
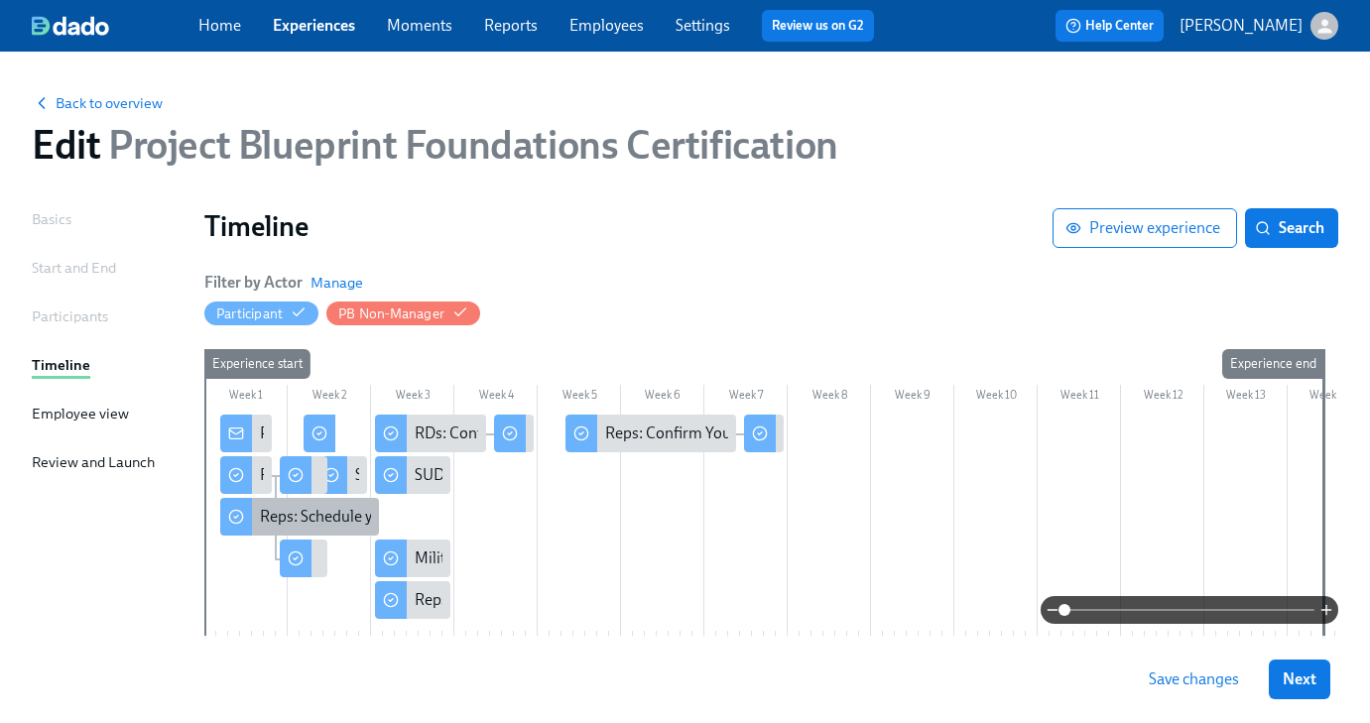
click at [274, 511] on div "Reps: Schedule your Project Blueprint Live Certification" at bounding box center [445, 517] width 371 height 22
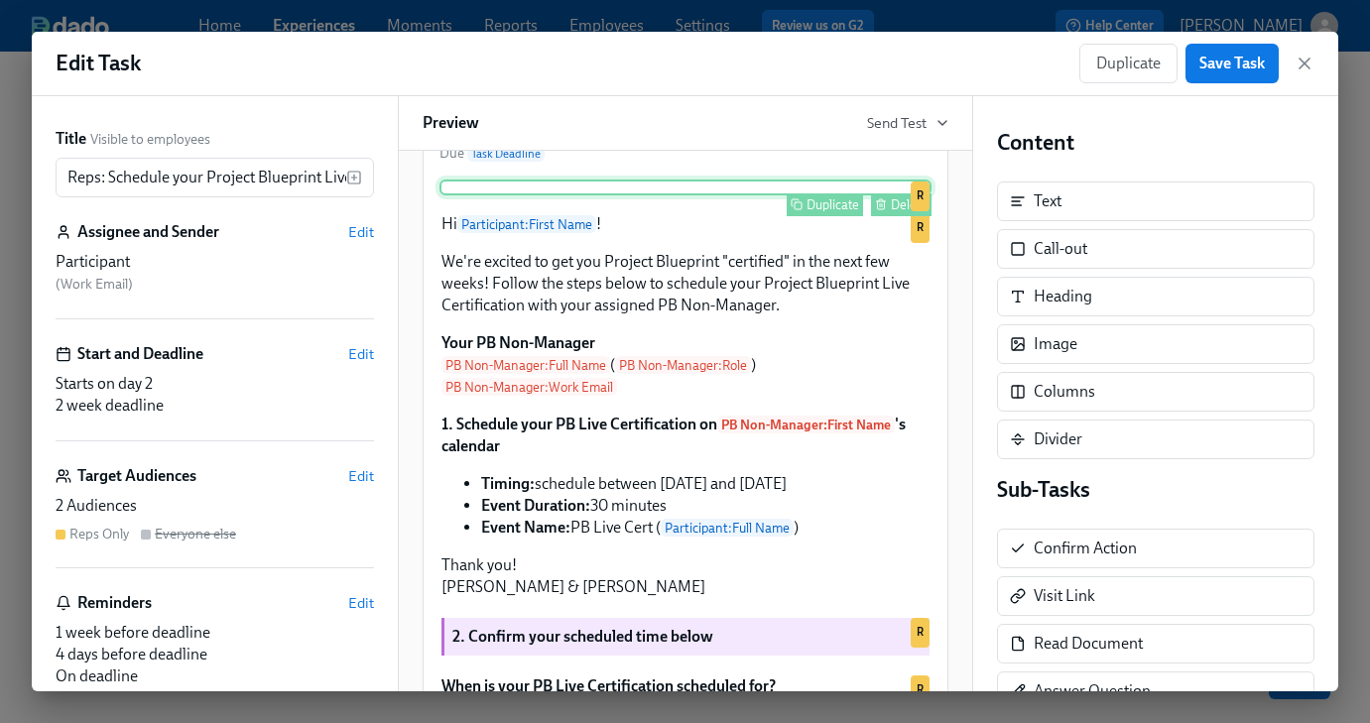
scroll to position [489, 0]
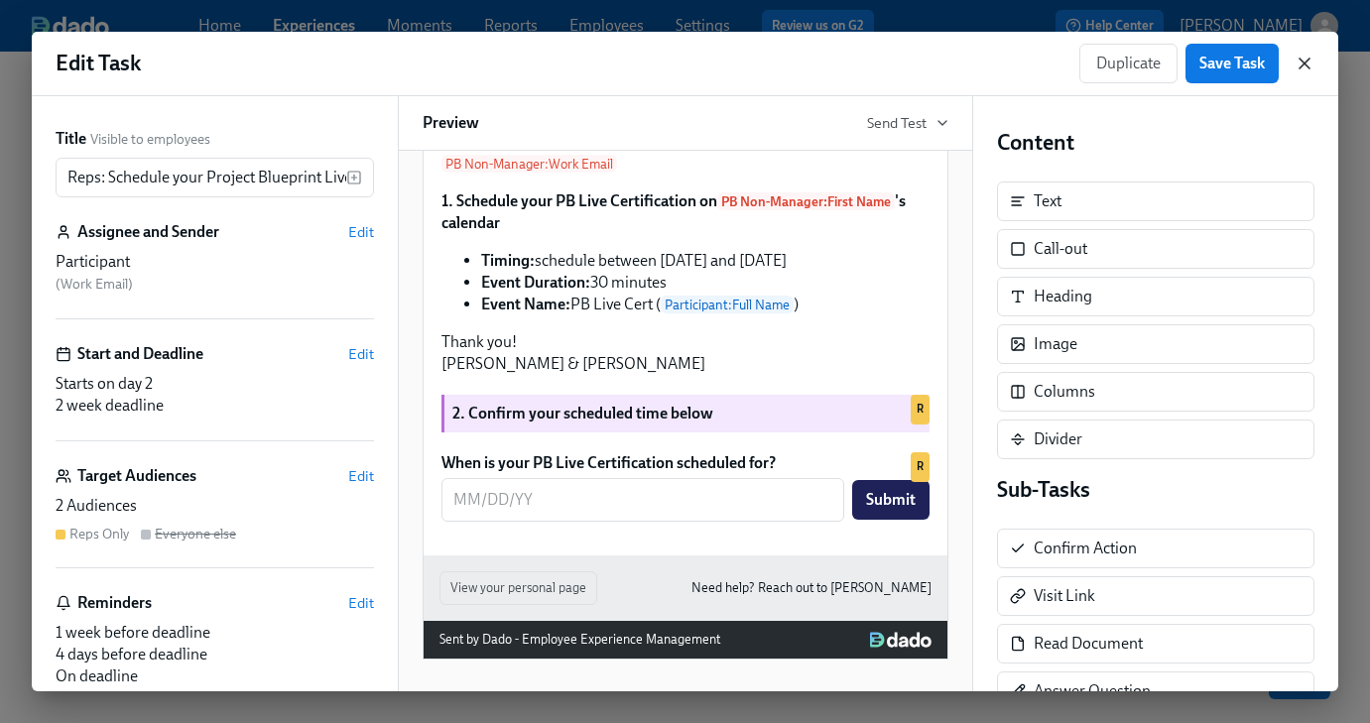
click at [1297, 59] on icon "button" at bounding box center [1305, 64] width 20 height 20
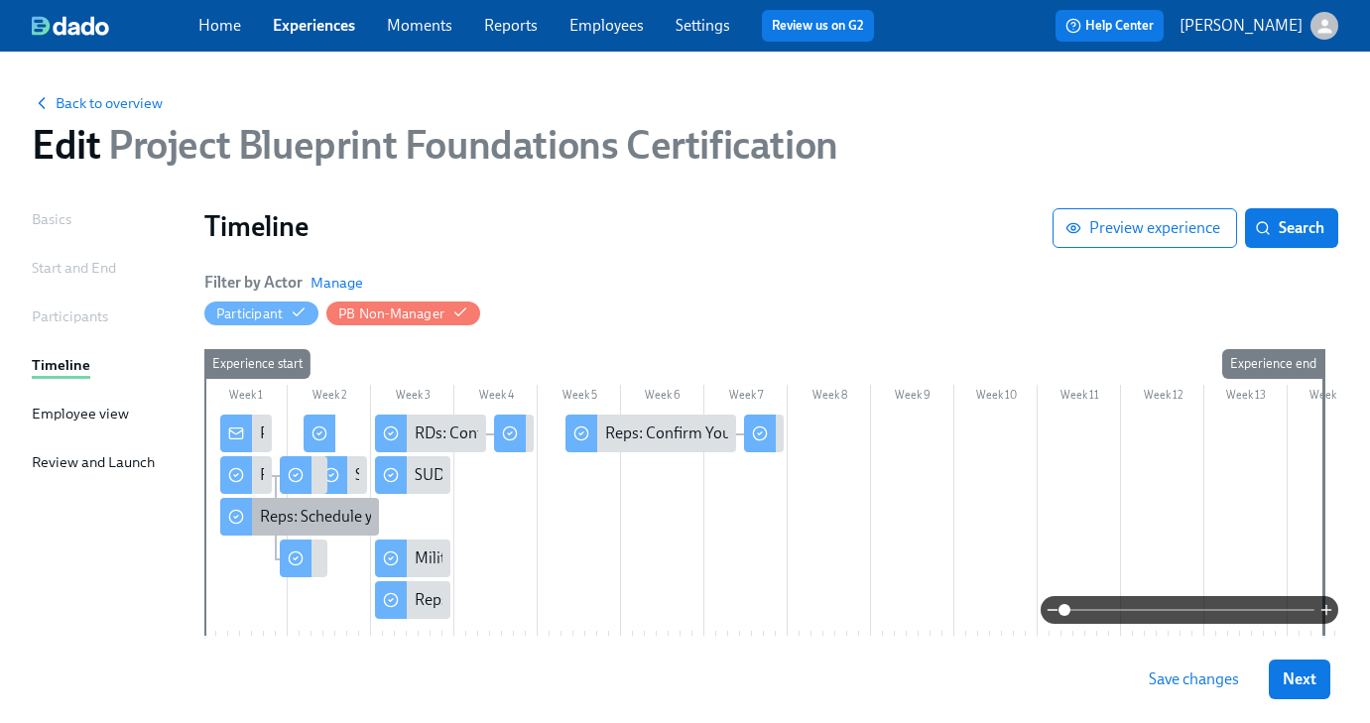
click at [329, 522] on div "Reps: Schedule your Project Blueprint Live Certification" at bounding box center [445, 517] width 371 height 22
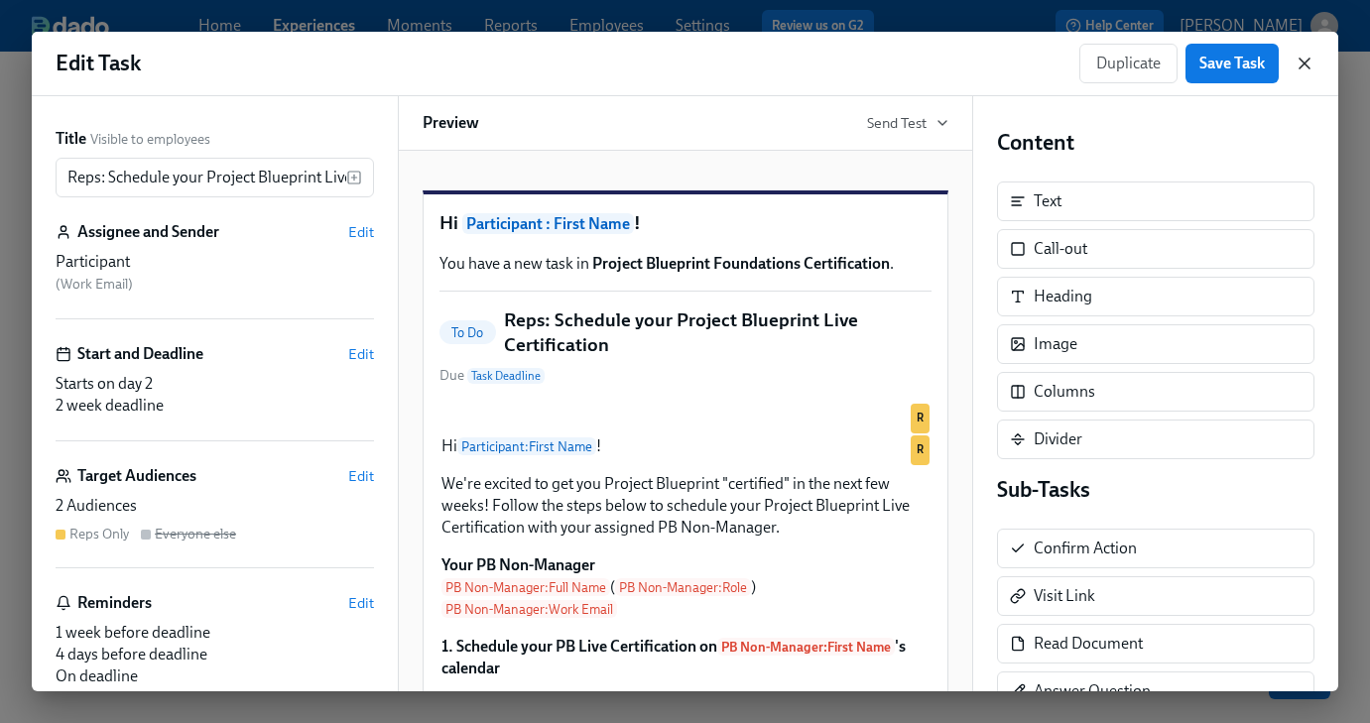
click at [1302, 55] on icon "button" at bounding box center [1305, 64] width 20 height 20
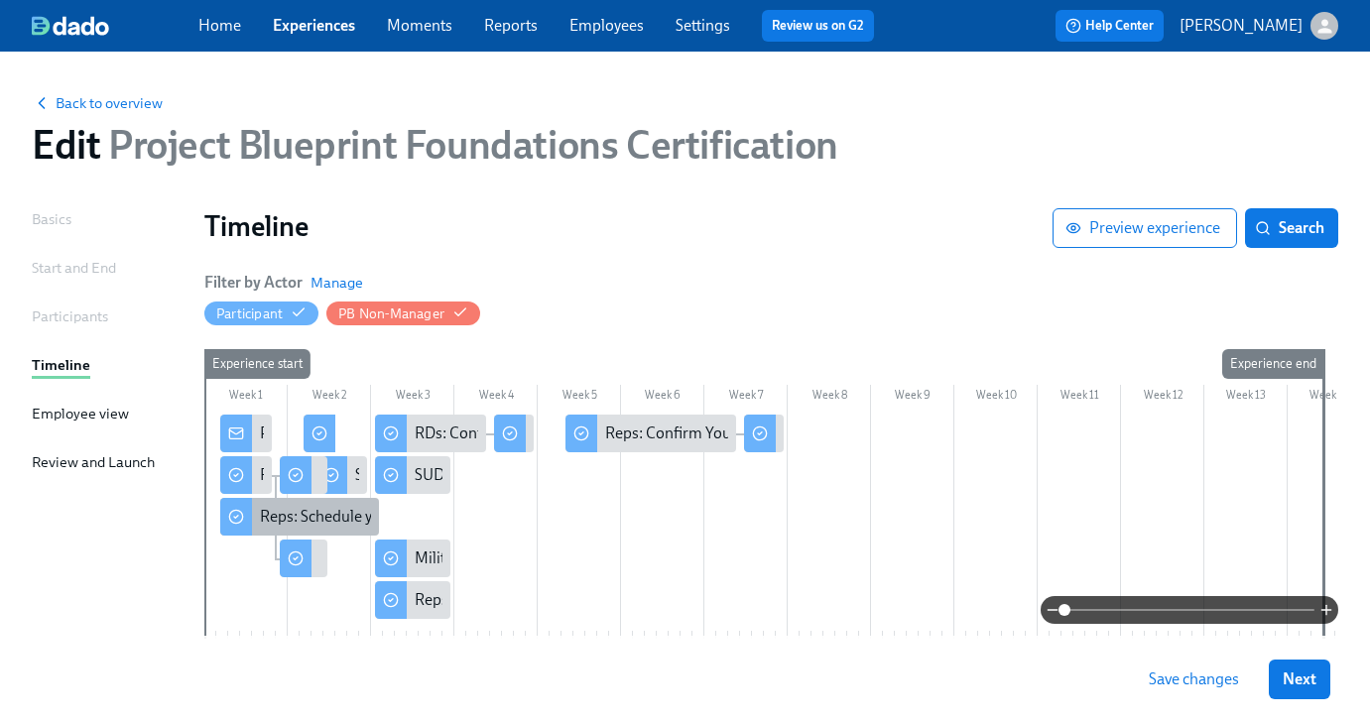
click at [311, 520] on div "Reps: Schedule your Project Blueprint Live Certification" at bounding box center [445, 517] width 371 height 22
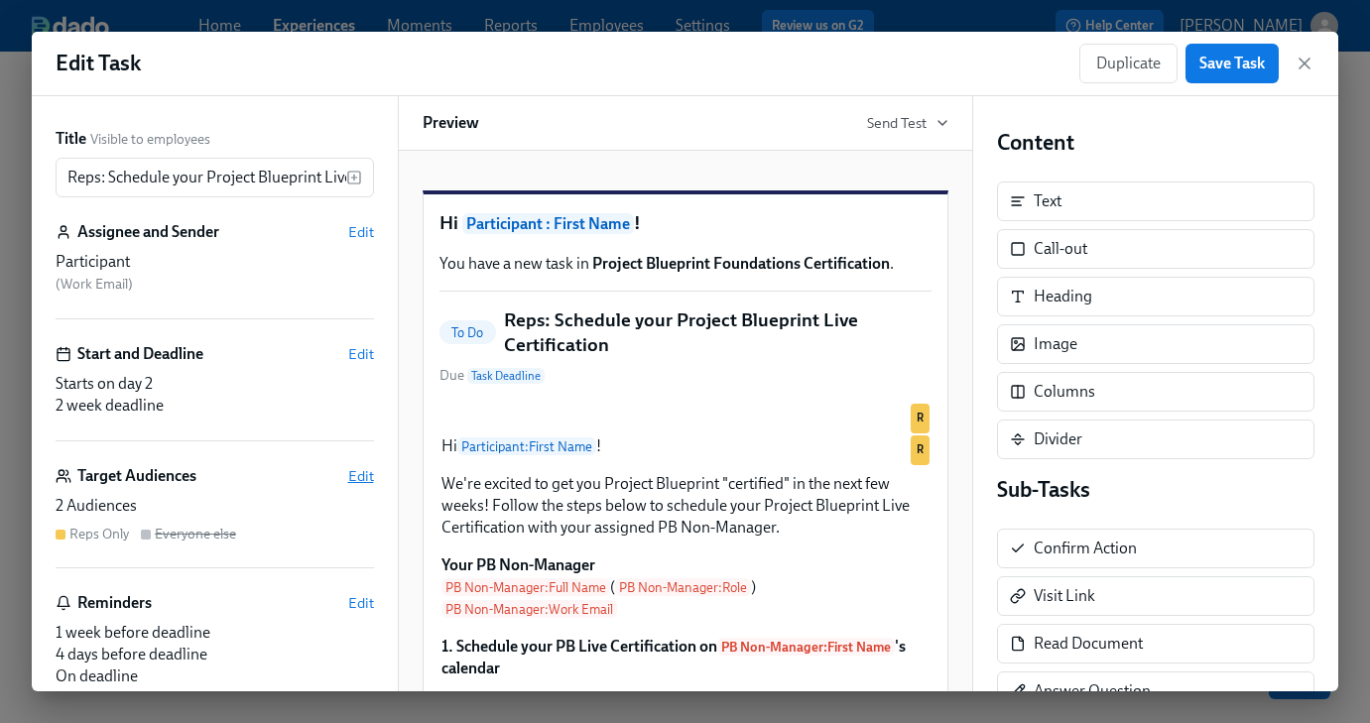
click at [353, 471] on span "Edit" at bounding box center [361, 476] width 26 height 20
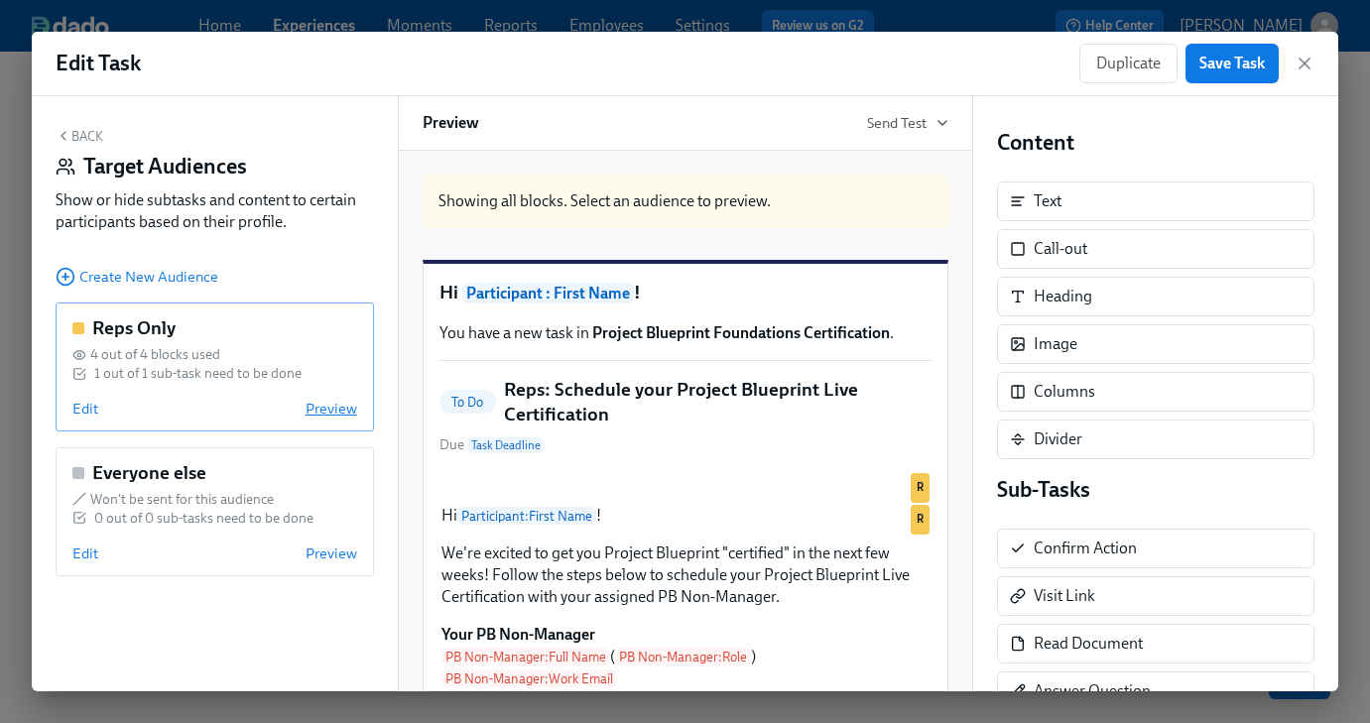
click at [330, 408] on span "Preview" at bounding box center [332, 409] width 52 height 20
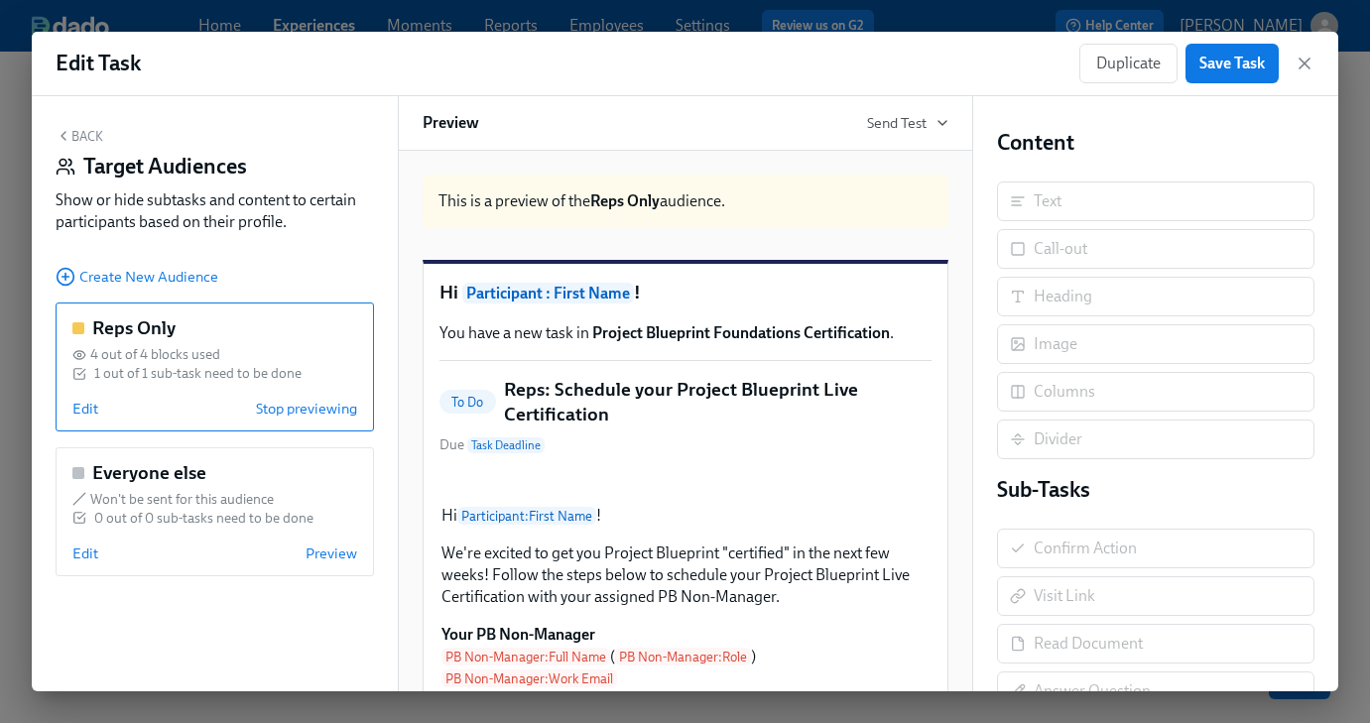
drag, startPoint x: 327, startPoint y: 411, endPoint x: 189, endPoint y: 418, distance: 138.1
click at [326, 411] on span "Stop previewing" at bounding box center [306, 409] width 101 height 20
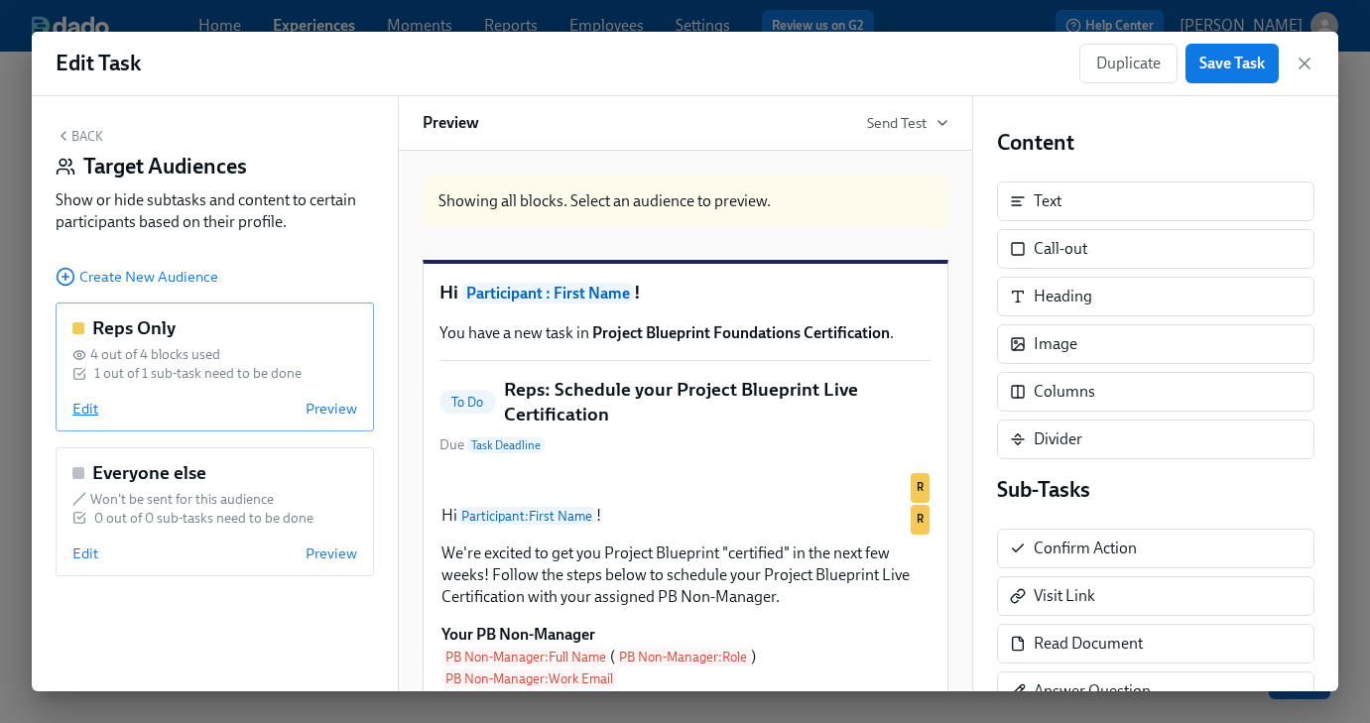
click at [79, 410] on span "Edit" at bounding box center [85, 409] width 26 height 20
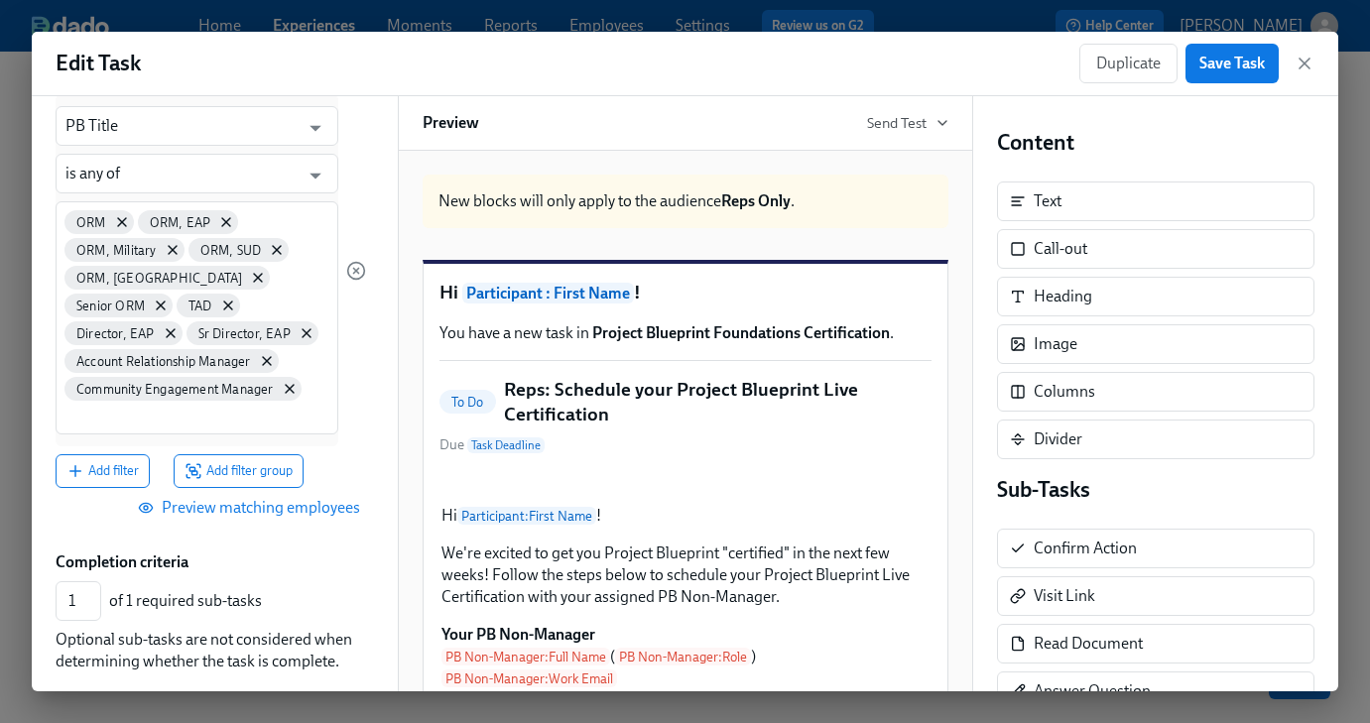
scroll to position [372, 0]
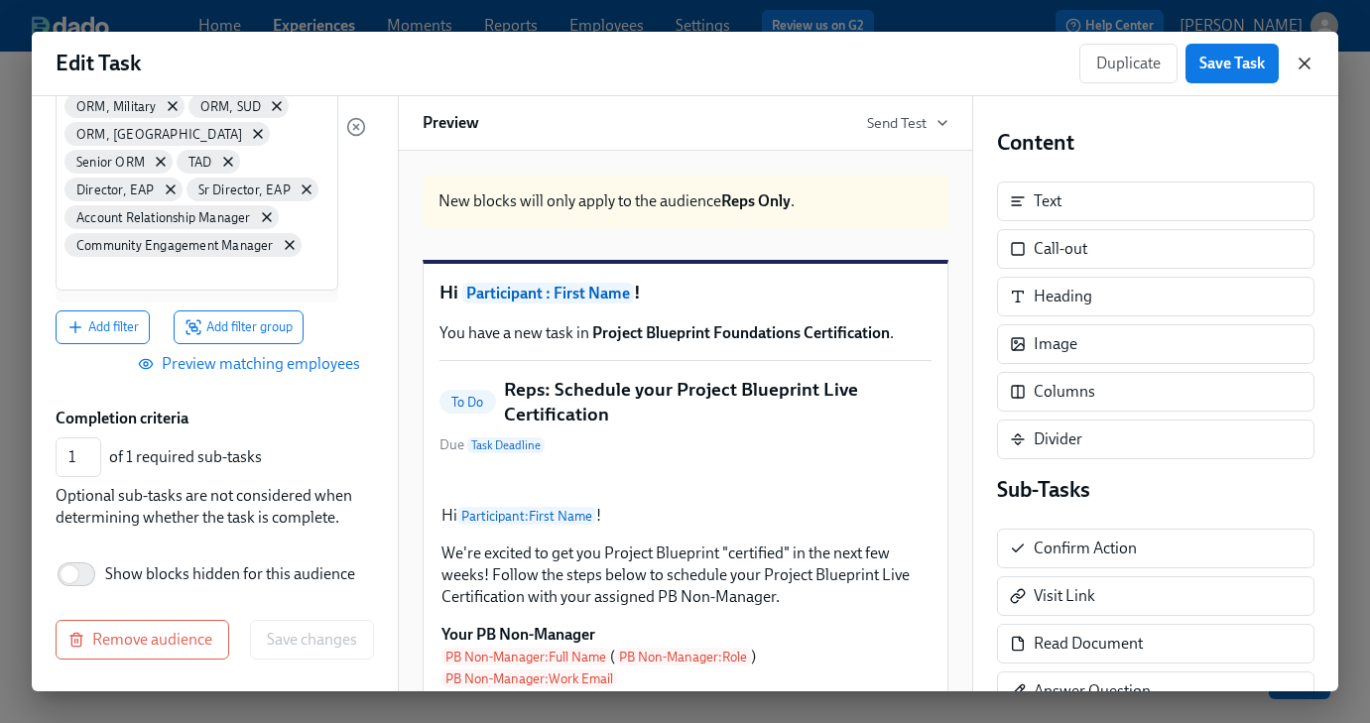
click at [1313, 65] on icon "button" at bounding box center [1305, 64] width 20 height 20
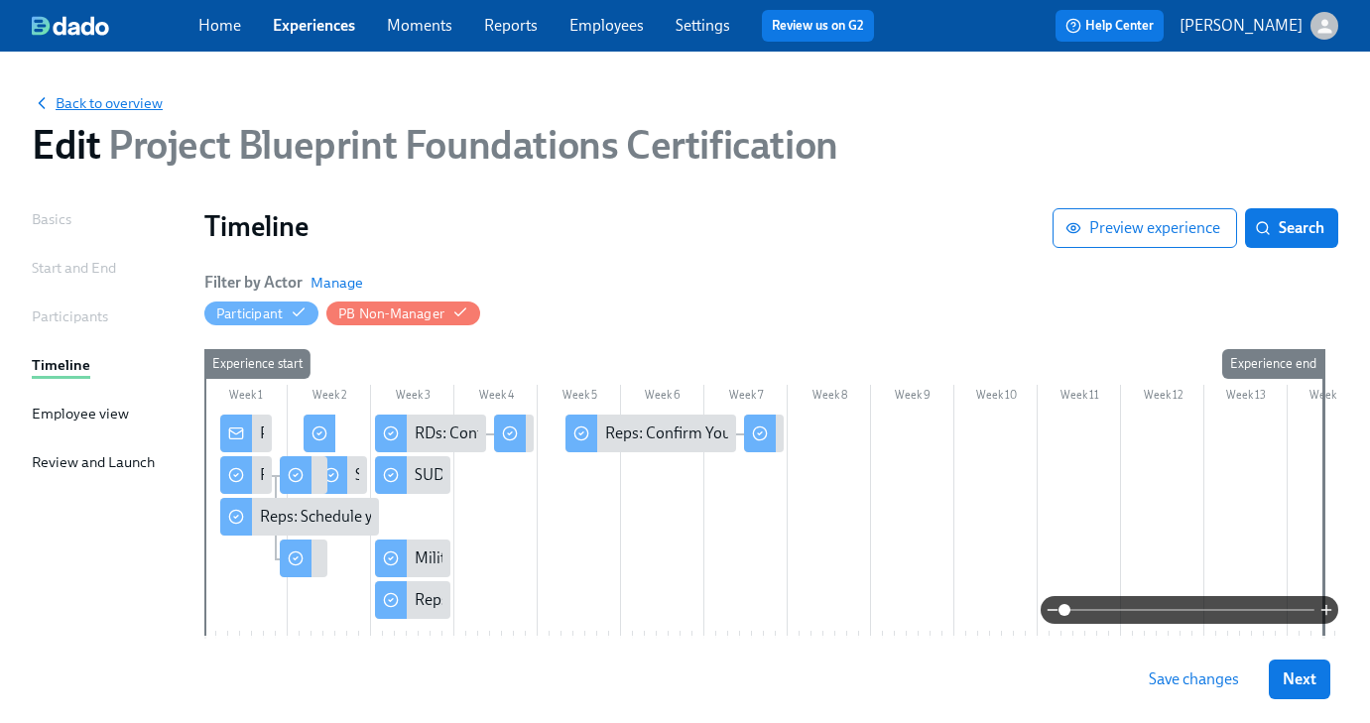
click at [86, 94] on span "Back to overview" at bounding box center [97, 103] width 131 height 20
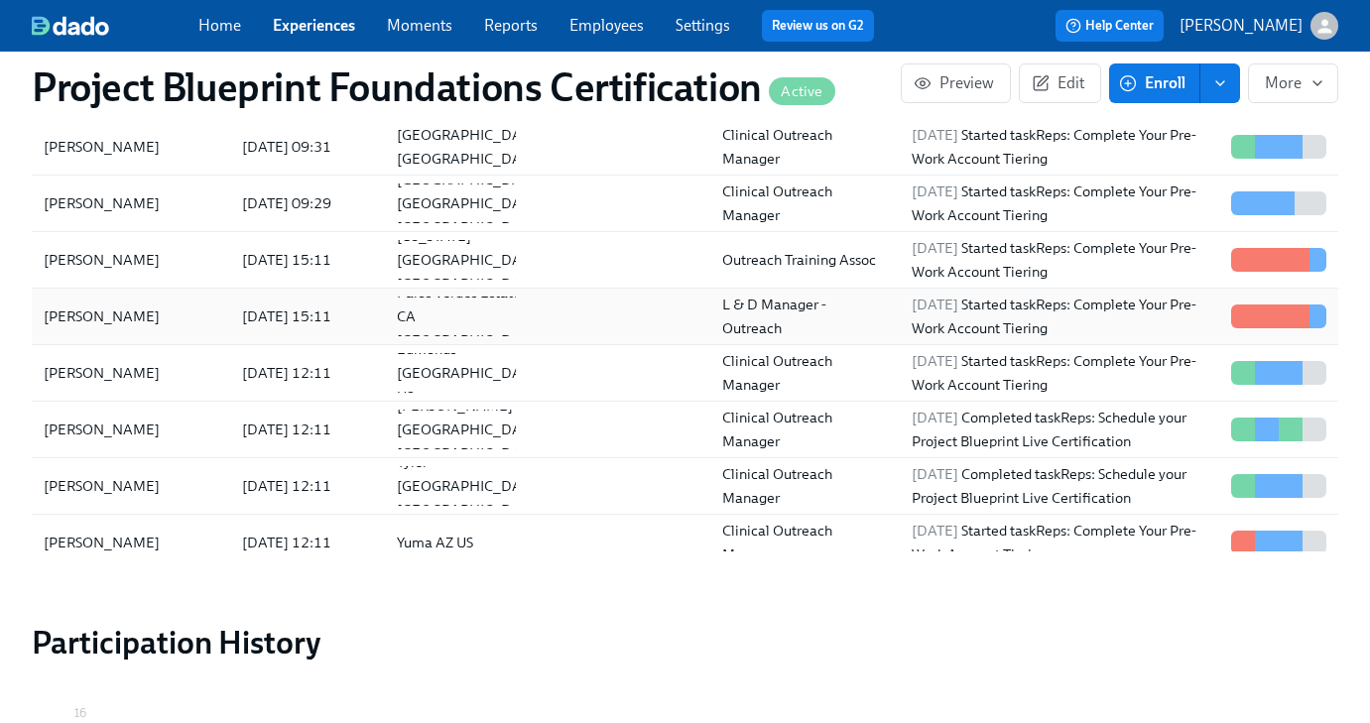
scroll to position [1610, 0]
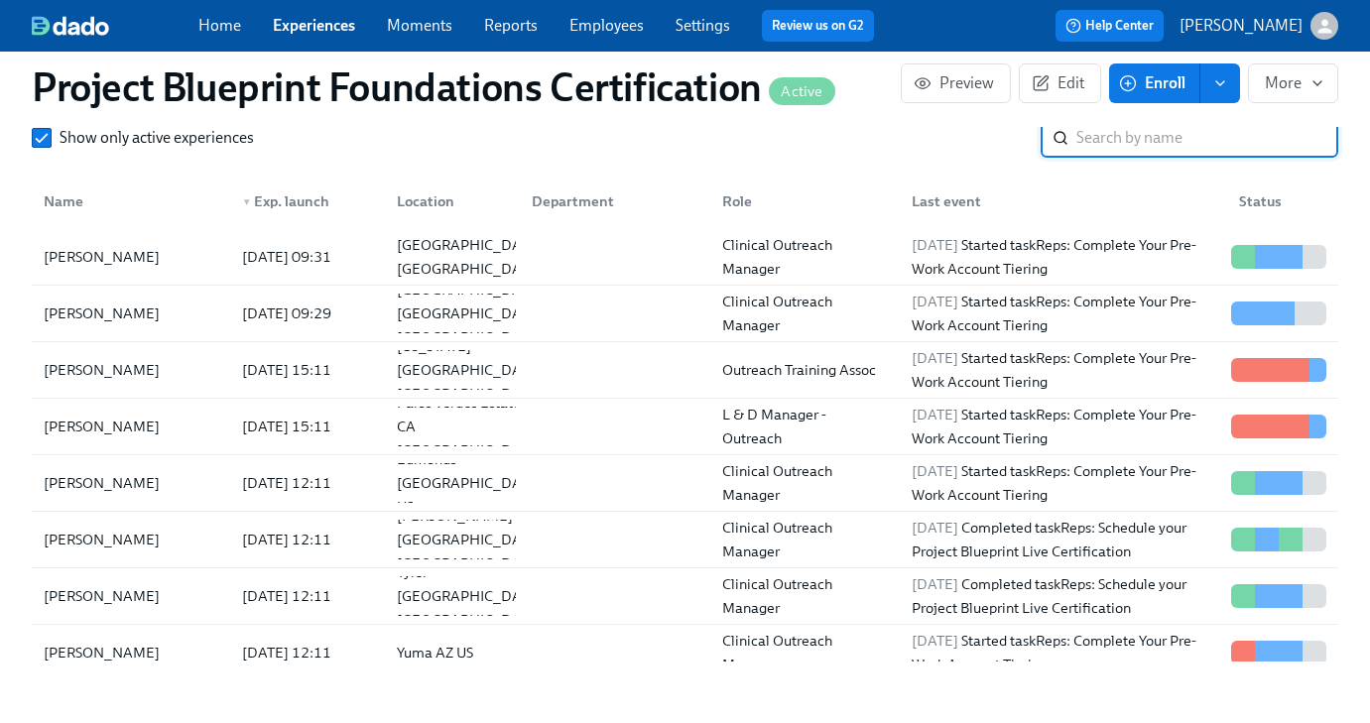
click at [1101, 134] on input "search" at bounding box center [1207, 138] width 262 height 40
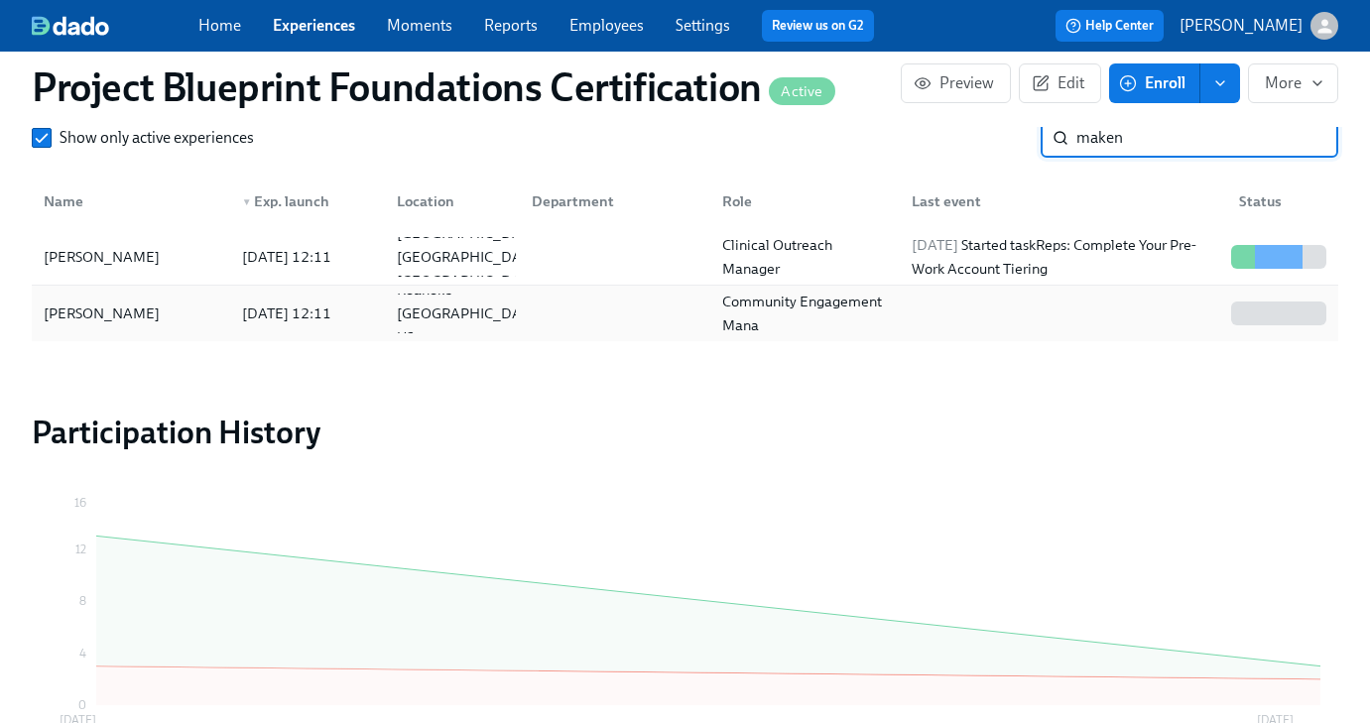
type input "maken"
drag, startPoint x: 86, startPoint y: 310, endPoint x: 35, endPoint y: 309, distance: 51.6
click at [35, 309] on div "[PERSON_NAME] [DATE] 12:11 Roanoke [GEOGRAPHIC_DATA] US Community Engagement Ma…" at bounding box center [685, 314] width 1306 height 56
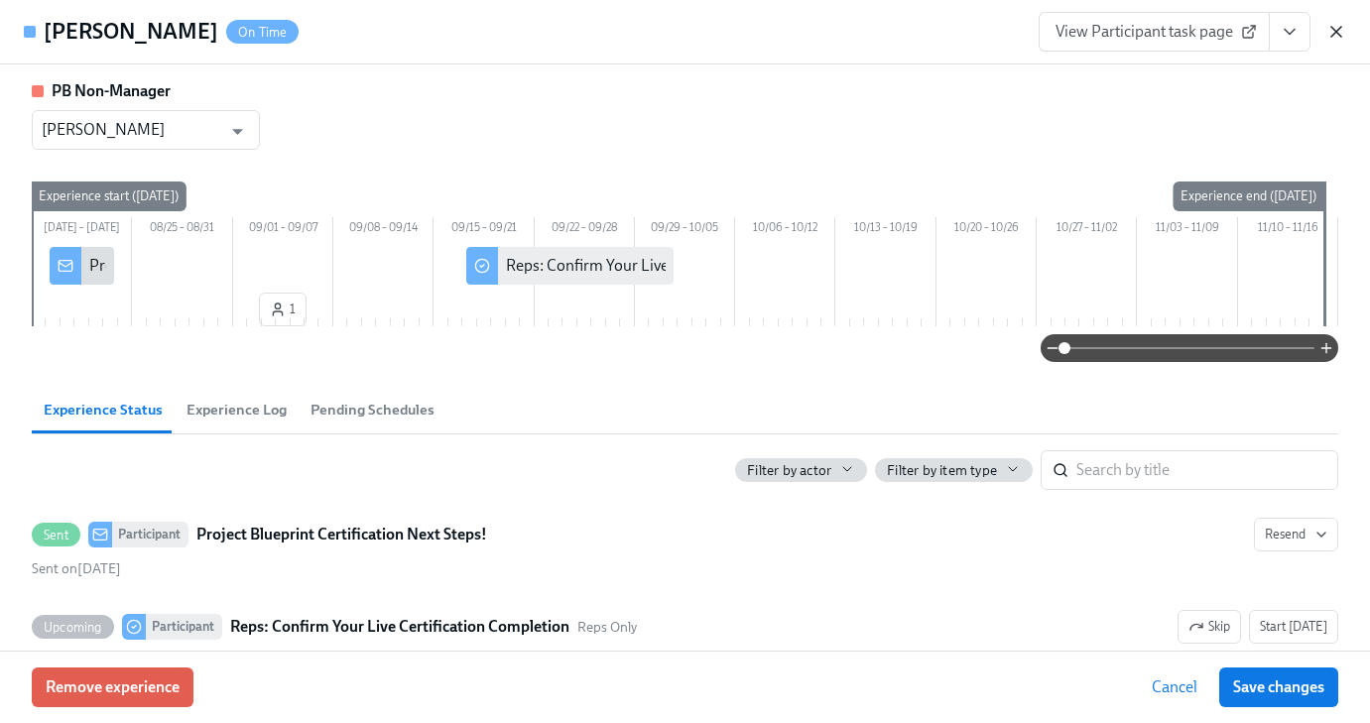
click at [1332, 33] on icon "button" at bounding box center [1336, 32] width 20 height 20
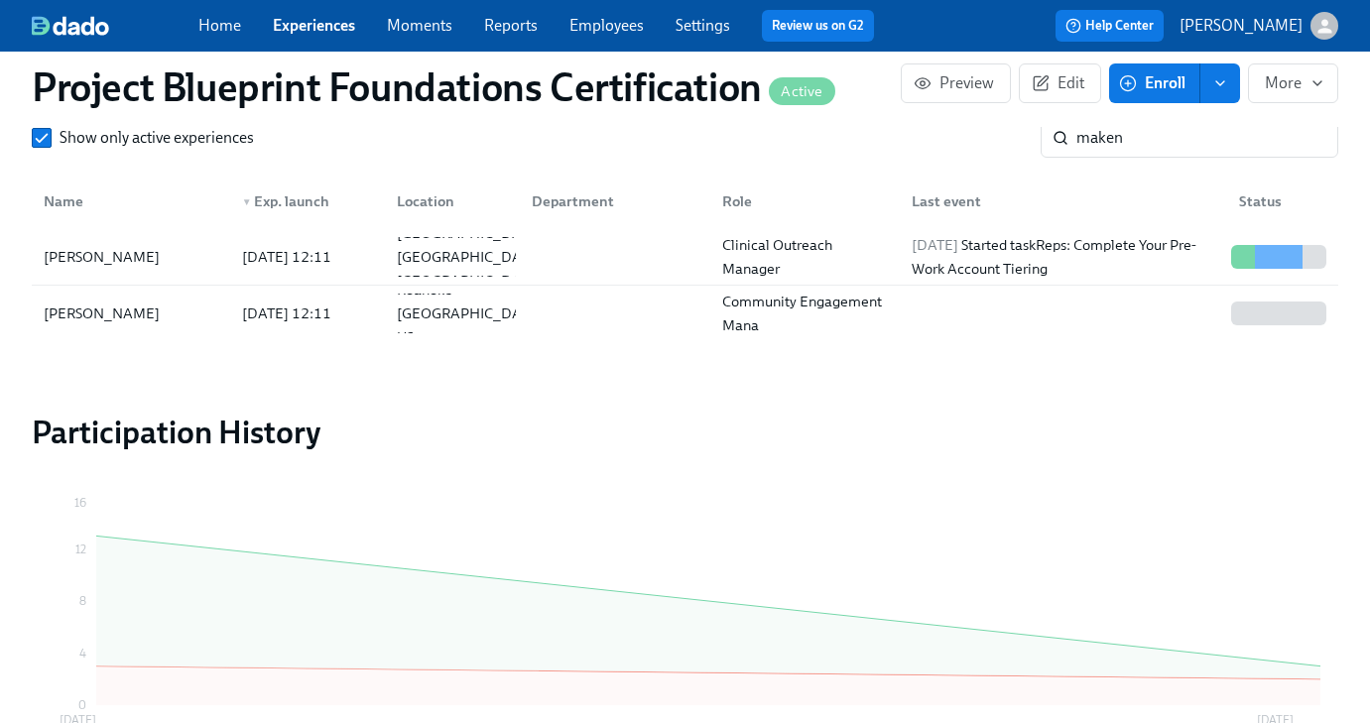
click at [798, 418] on h2 "Participation History" at bounding box center [685, 433] width 1306 height 40
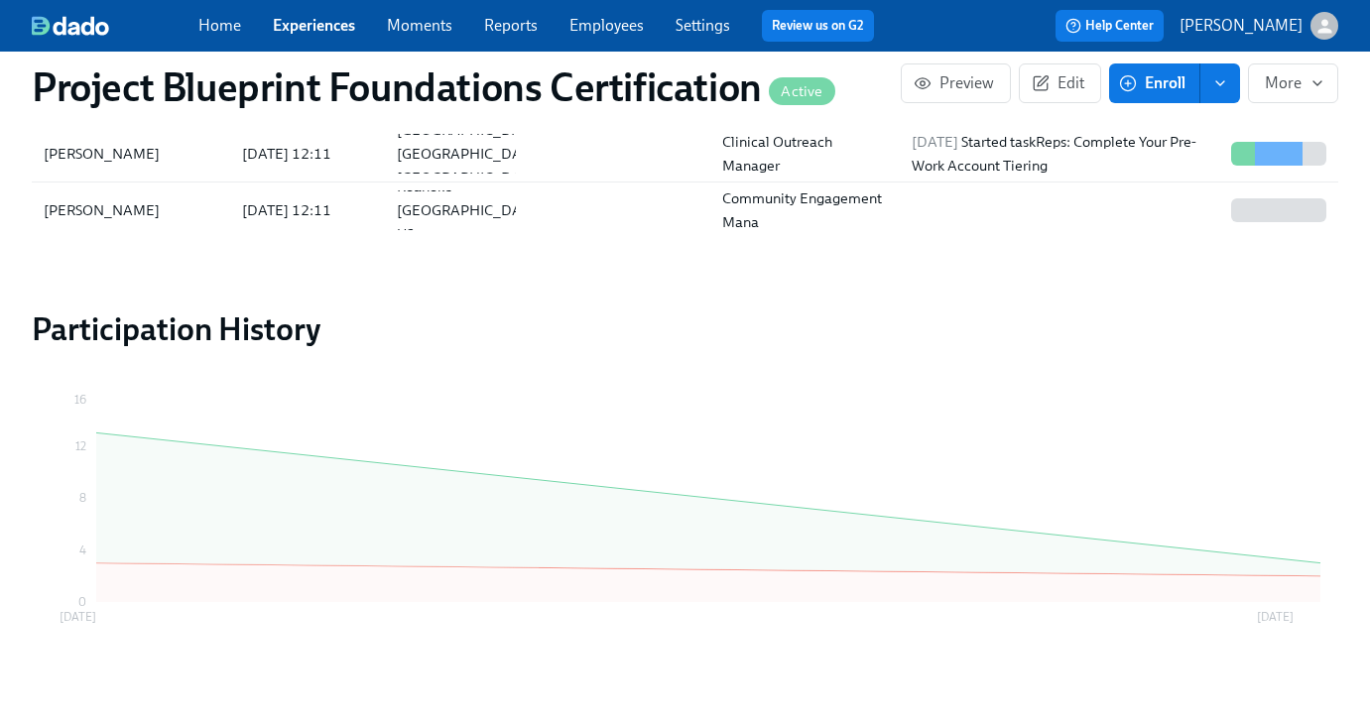
scroll to position [1642, 0]
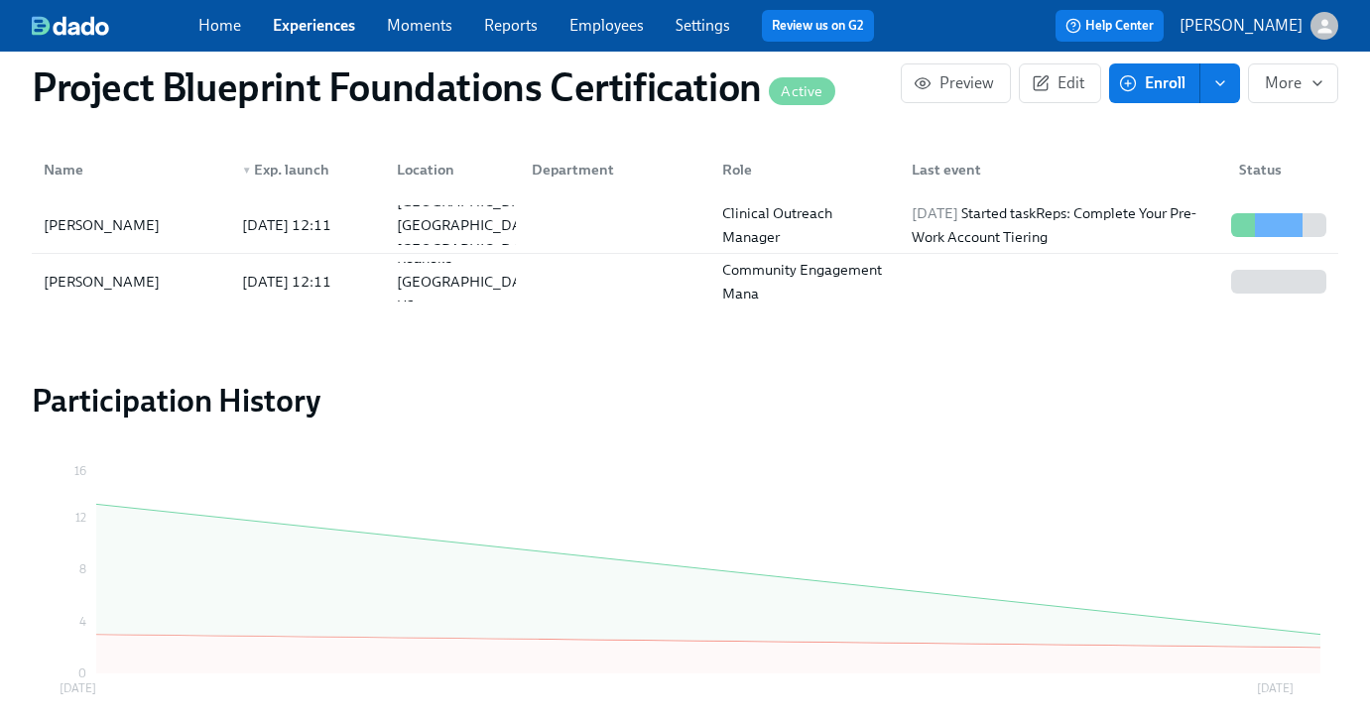
click at [610, 29] on link "Employees" at bounding box center [606, 25] width 74 height 19
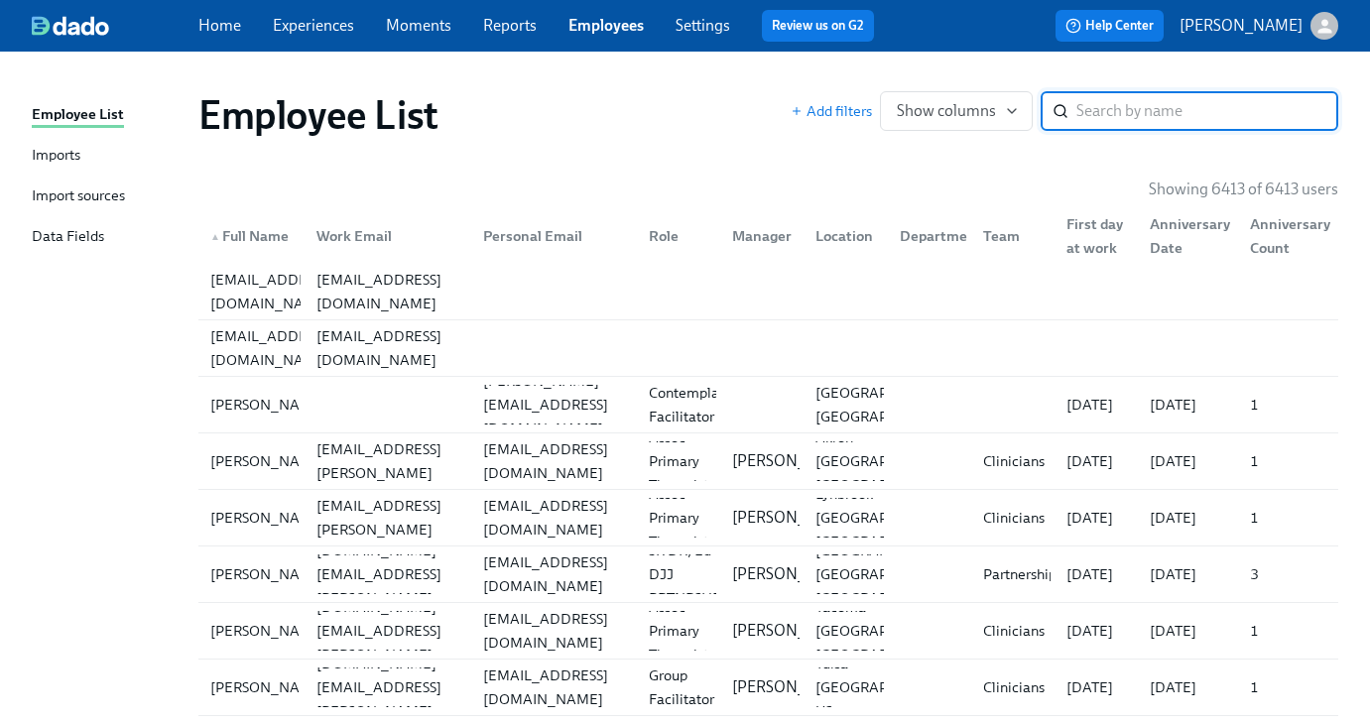
click at [1181, 112] on input "search" at bounding box center [1207, 111] width 262 height 40
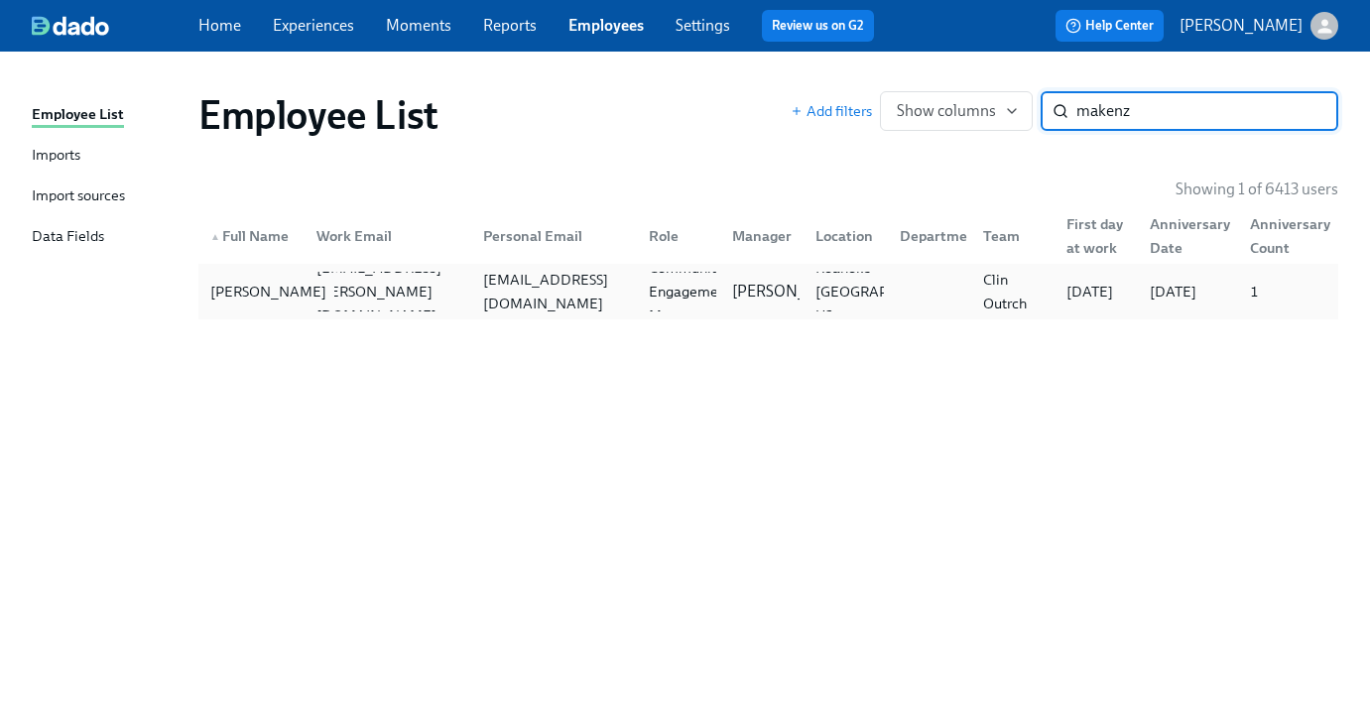
type input "makenz"
click at [260, 293] on div "[PERSON_NAME]" at bounding box center [268, 292] width 132 height 24
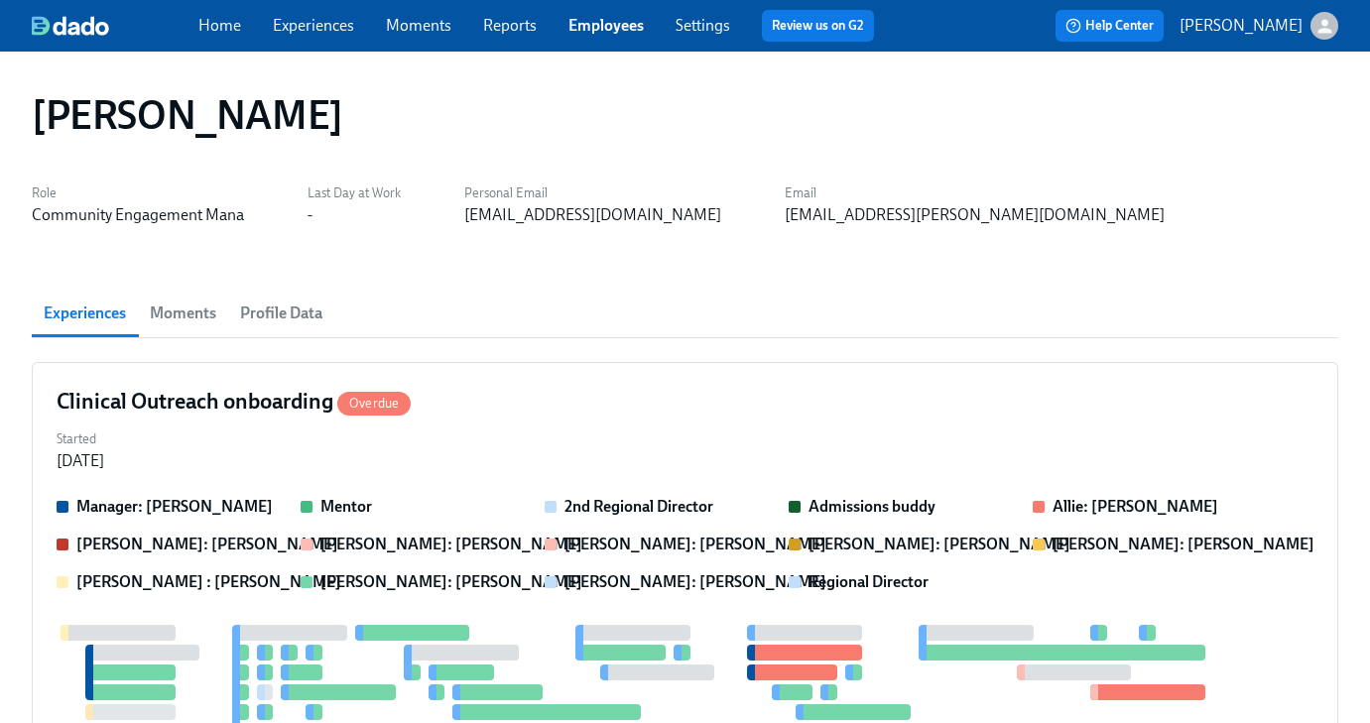
click at [207, 316] on span "Moments" at bounding box center [183, 314] width 66 height 28
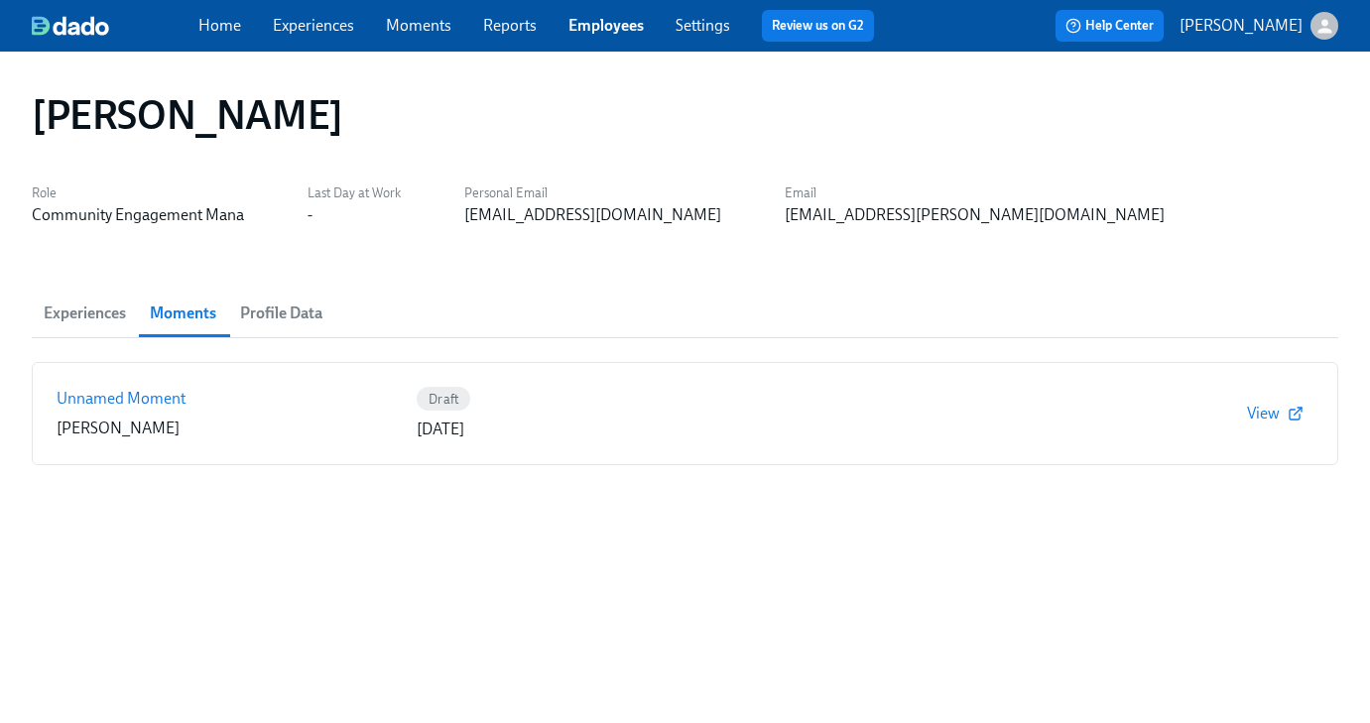
click at [282, 309] on span "Profile Data" at bounding box center [281, 314] width 82 height 28
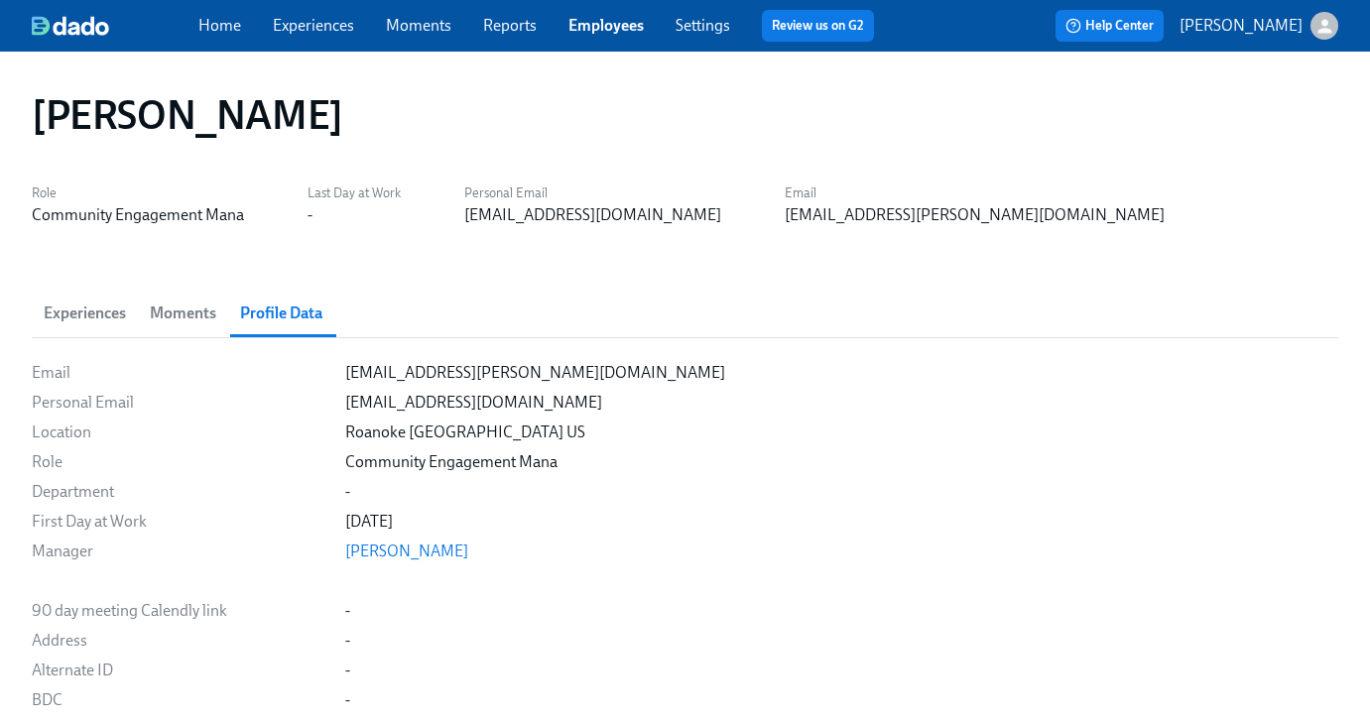
click at [327, 34] on link "Experiences" at bounding box center [313, 25] width 81 height 19
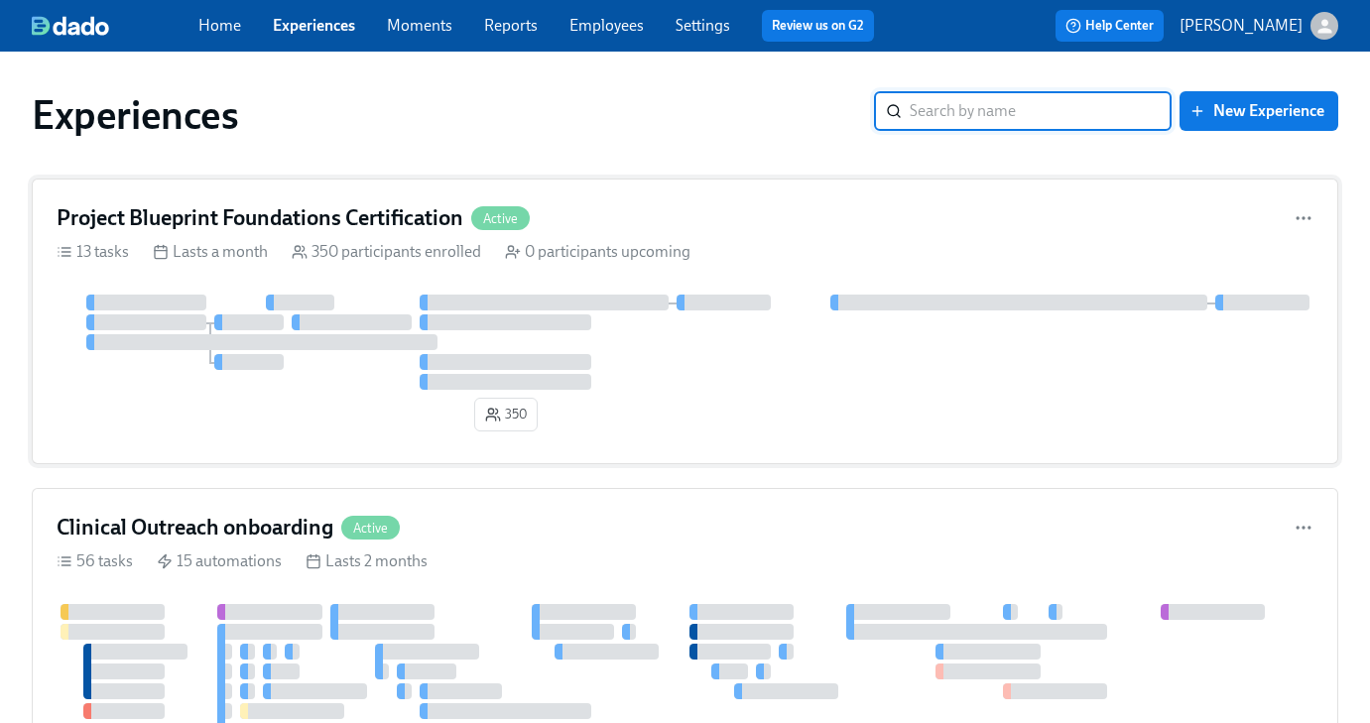
click at [346, 224] on h4 "Project Blueprint Foundations Certification" at bounding box center [260, 218] width 407 height 30
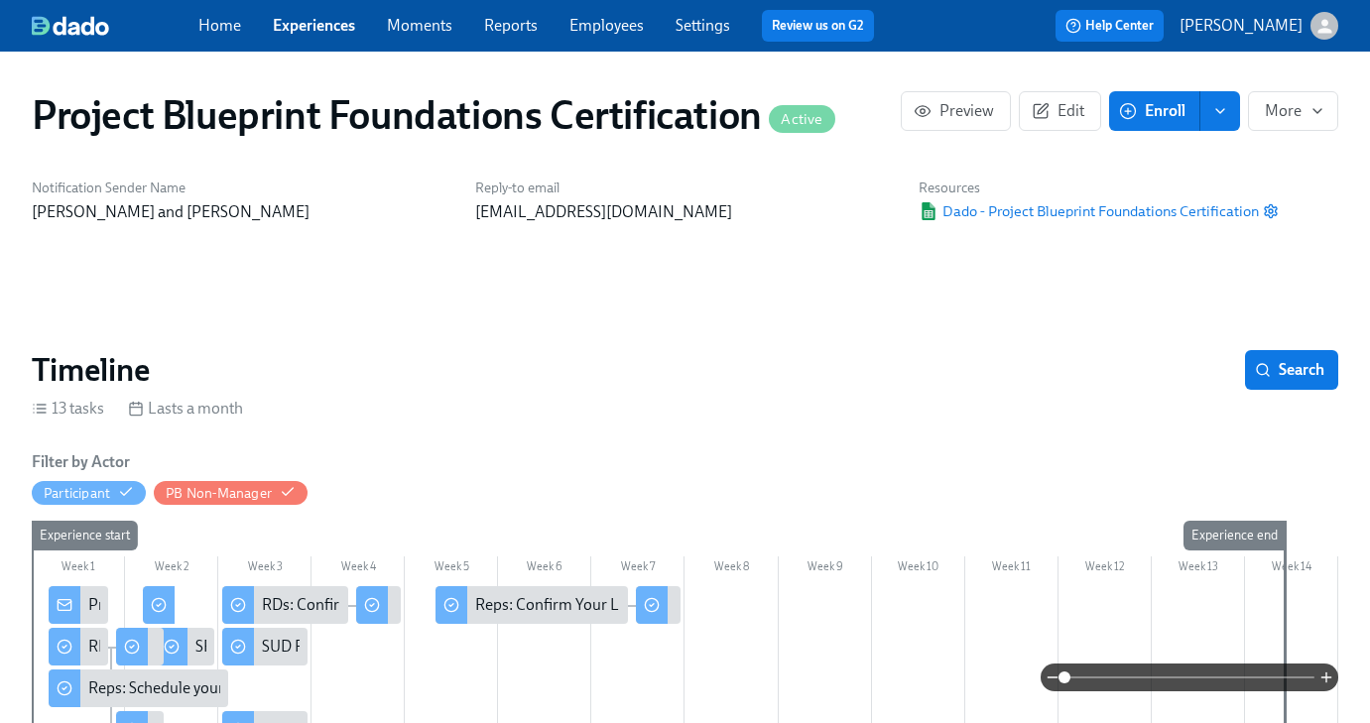
scroll to position [0, 2126]
